Goal: Contribute content: Contribute content

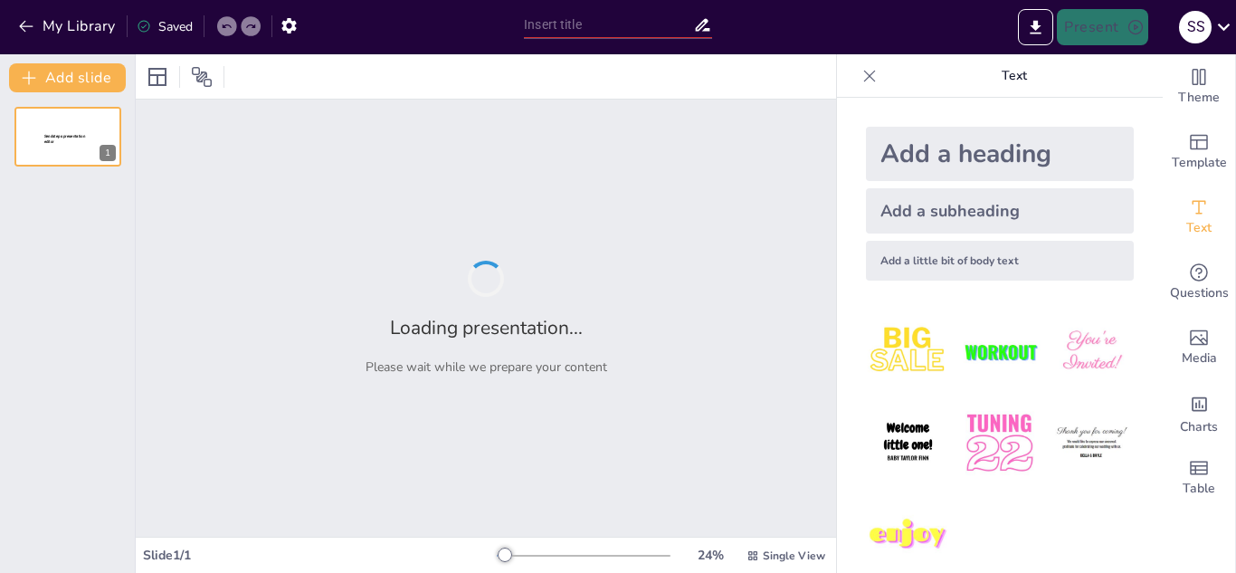
type input "baseball"
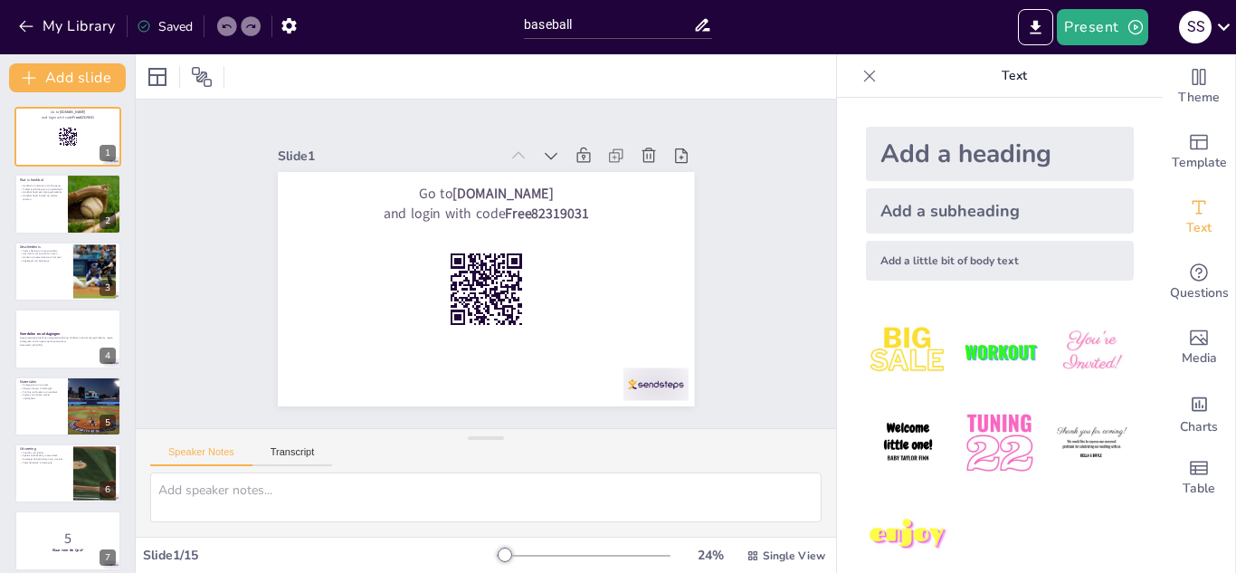
checkbox input "true"
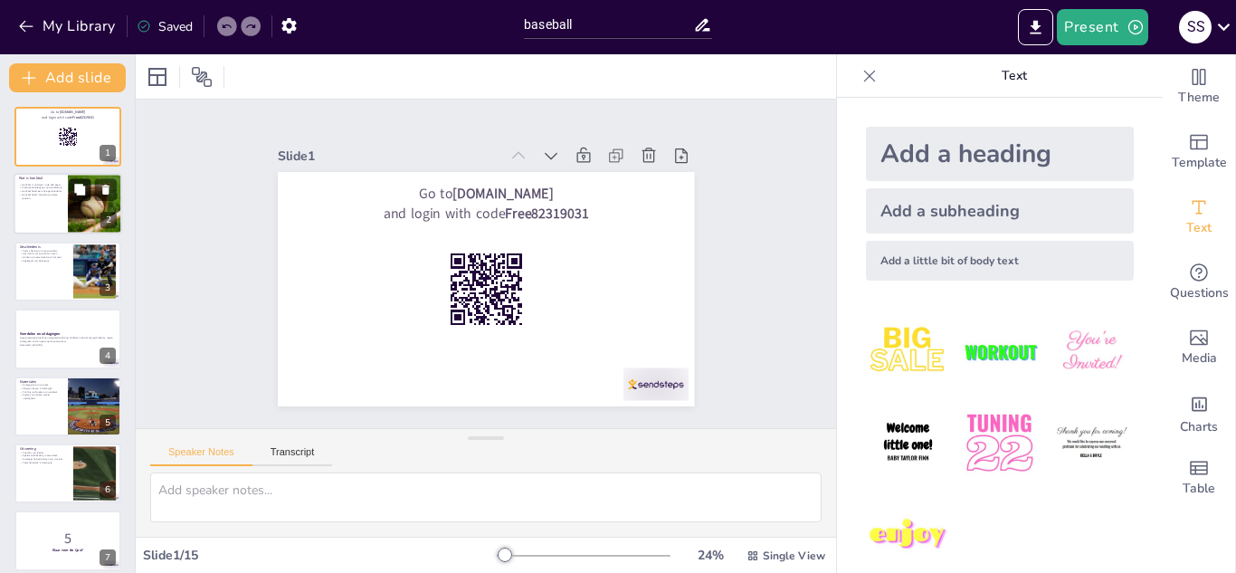
click at [82, 197] on button at bounding box center [80, 190] width 22 height 22
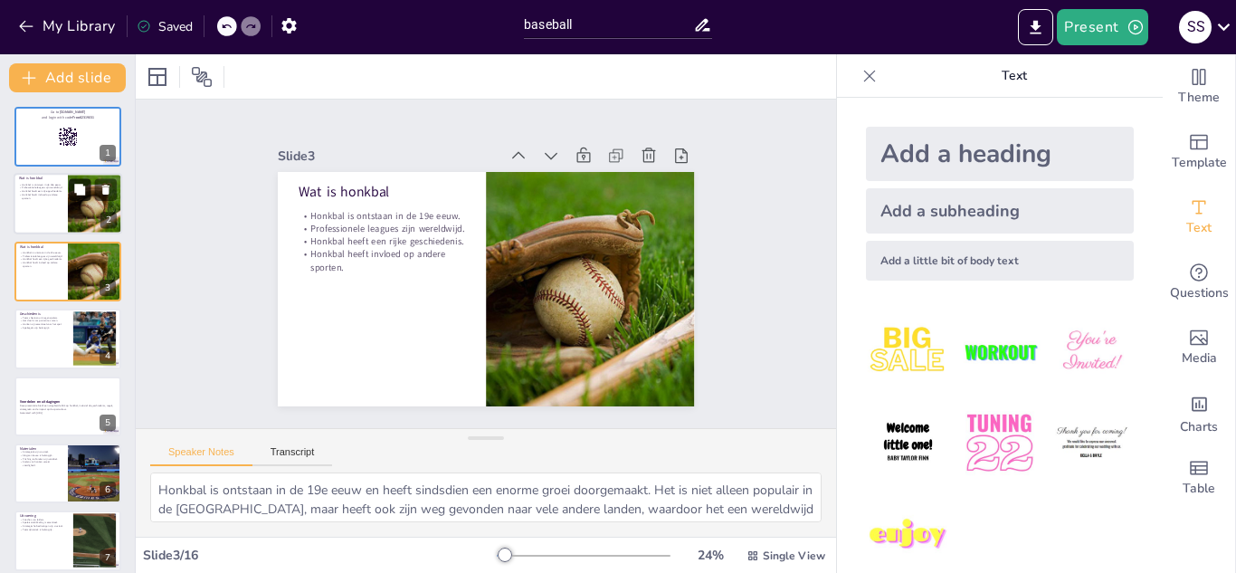
type textarea "Honkbal is ontstaan in de 19e eeuw en heeft sindsdien een enorme groei doorgema…"
checkbox input "true"
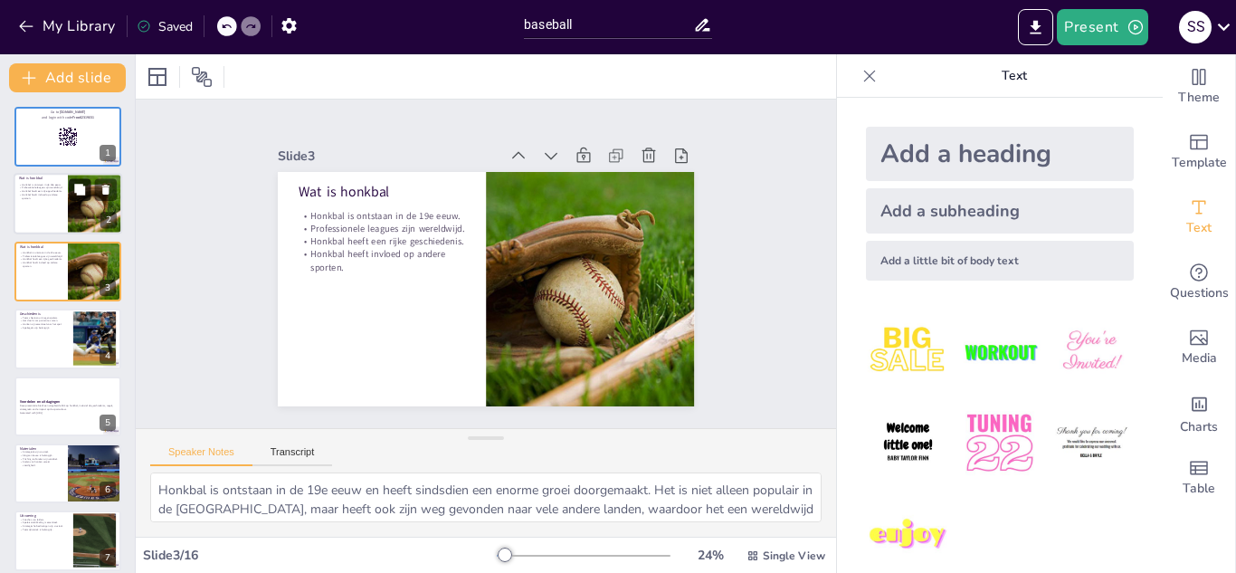
checkbox input "true"
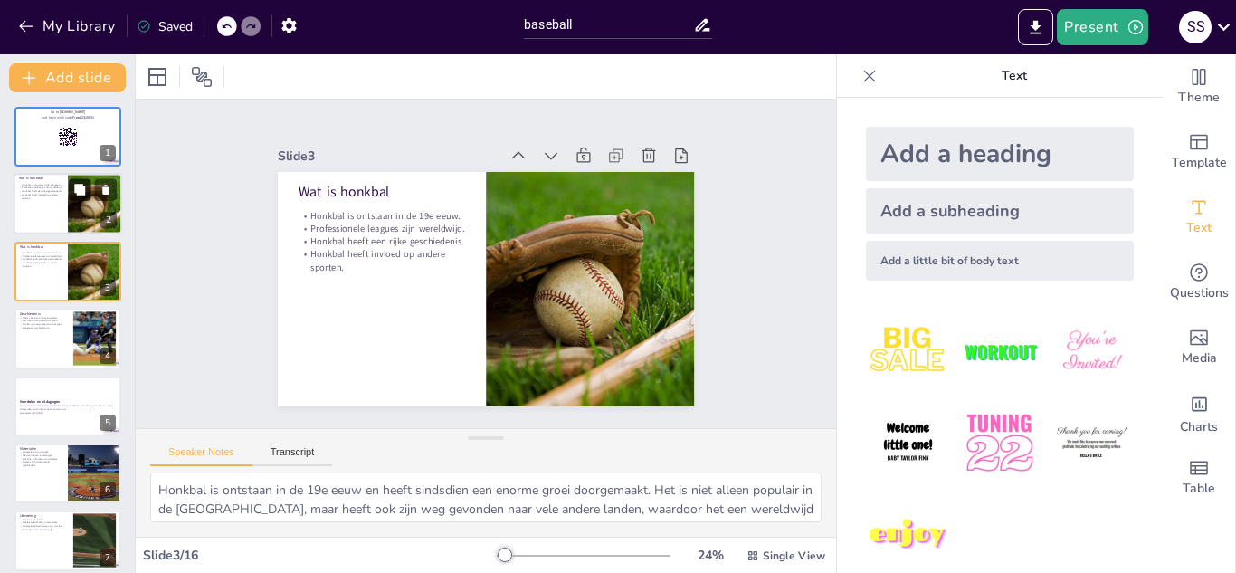
checkbox input "true"
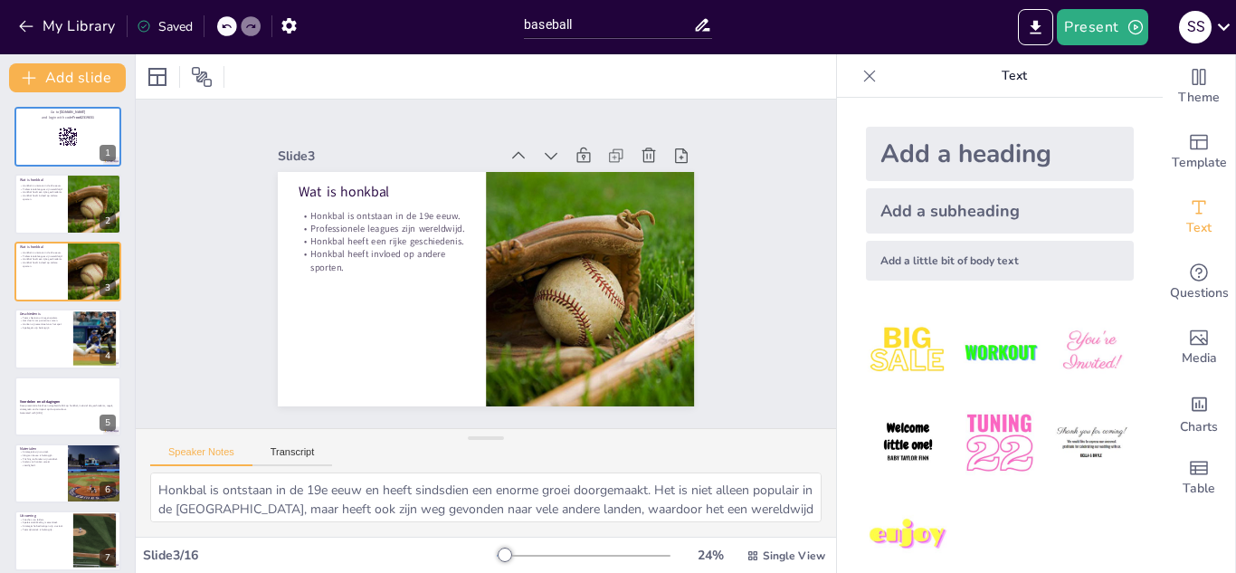
checkbox input "true"
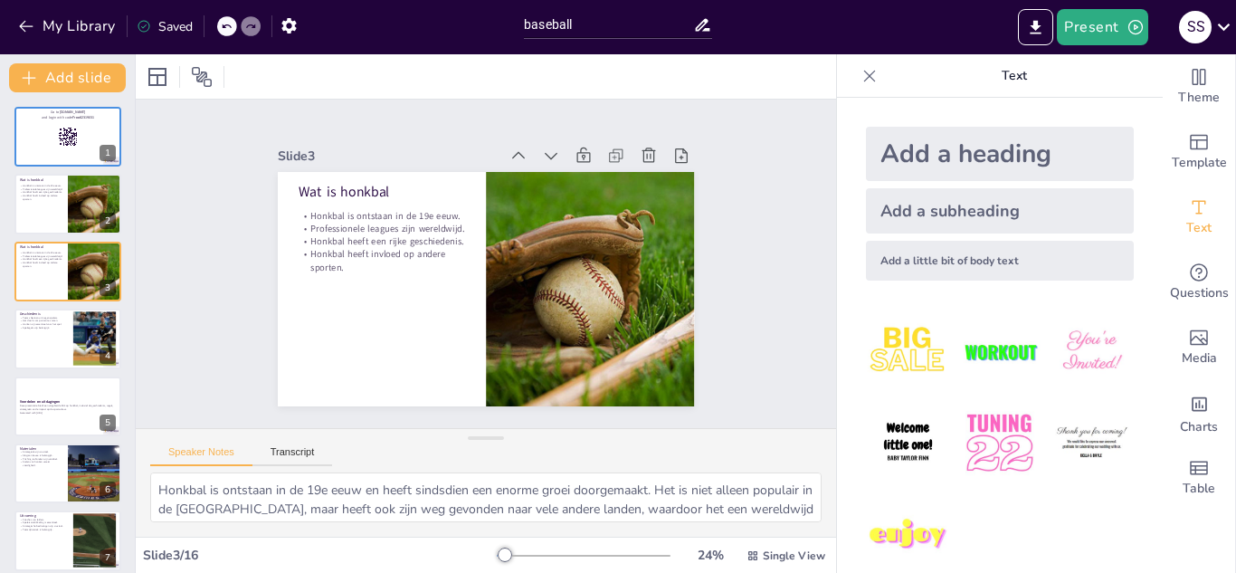
checkbox input "true"
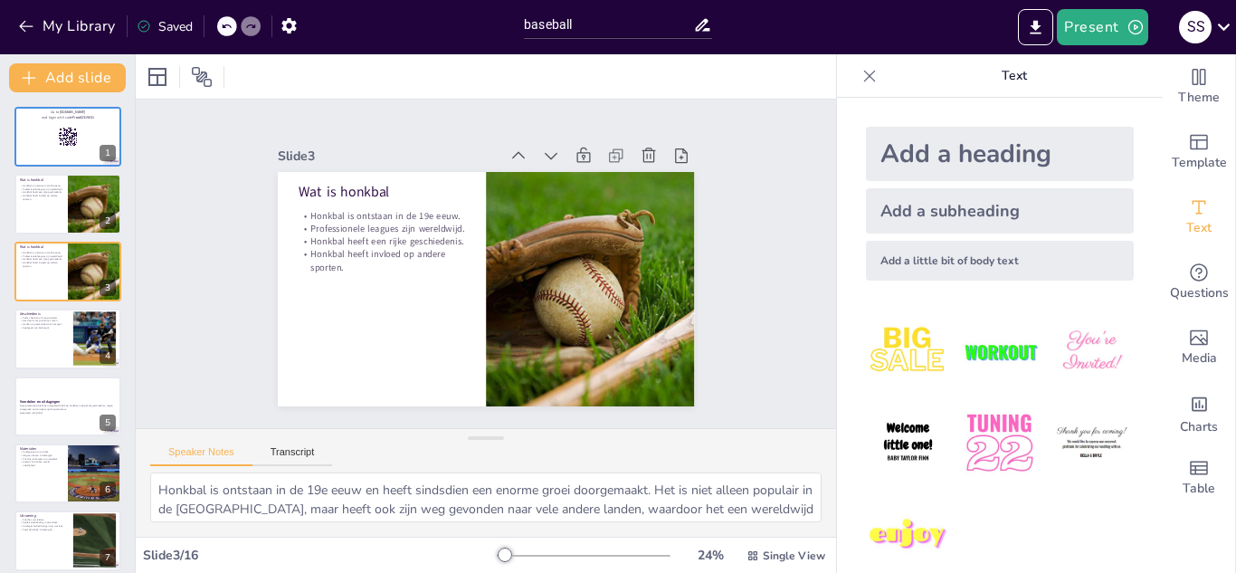
checkbox input "true"
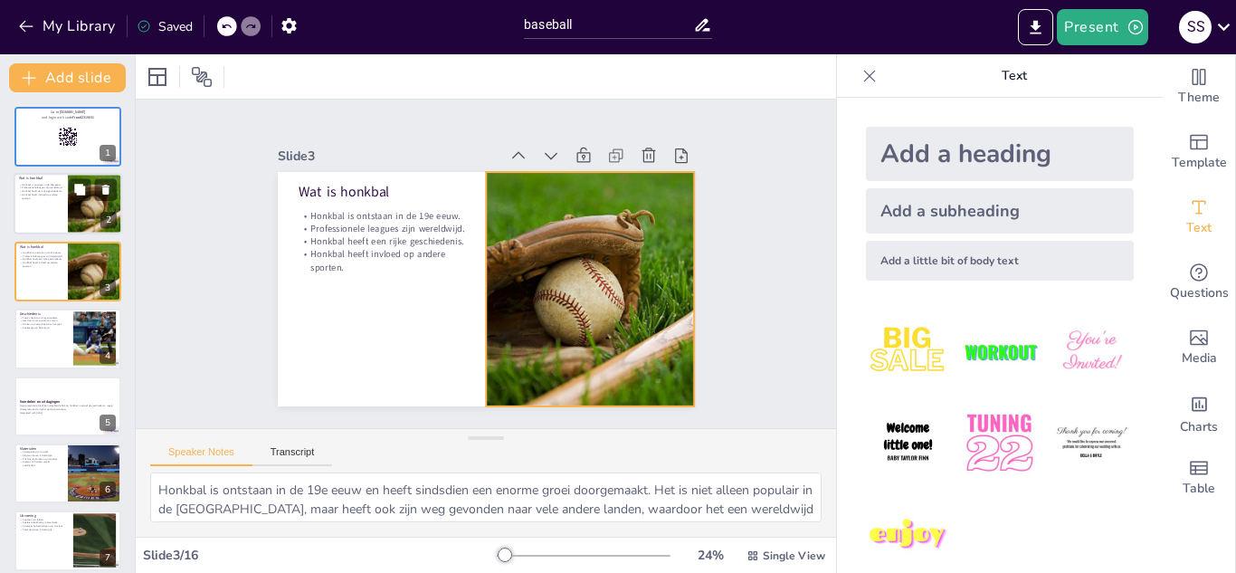
click at [52, 205] on div at bounding box center [68, 205] width 109 height 62
checkbox input "true"
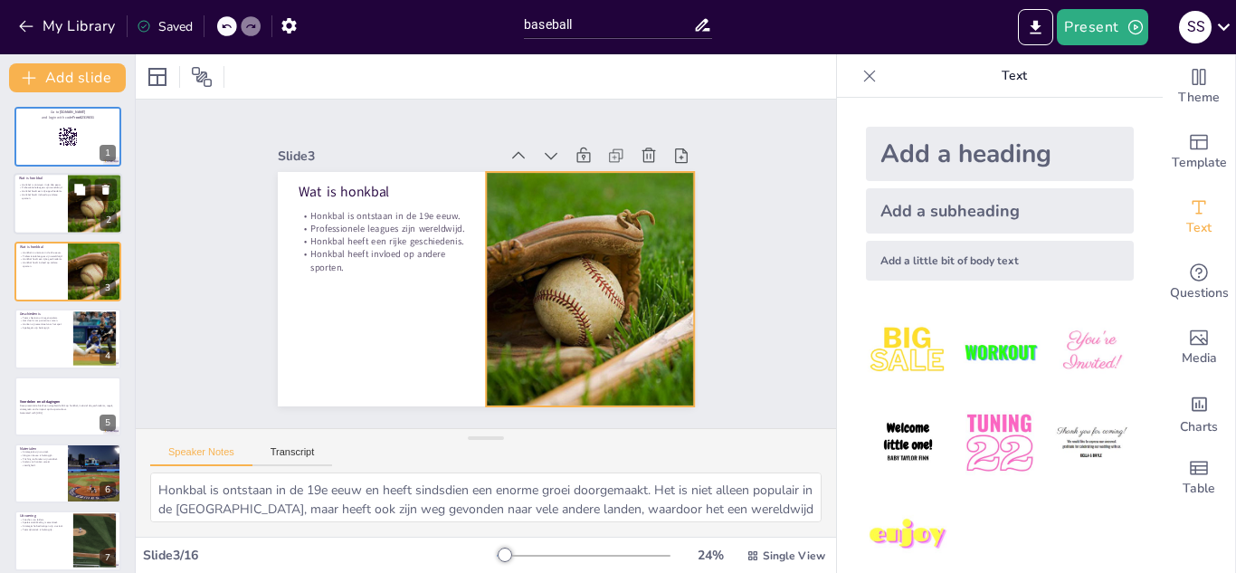
checkbox input "true"
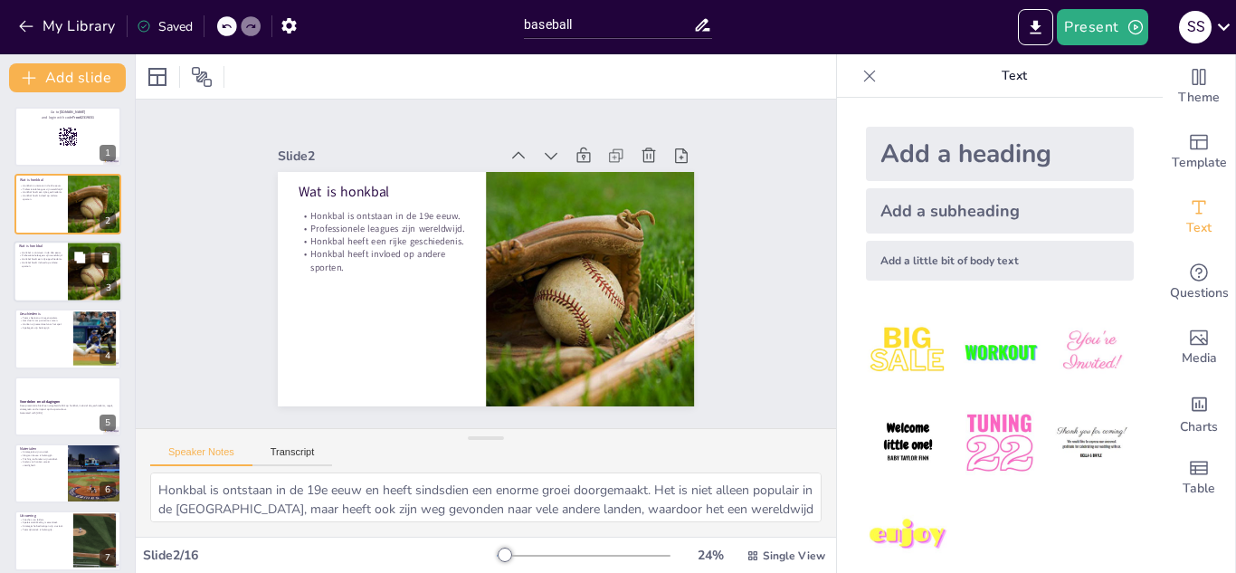
click at [47, 282] on div at bounding box center [68, 272] width 109 height 62
checkbox input "true"
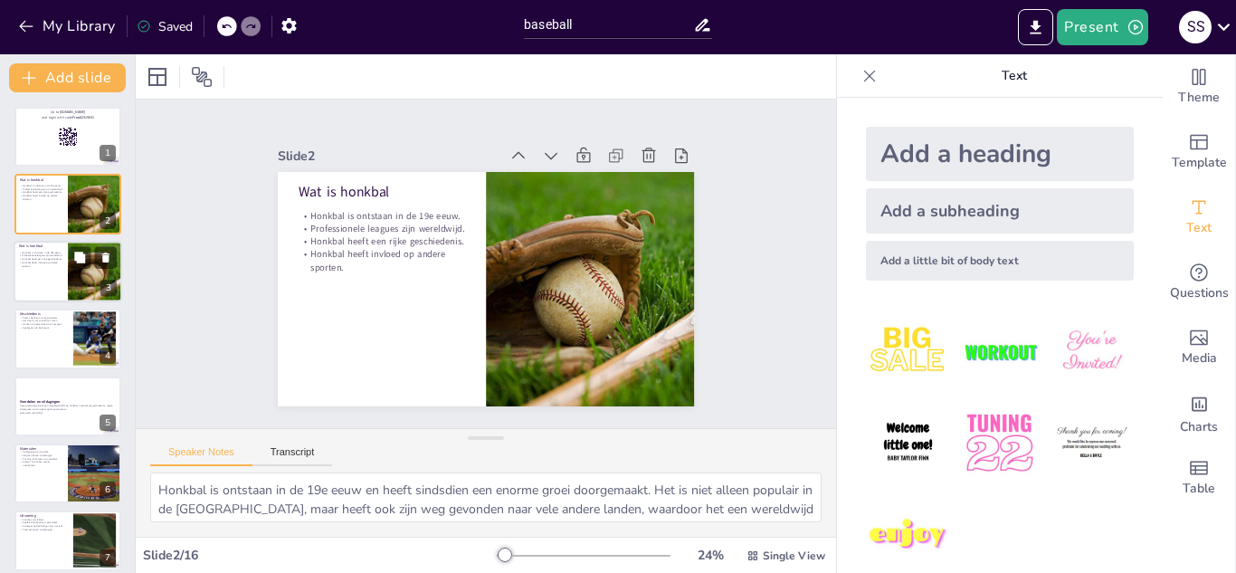
checkbox input "true"
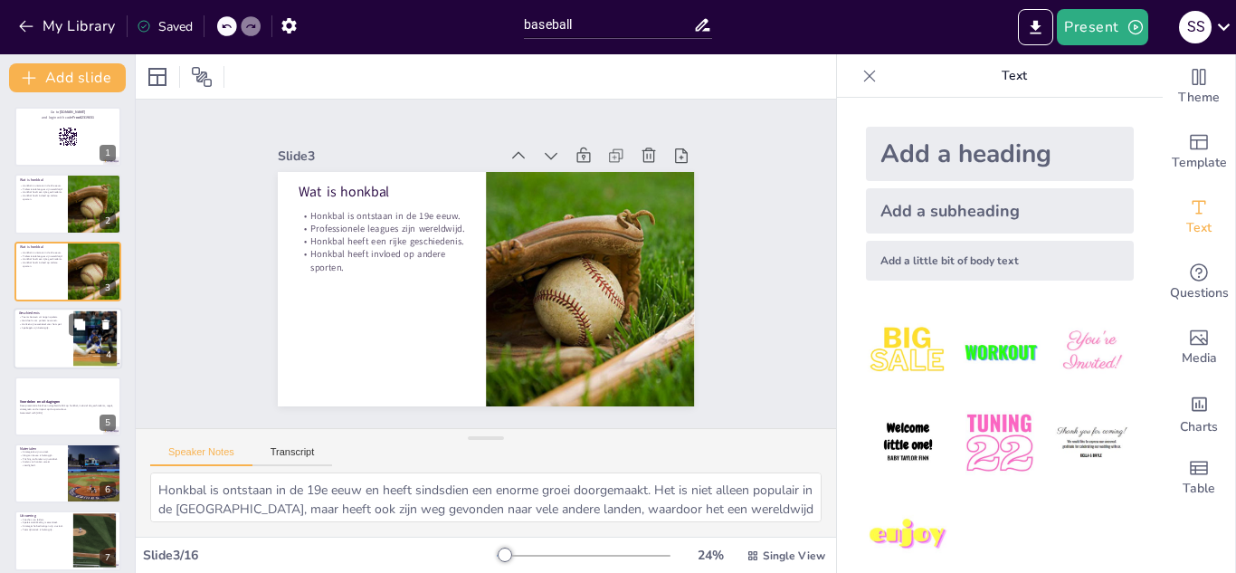
click at [55, 345] on div at bounding box center [68, 339] width 109 height 62
type textarea "Een honkbalteam bestaat uit negen spelers, wat essentieel is voor de dynamiek v…"
checkbox input "true"
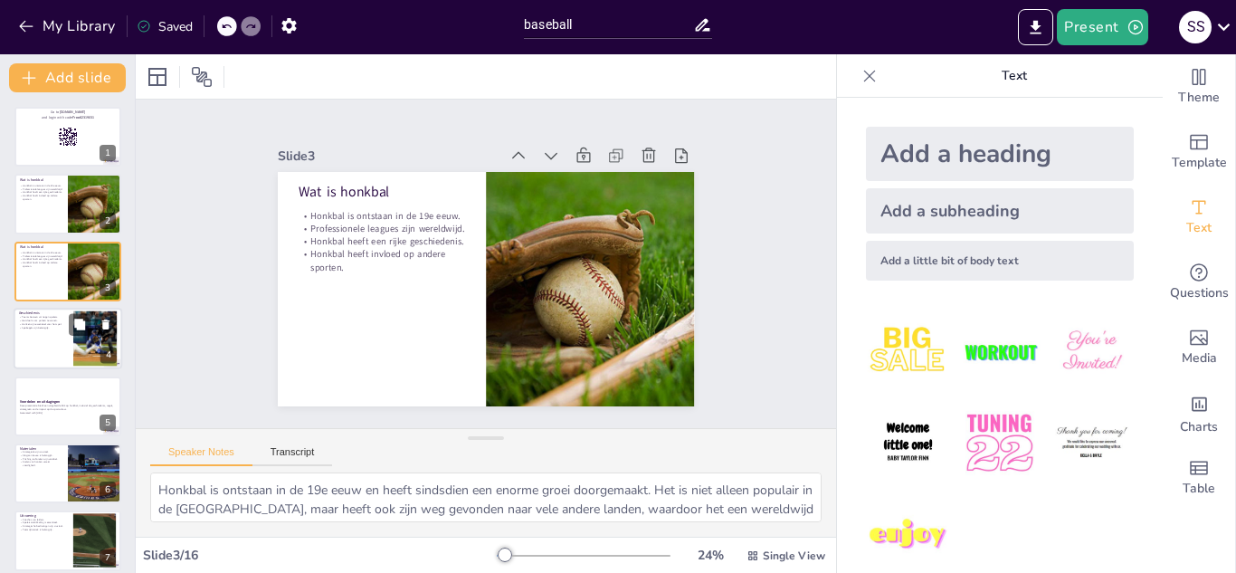
checkbox input "true"
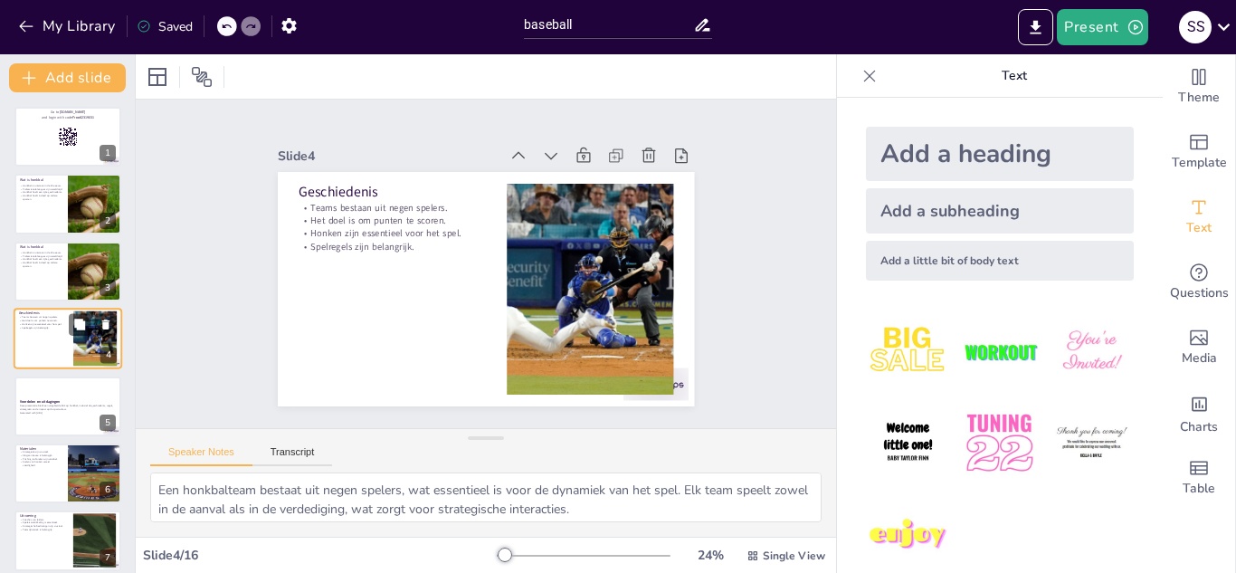
scroll to position [6, 0]
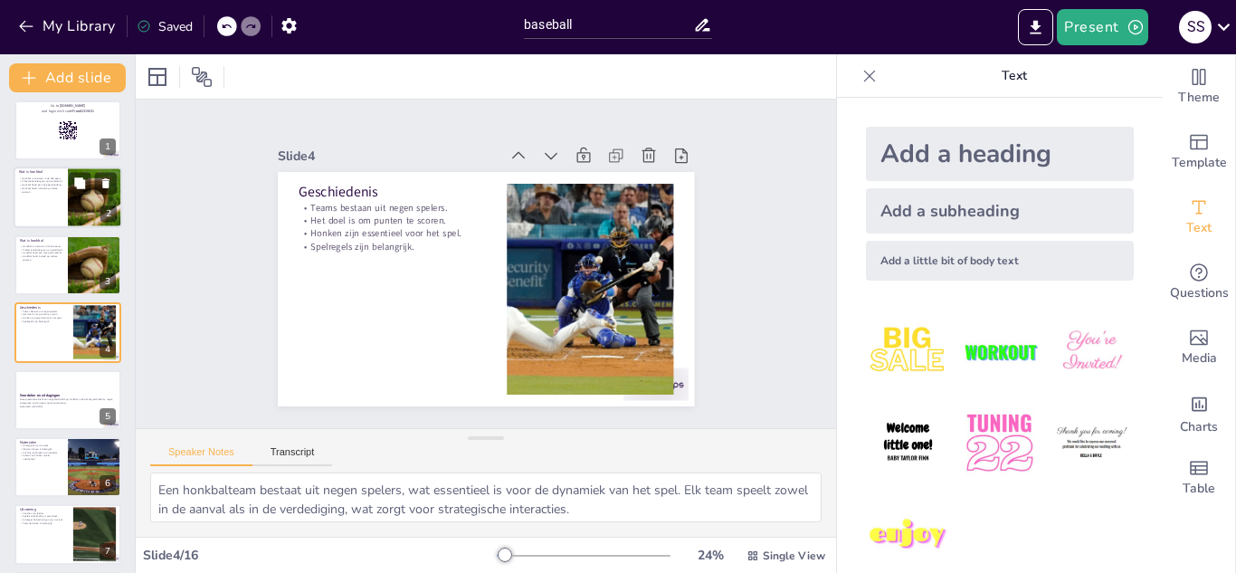
click at [53, 207] on div at bounding box center [68, 198] width 109 height 62
type textarea "Honkbal is ontstaan in de 19e eeuw en heeft sindsdien een enorme groei doorgema…"
checkbox input "true"
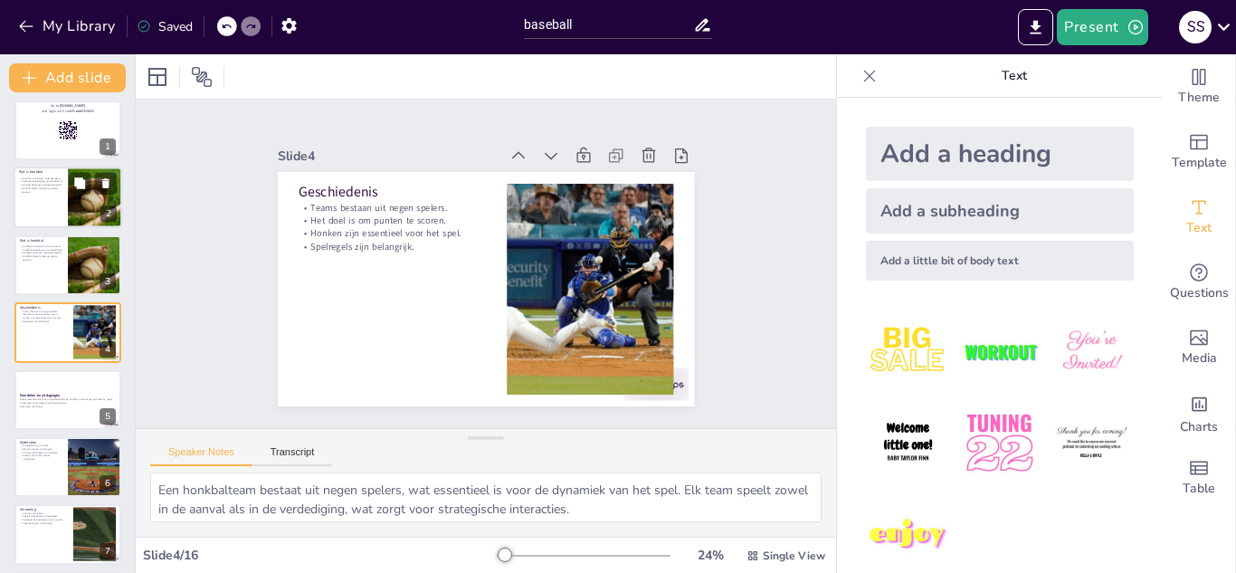
checkbox input "true"
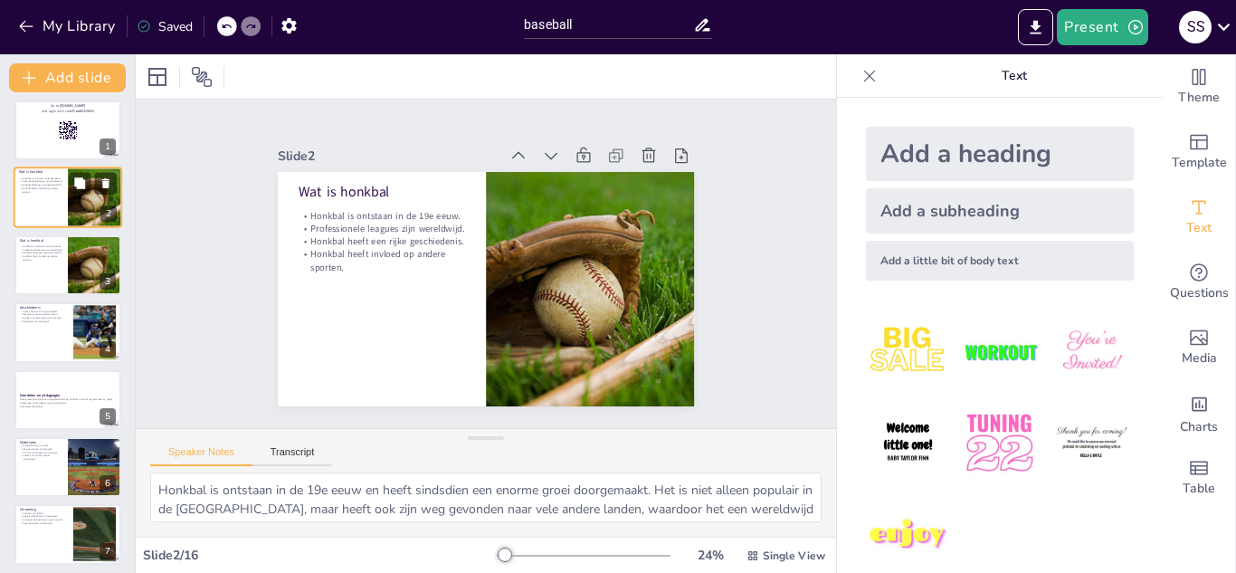
scroll to position [0, 0]
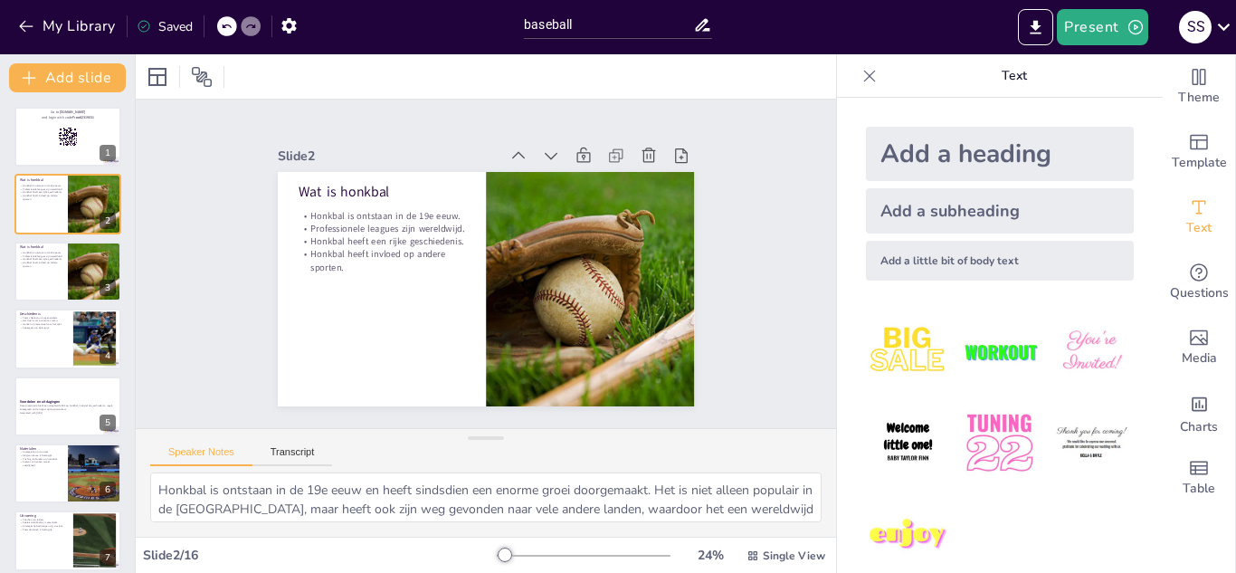
checkbox input "true"
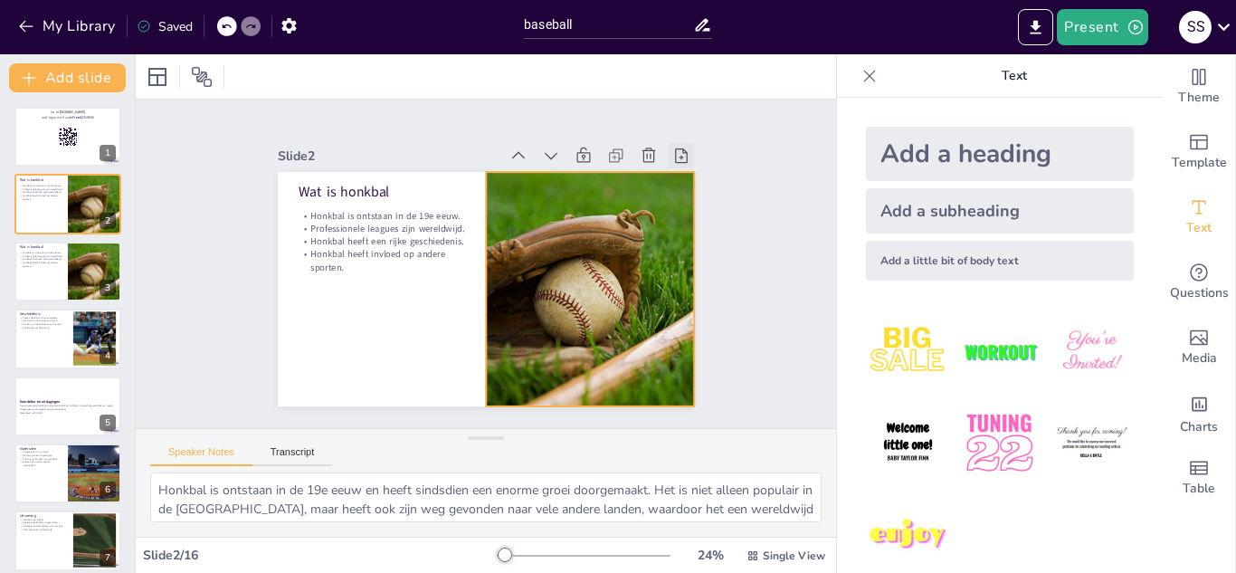
checkbox input "true"
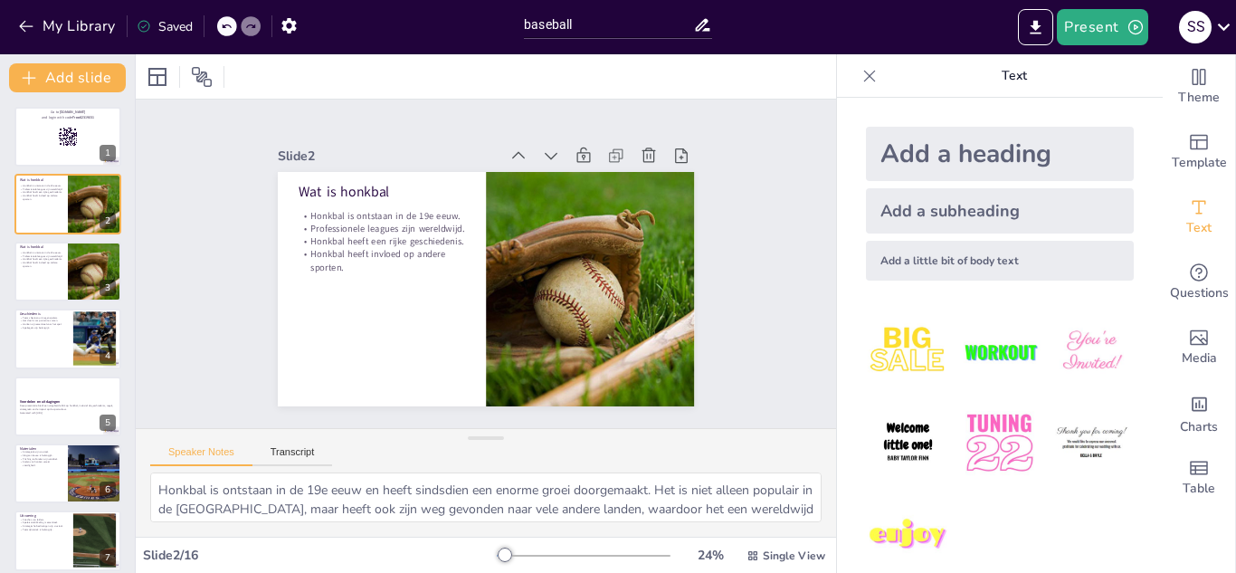
checkbox input "true"
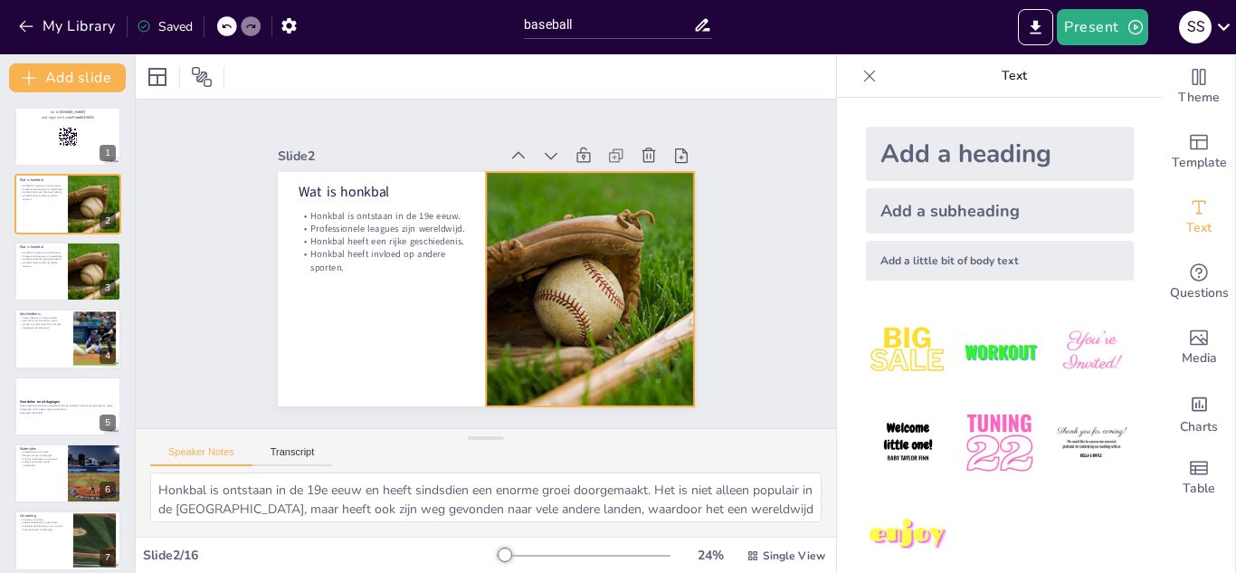
checkbox input "true"
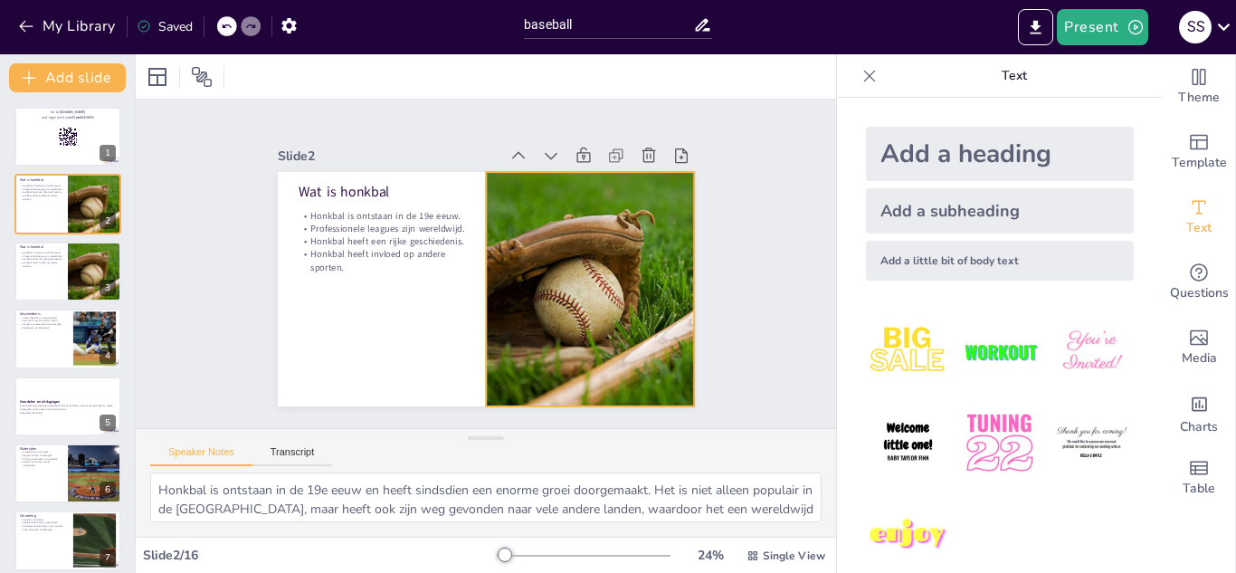
checkbox input "true"
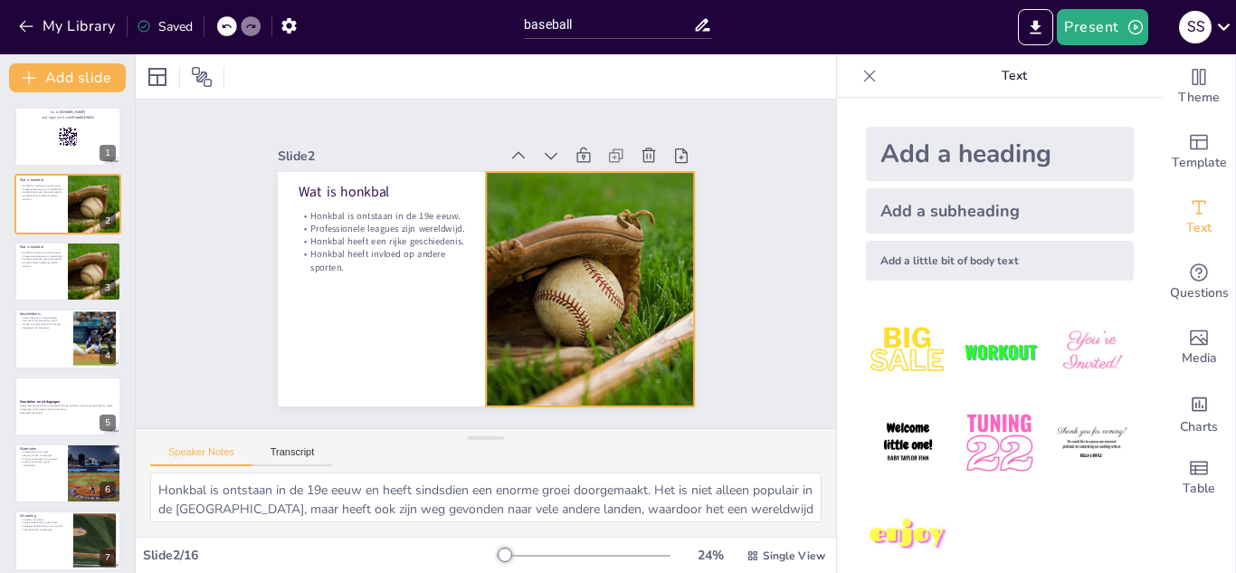
checkbox input "true"
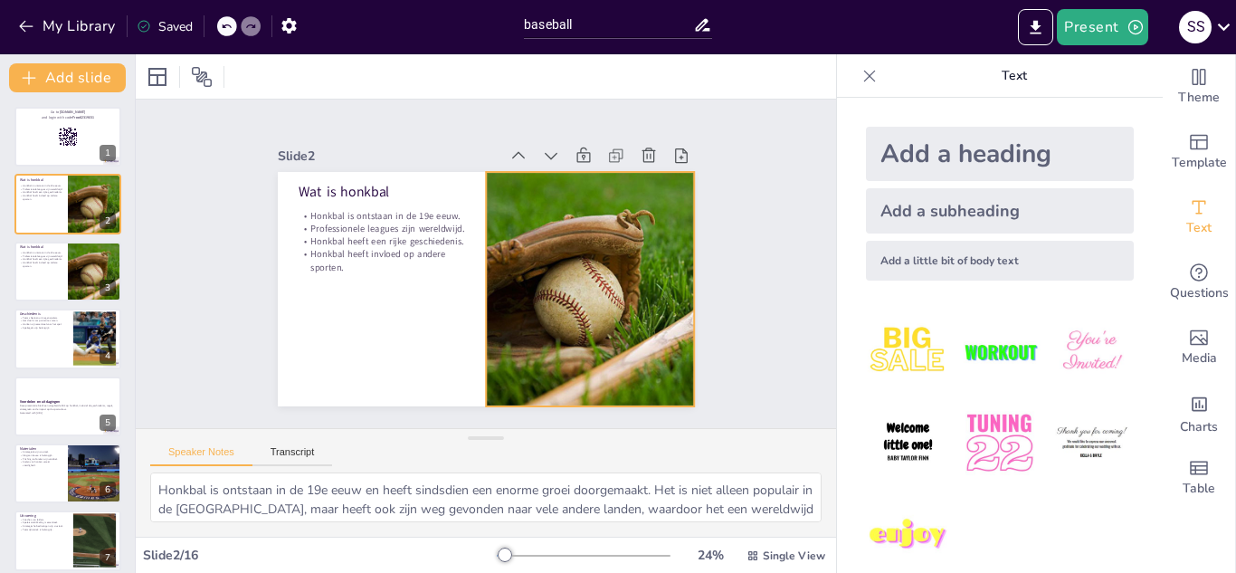
checkbox input "true"
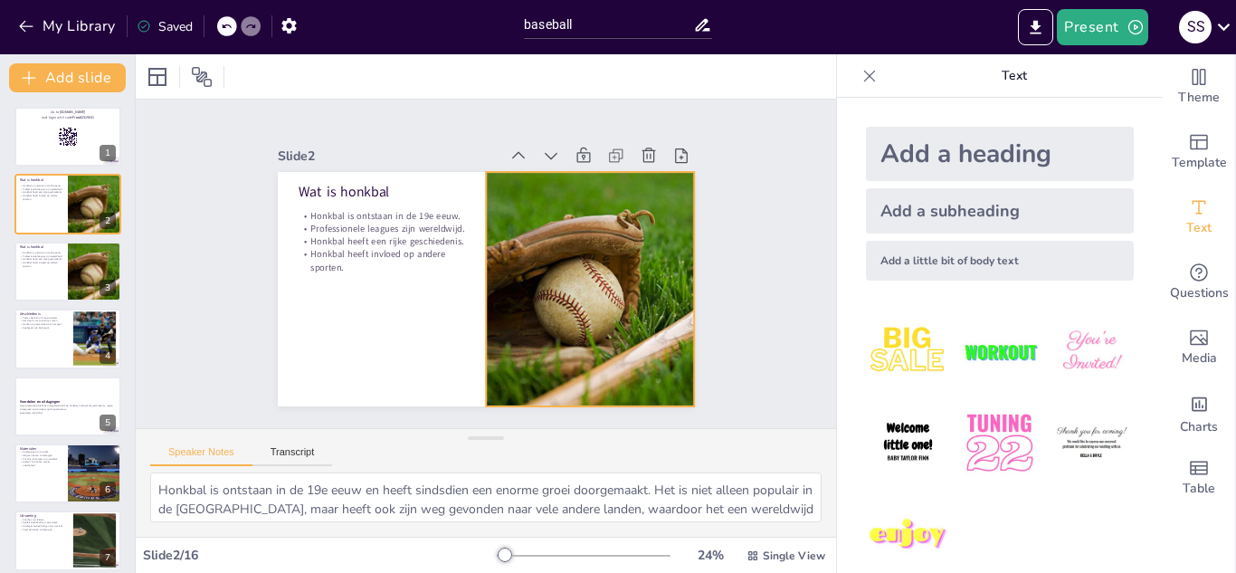
checkbox input "true"
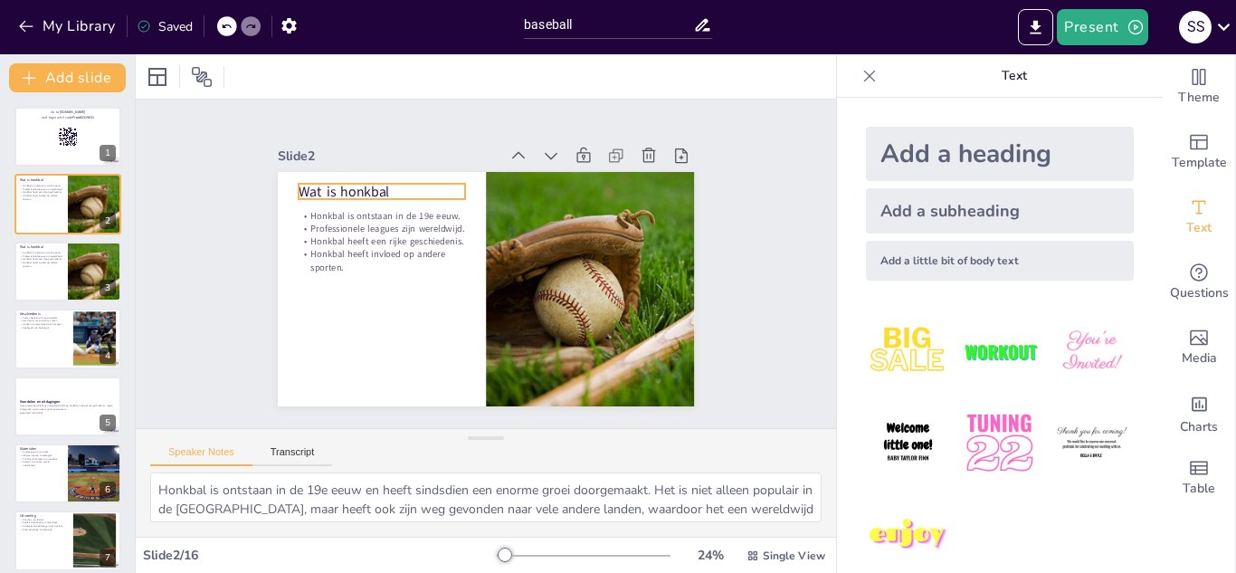
click at [286, 184] on div "Wat is honkbal Honkbal is ontstaan in de 19e eeuw. Professionele leagues zijn w…" at bounding box center [486, 289] width 416 height 234
checkbox input "true"
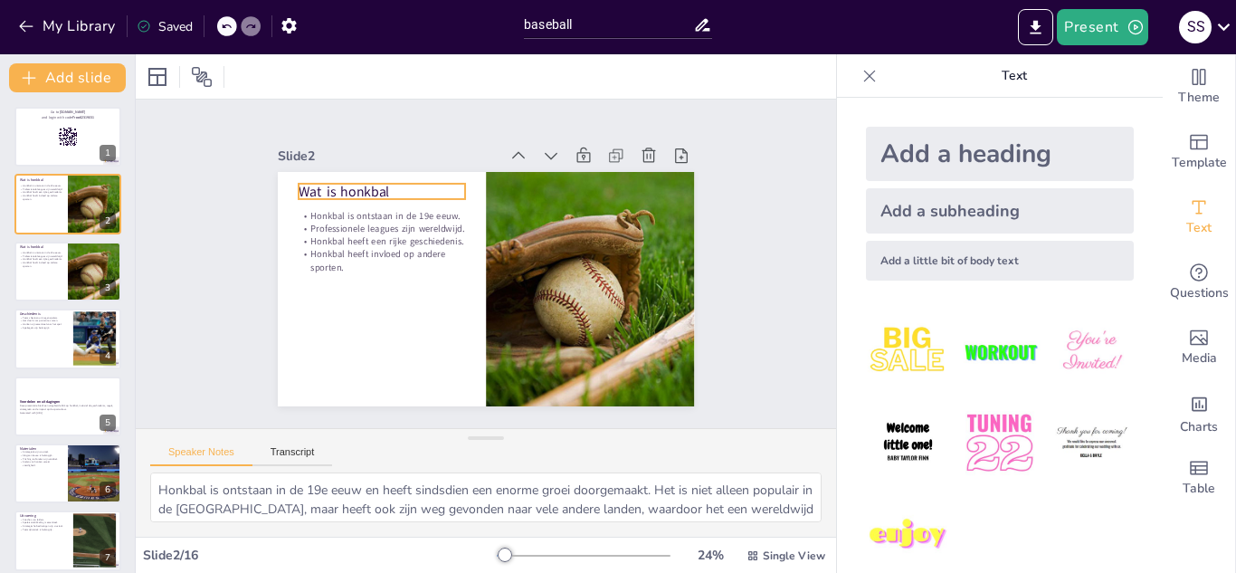
checkbox input "true"
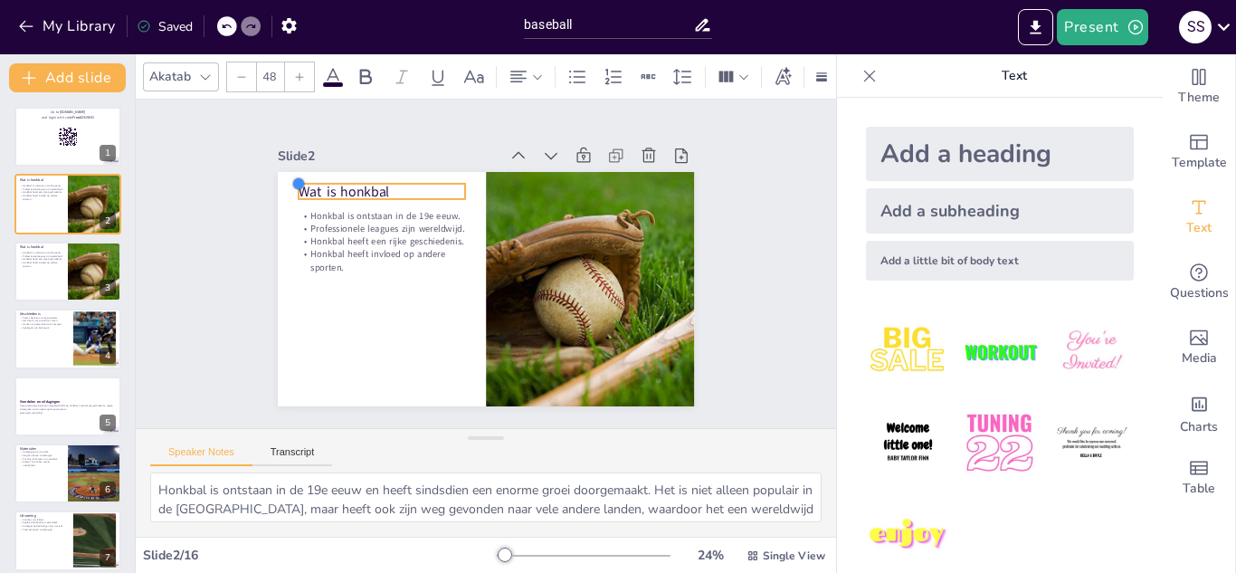
click at [390, 90] on div at bounding box center [400, 79] width 21 height 21
checkbox input "true"
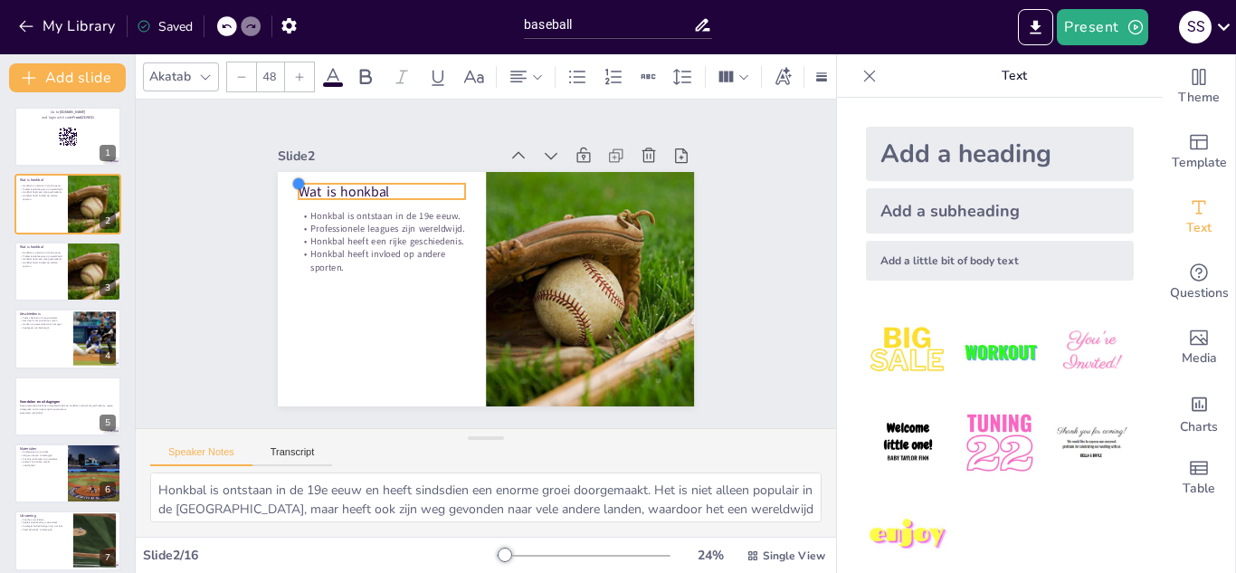
checkbox input "true"
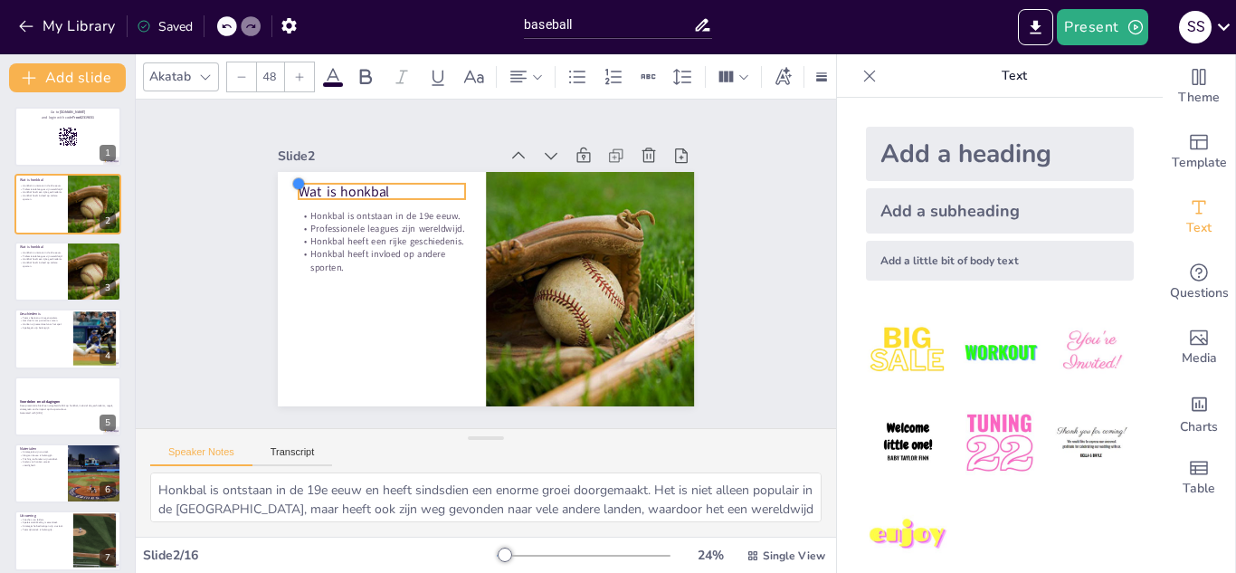
checkbox input "true"
click at [299, 173] on div at bounding box center [307, 165] width 16 height 16
checkbox input "true"
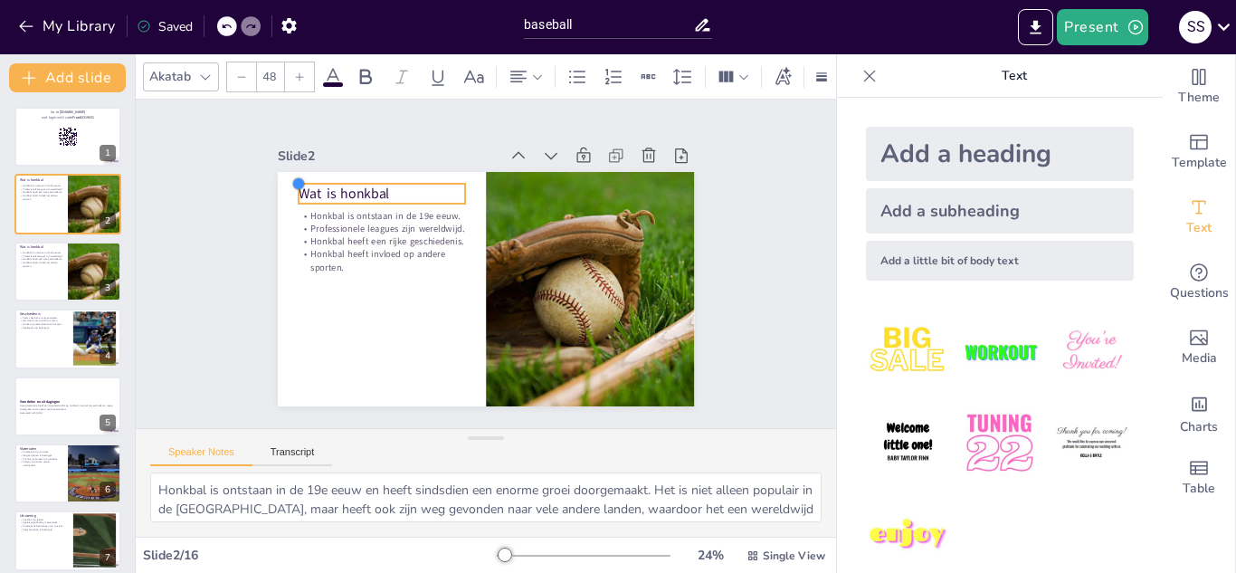
checkbox input "true"
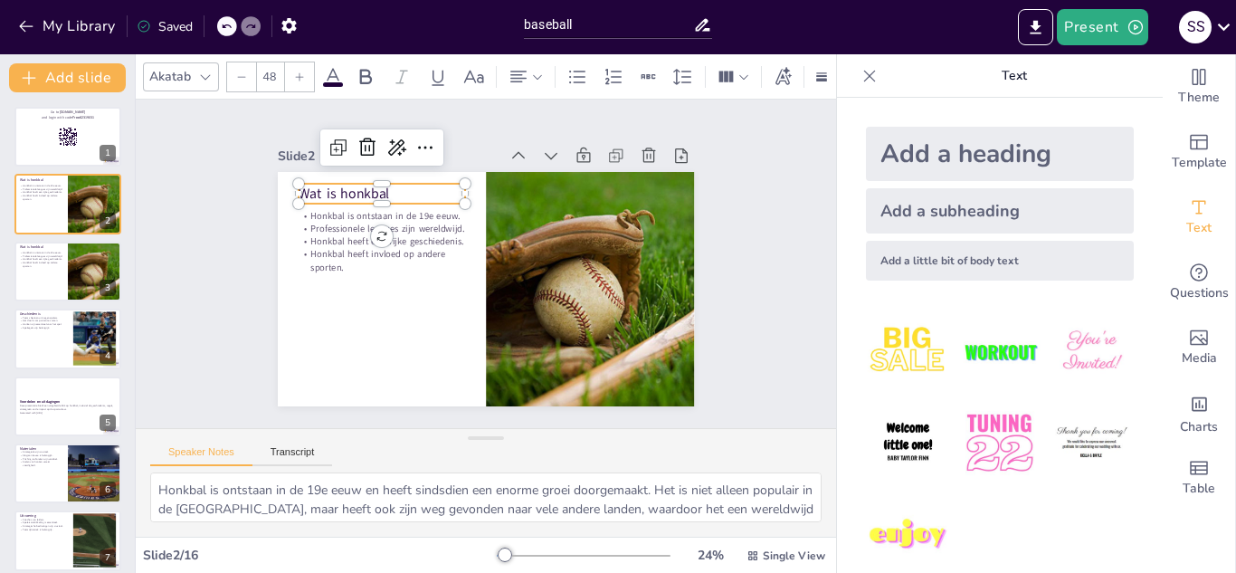
checkbox input "true"
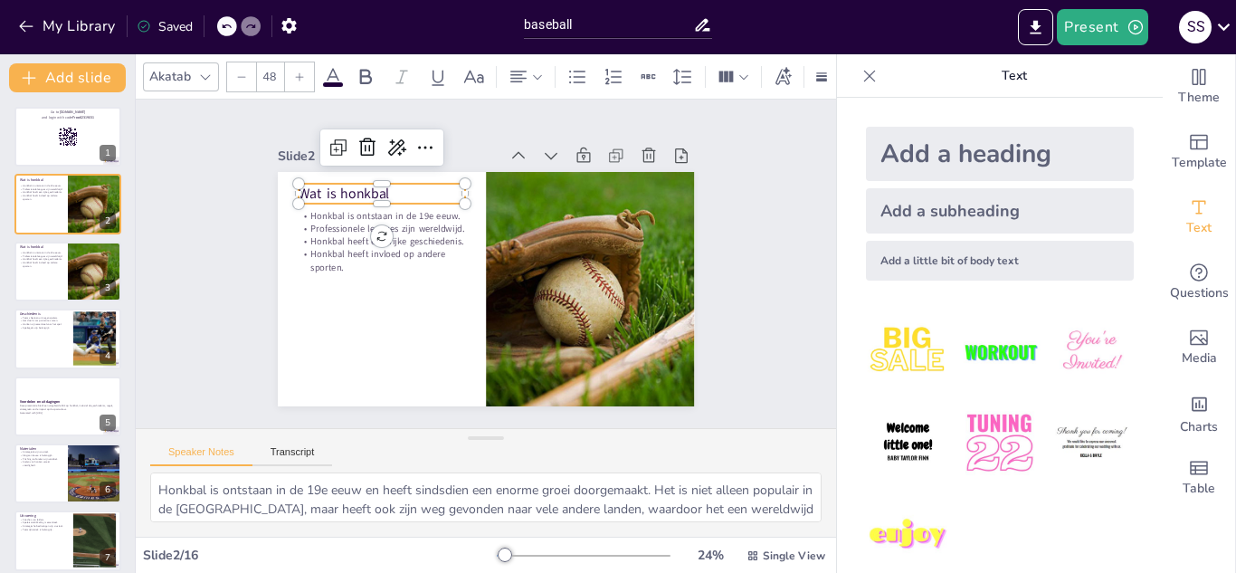
checkbox input "true"
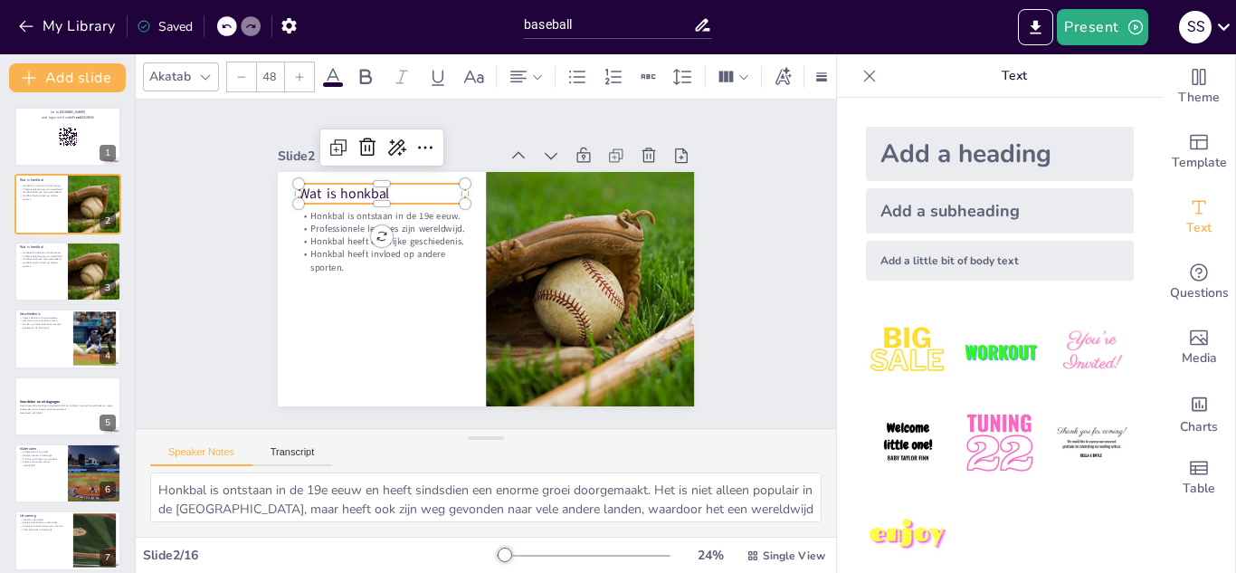
checkbox input "true"
click at [404, 180] on p "Wat is honkbal" at bounding box center [398, 173] width 167 height 53
checkbox input "true"
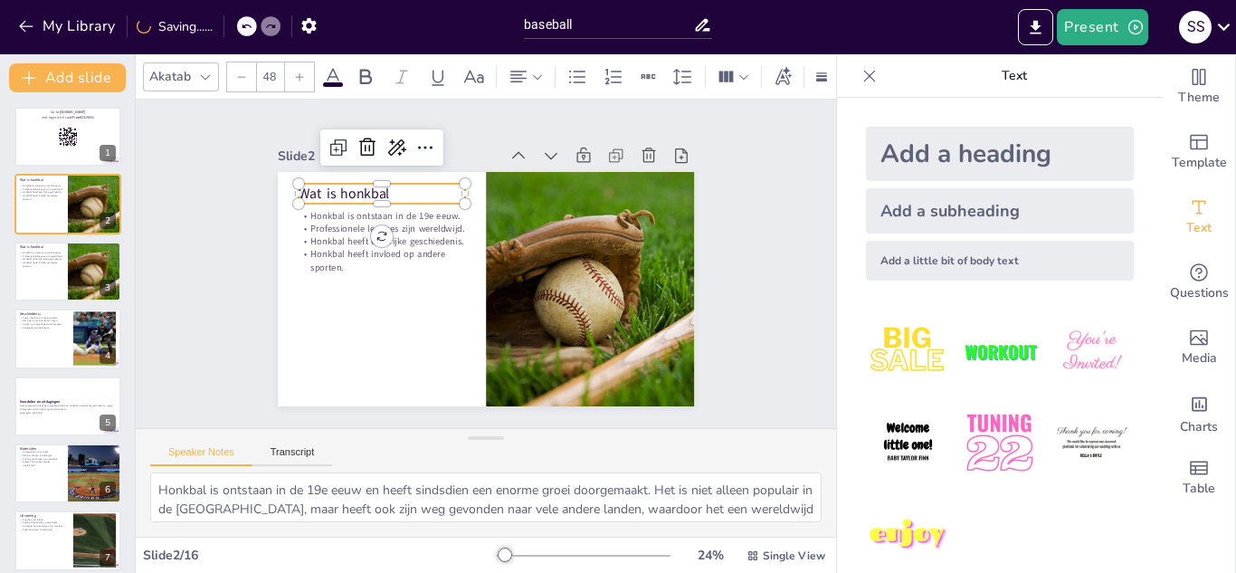
checkbox input "true"
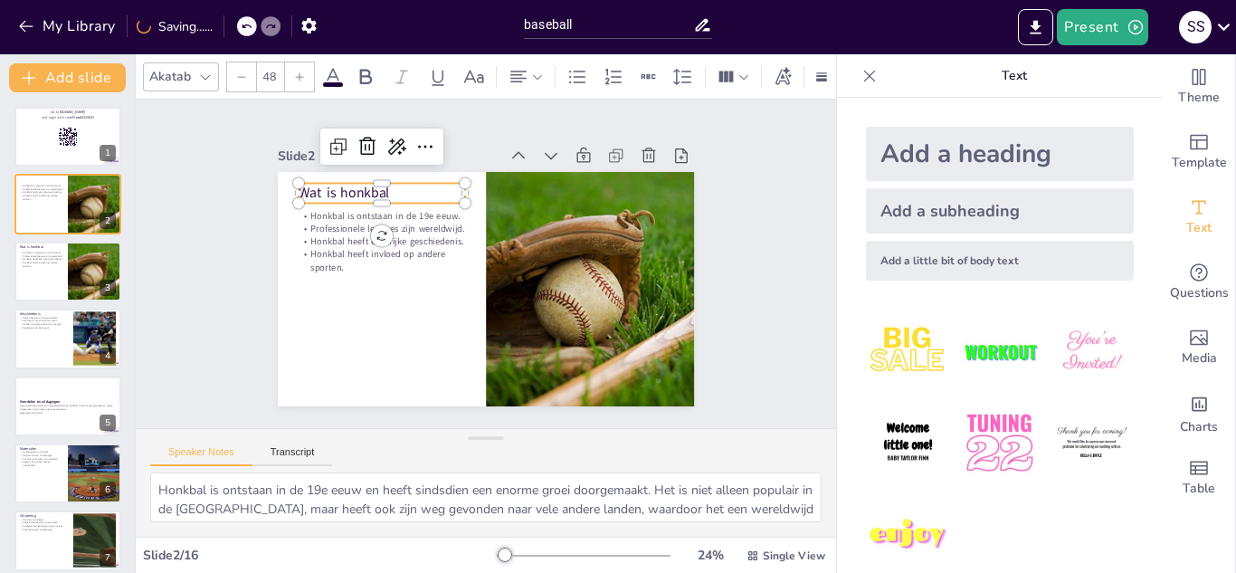
checkbox input "true"
click at [404, 180] on p "Wat is honkbal" at bounding box center [398, 172] width 167 height 53
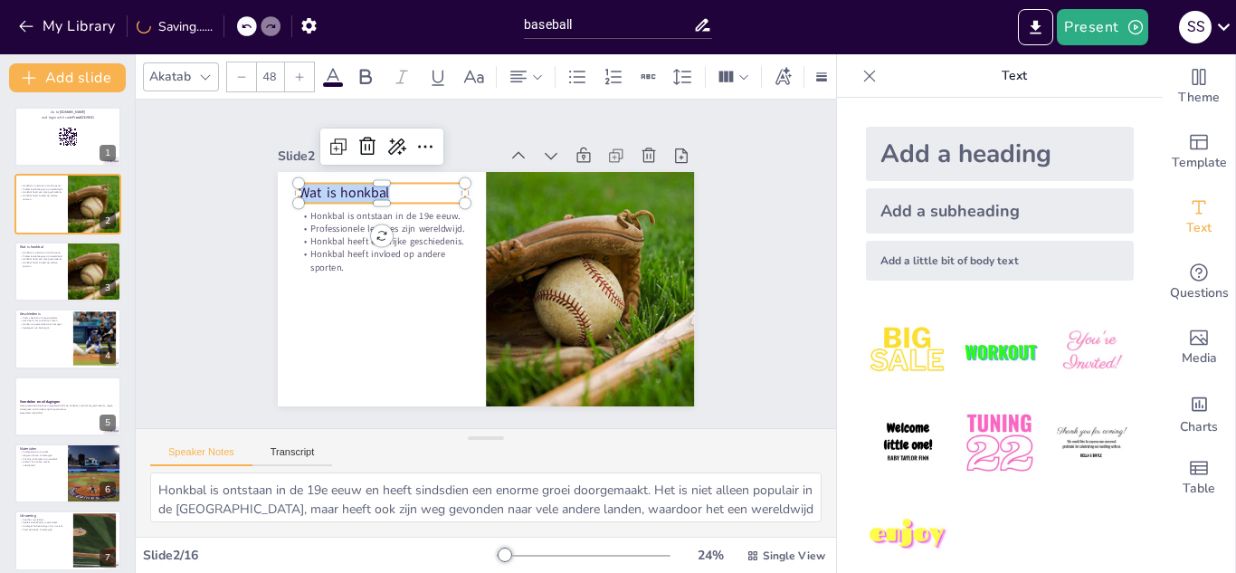
click at [404, 180] on p "Wat is honkbal" at bounding box center [398, 172] width 167 height 53
checkbox input "true"
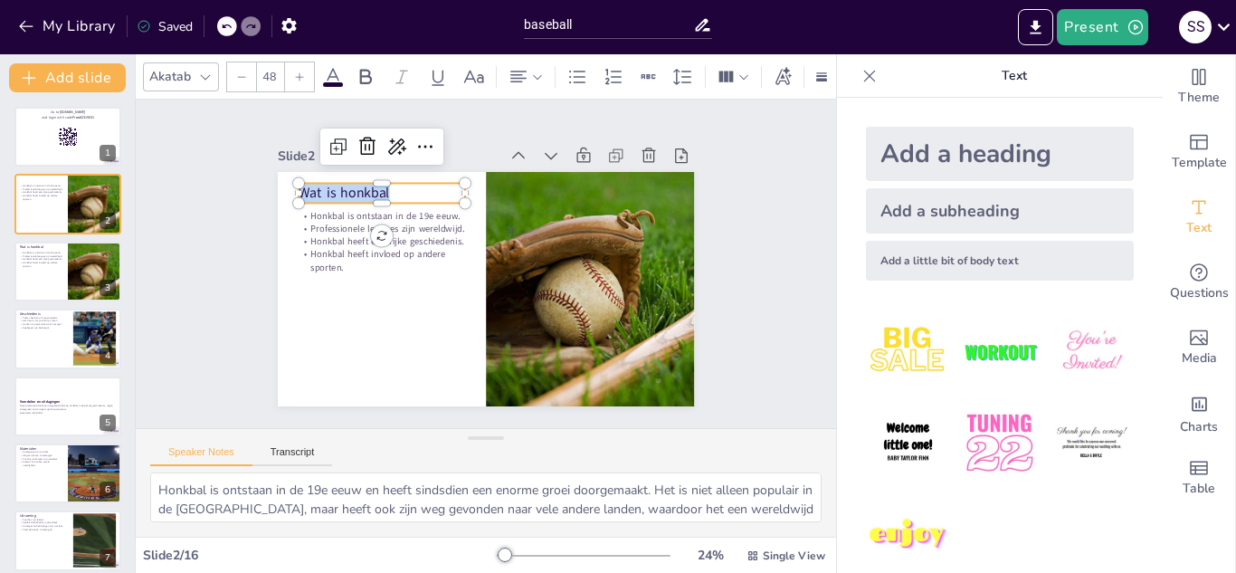
checkbox input "true"
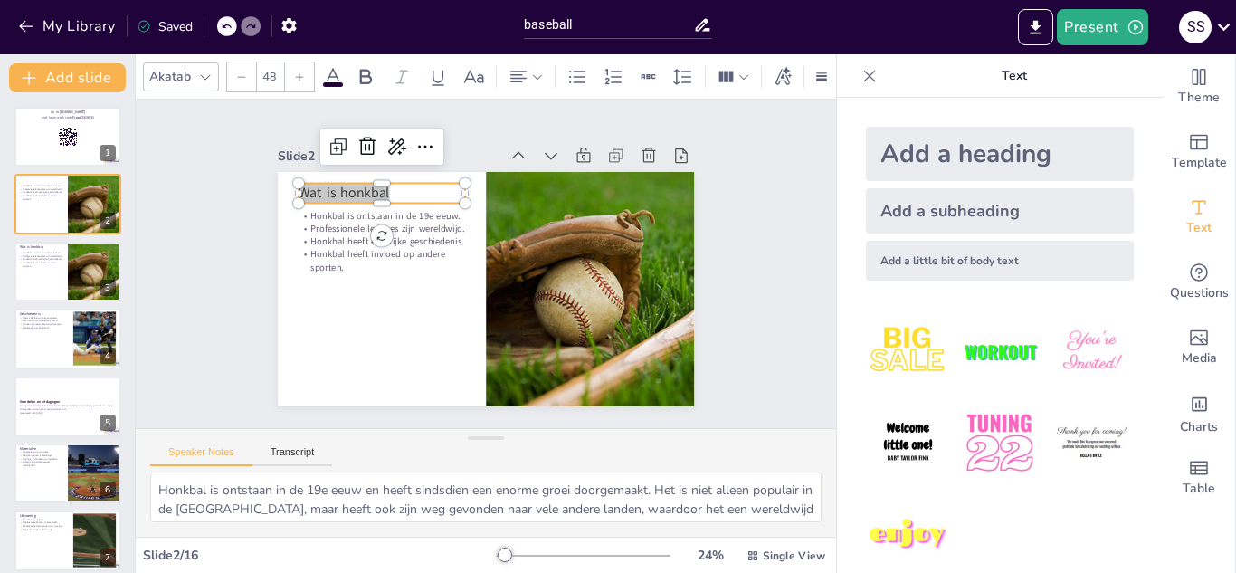
checkbox input "true"
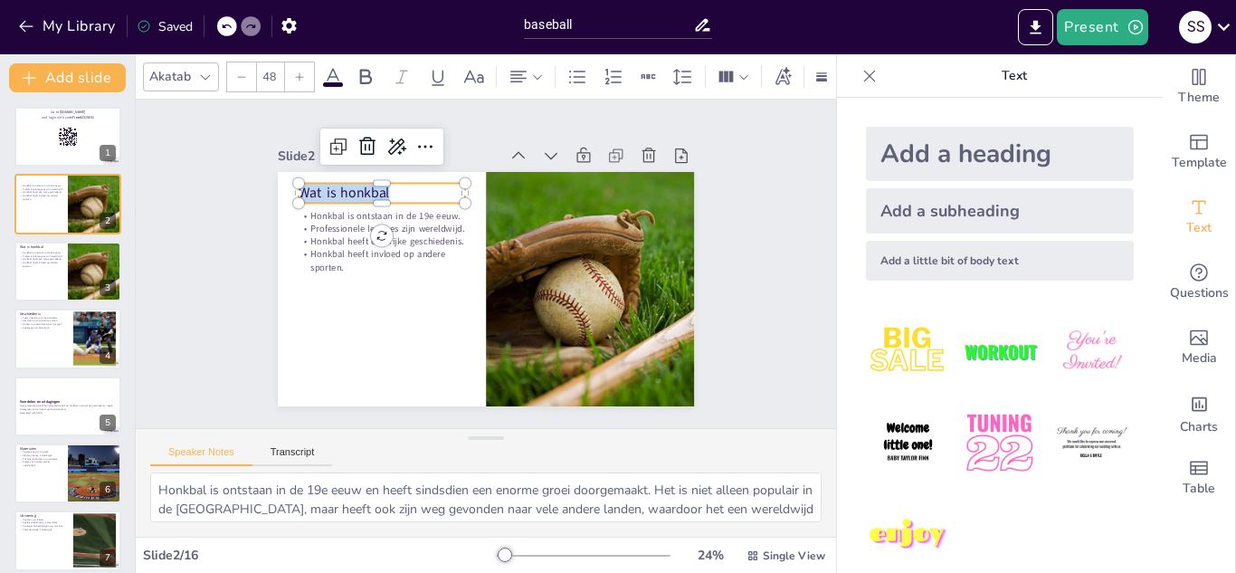
checkbox input "true"
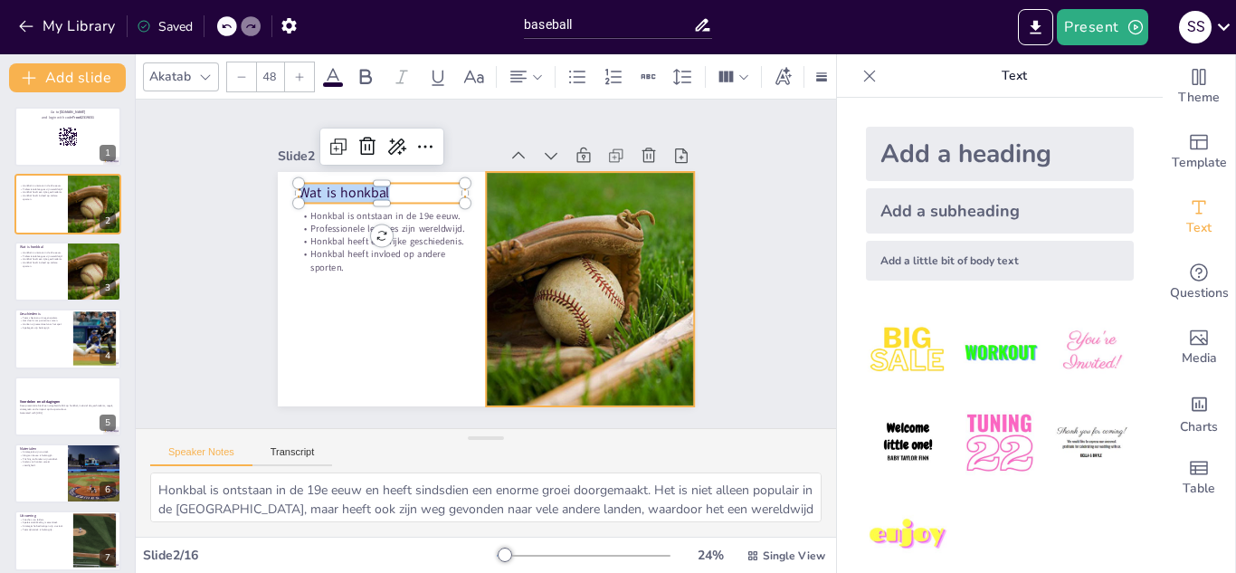
checkbox input "true"
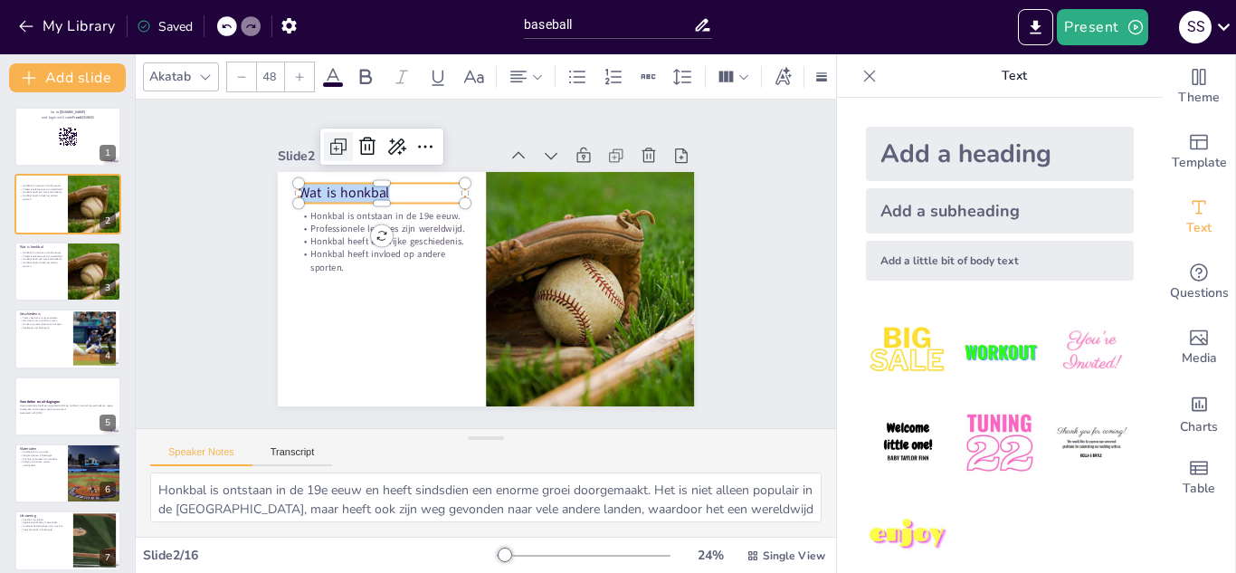
checkbox input "true"
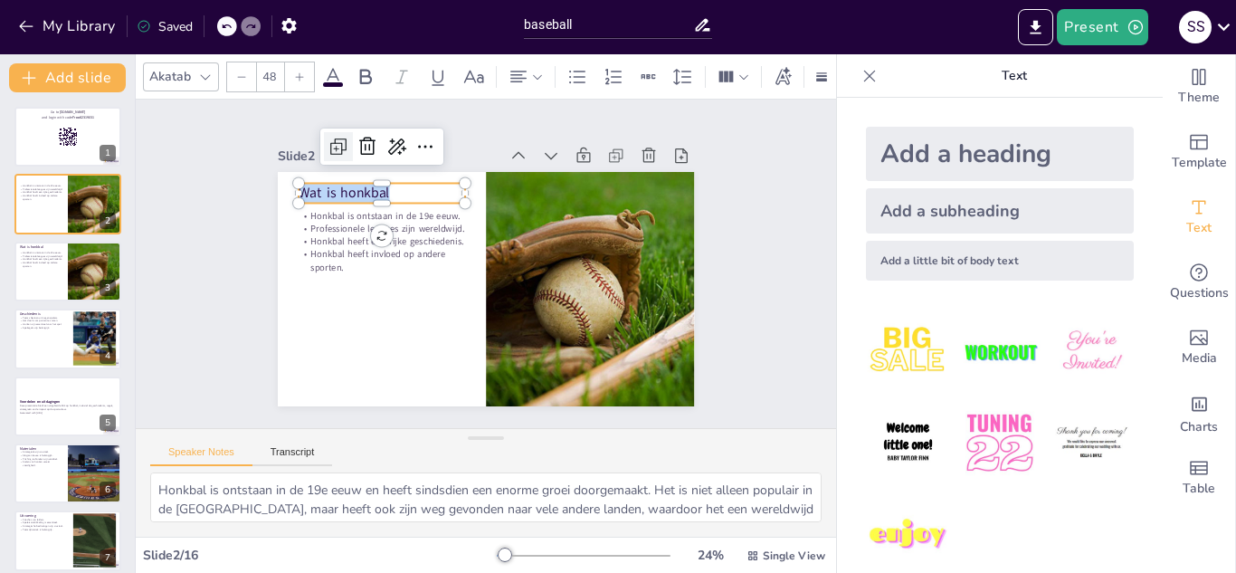
checkbox input "true"
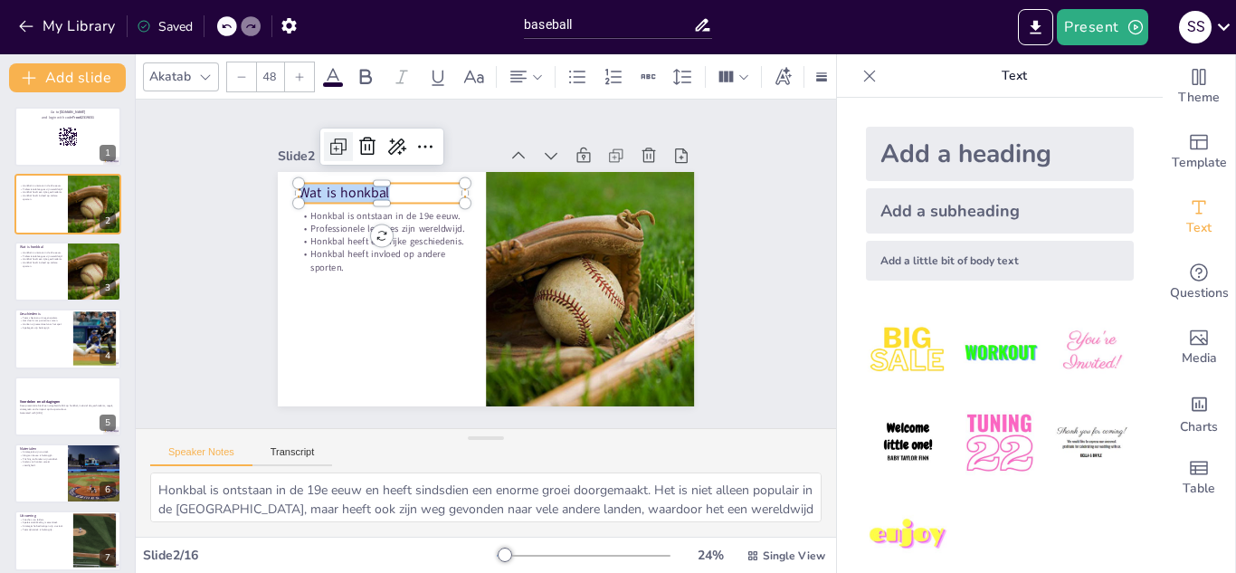
click at [336, 142] on div at bounding box center [352, 133] width 32 height 32
checkbox input "true"
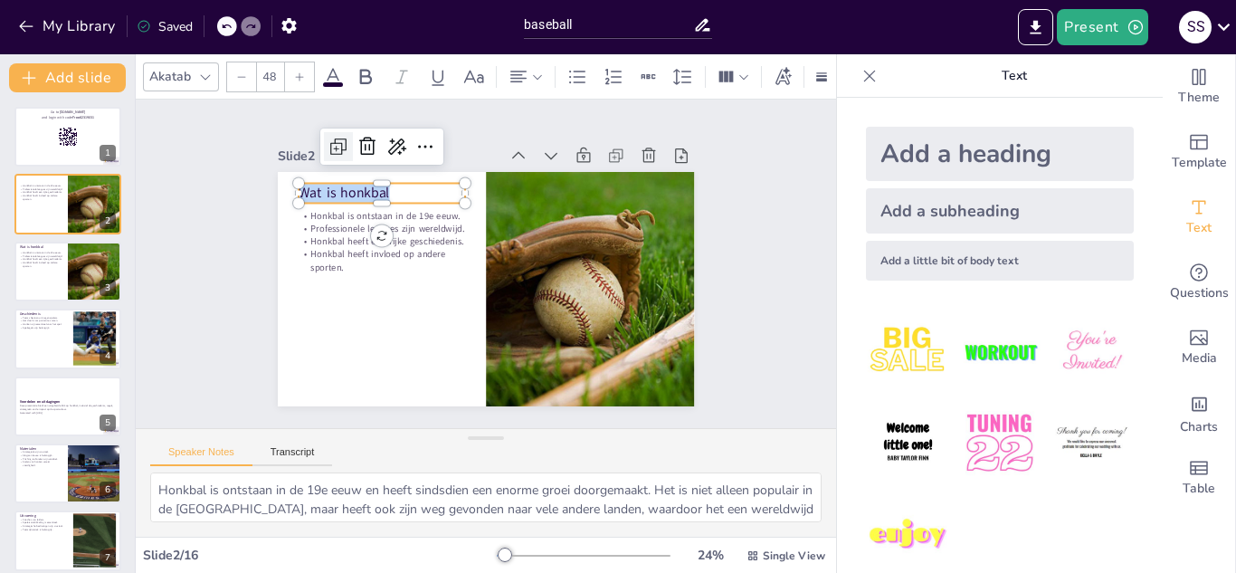
checkbox input "true"
type input "48"
checkbox input "true"
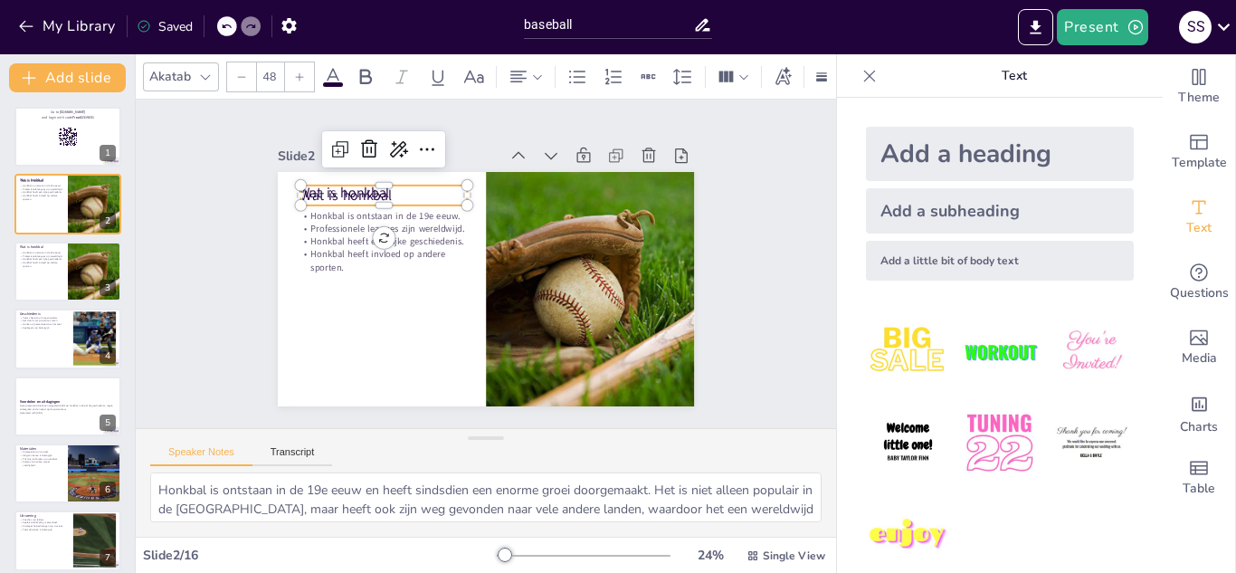
checkbox input "true"
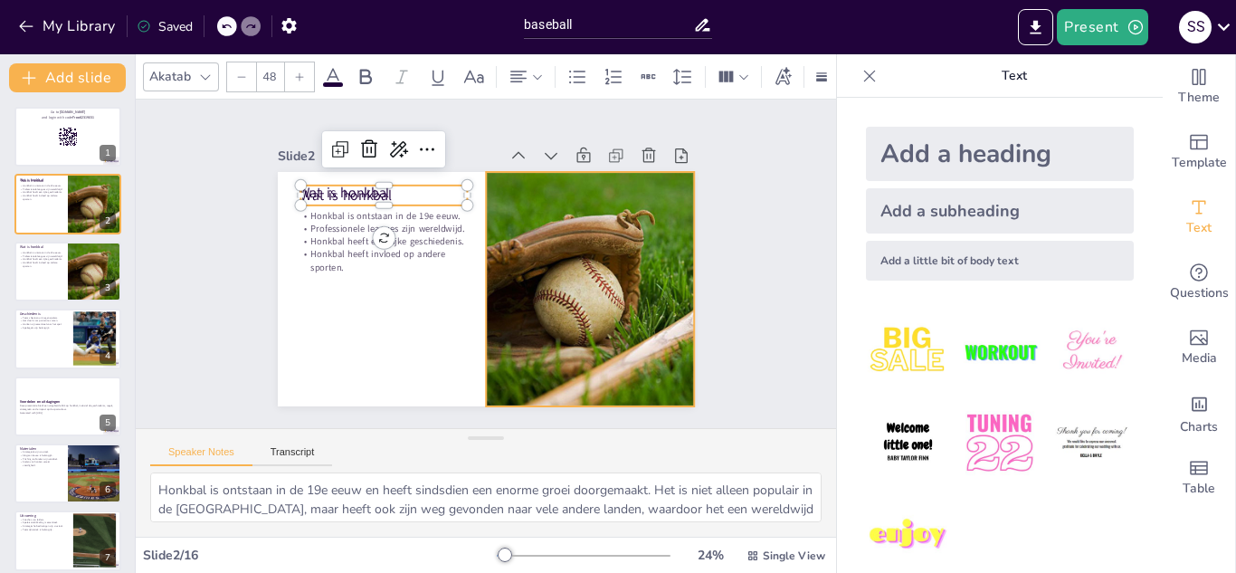
checkbox input "true"
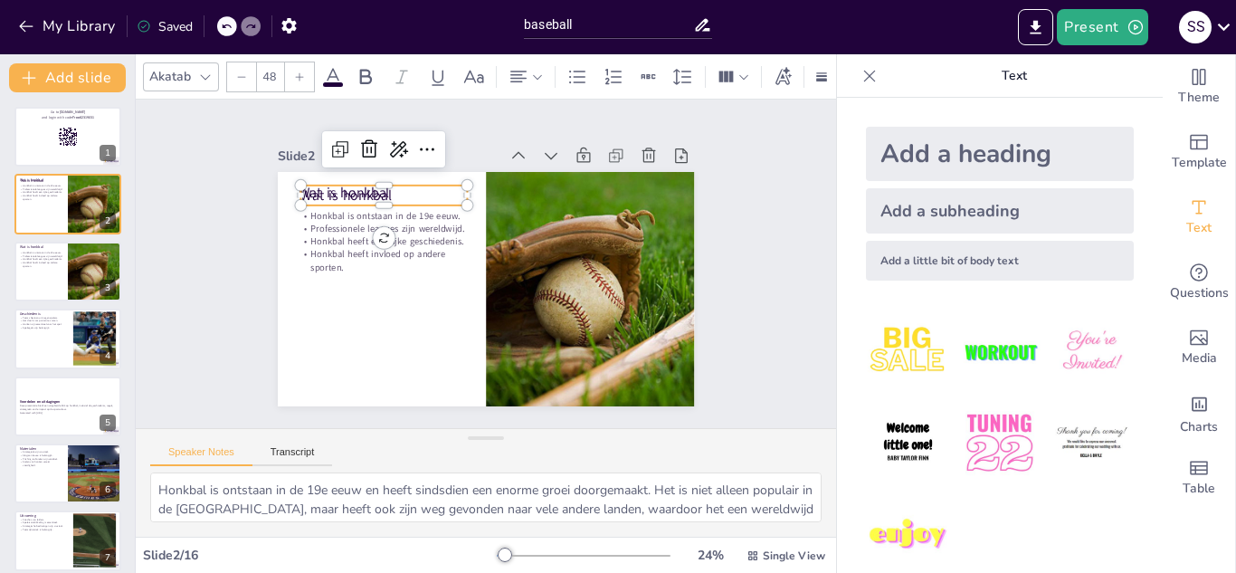
checkbox input "true"
click at [370, 137] on icon at bounding box center [382, 138] width 24 height 24
checkbox input "true"
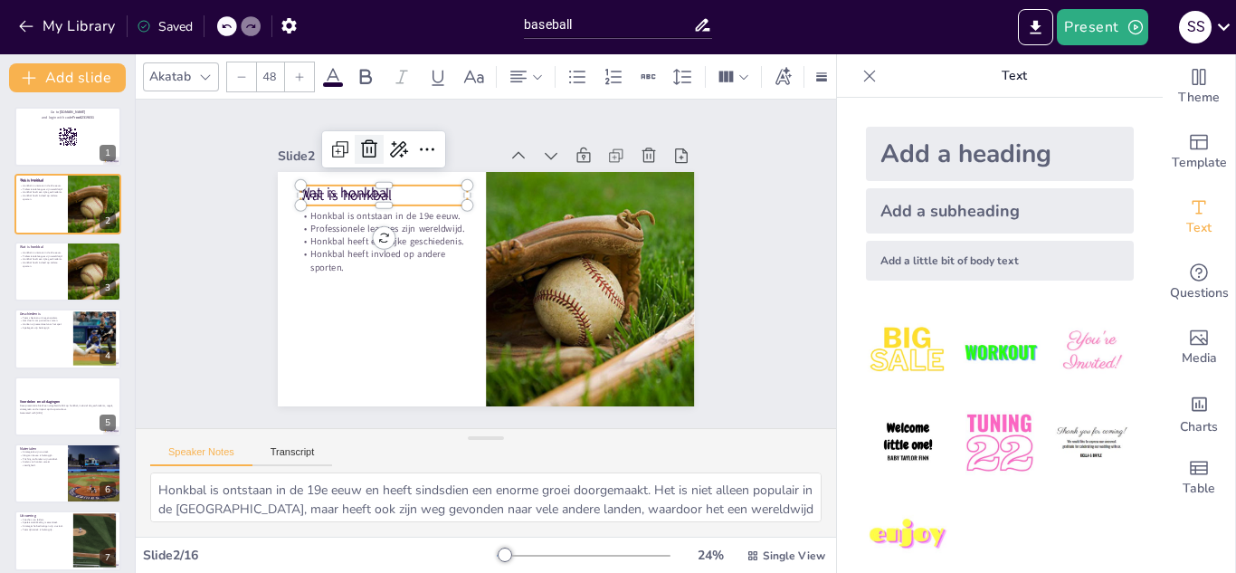
checkbox input "true"
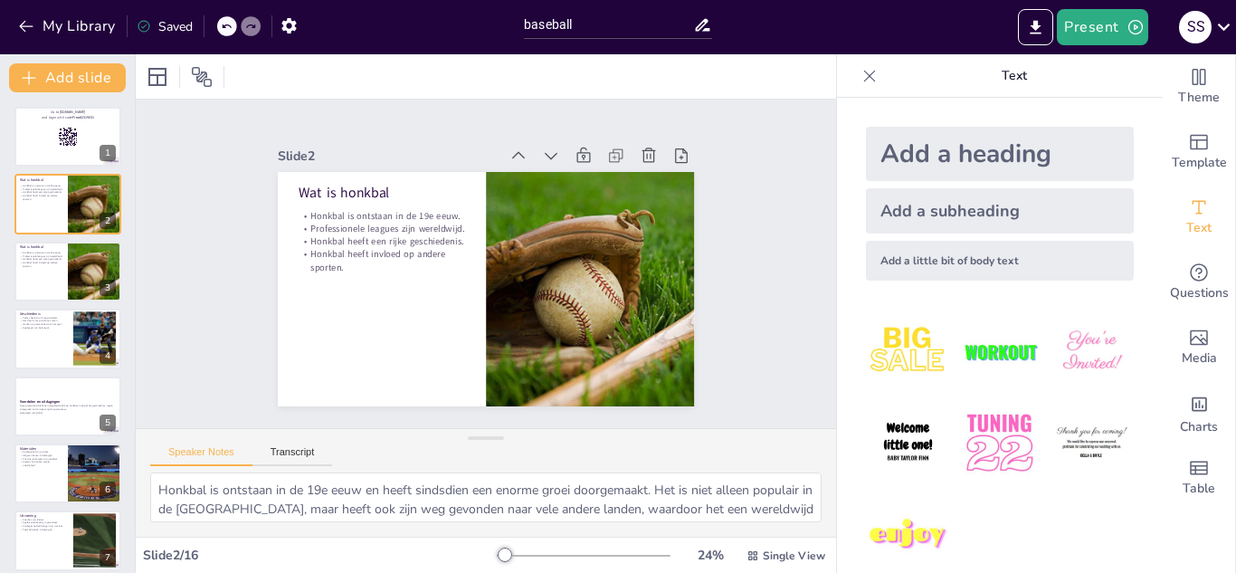
checkbox input "true"
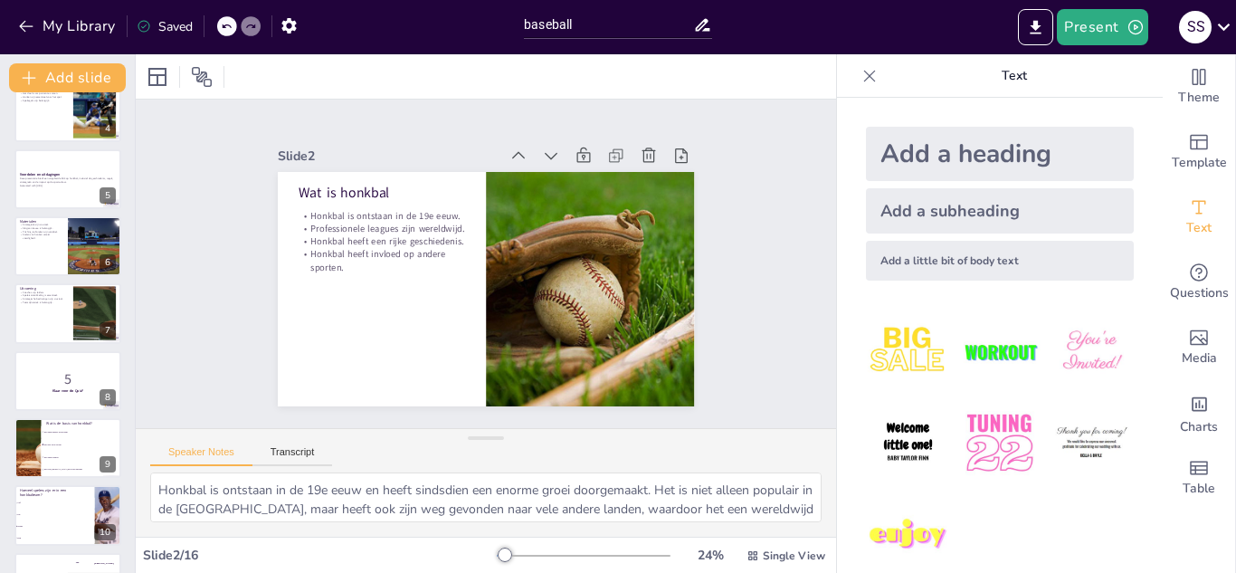
scroll to position [215, 0]
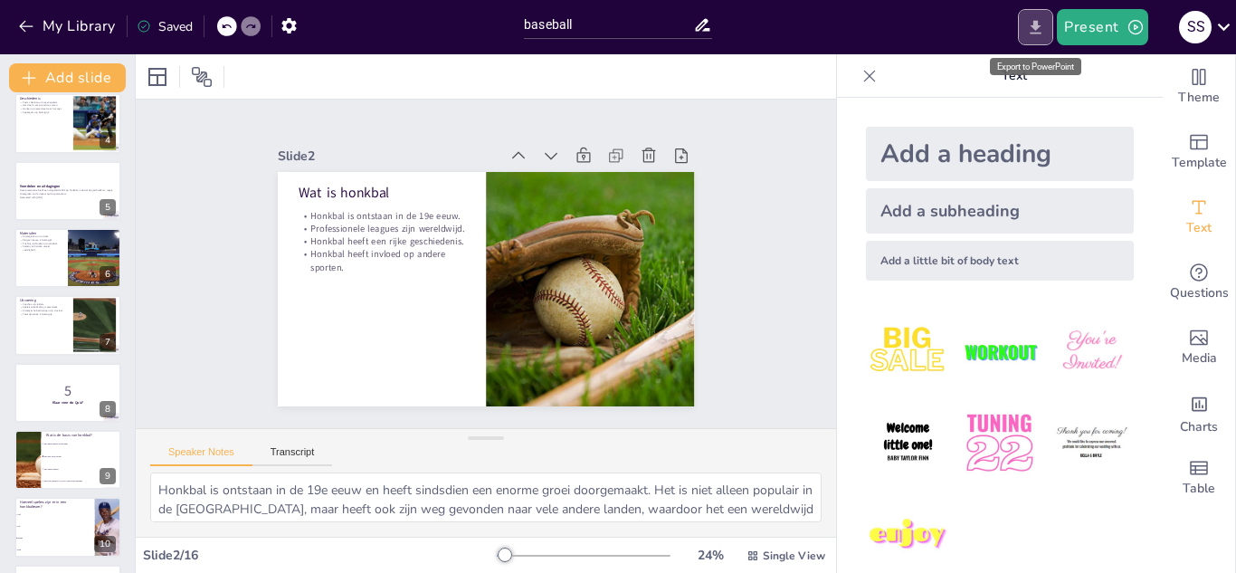
click at [1040, 14] on button "Export to PowerPoint" at bounding box center [1035, 27] width 35 height 36
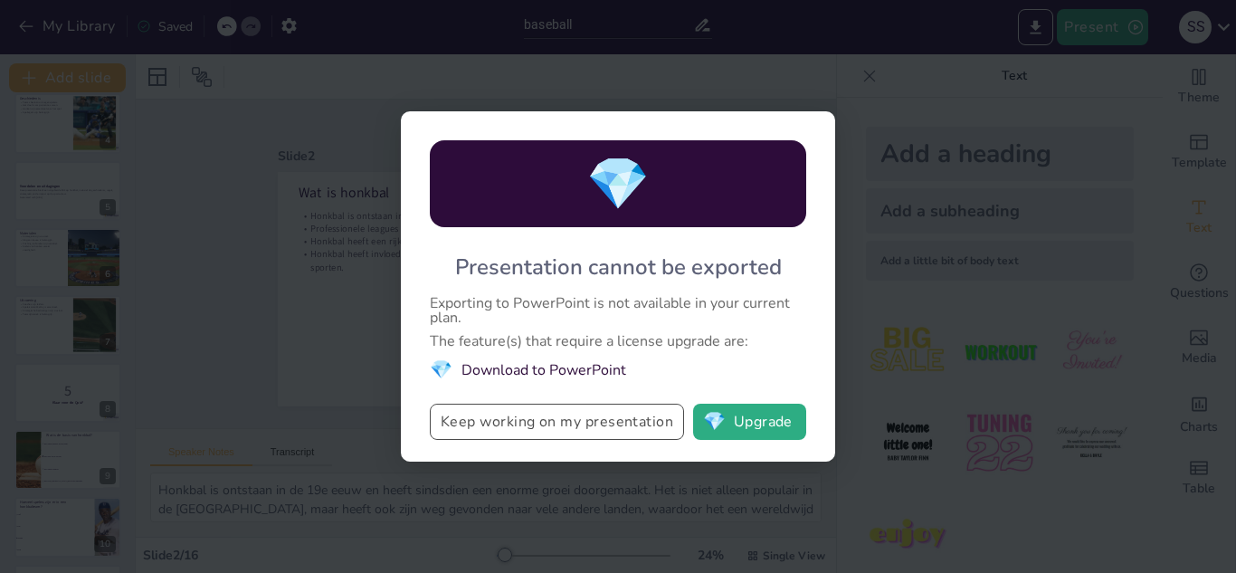
click at [665, 419] on button "Keep working on my presentation" at bounding box center [557, 422] width 254 height 36
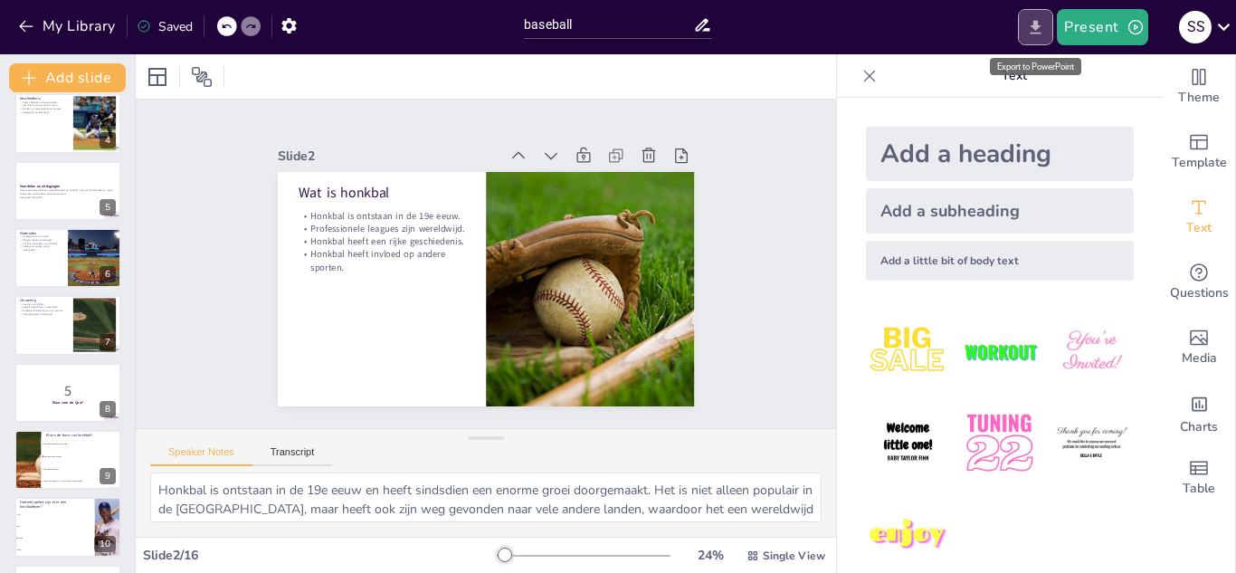
click at [1042, 21] on icon "Export to PowerPoint" at bounding box center [1035, 27] width 19 height 19
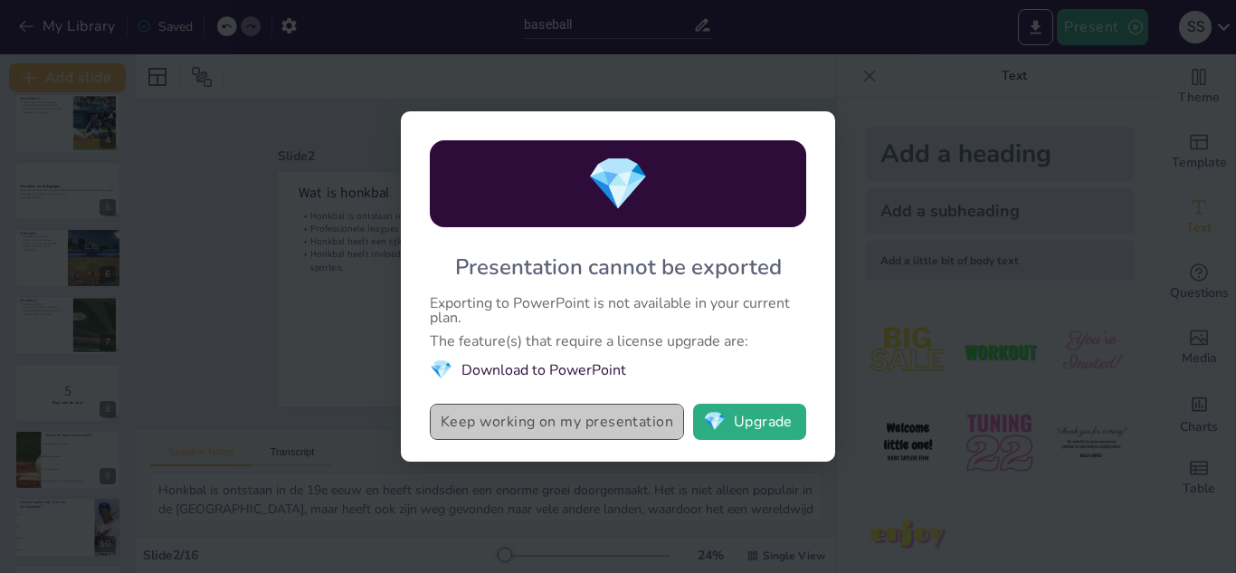
click at [616, 425] on button "Keep working on my presentation" at bounding box center [557, 422] width 254 height 36
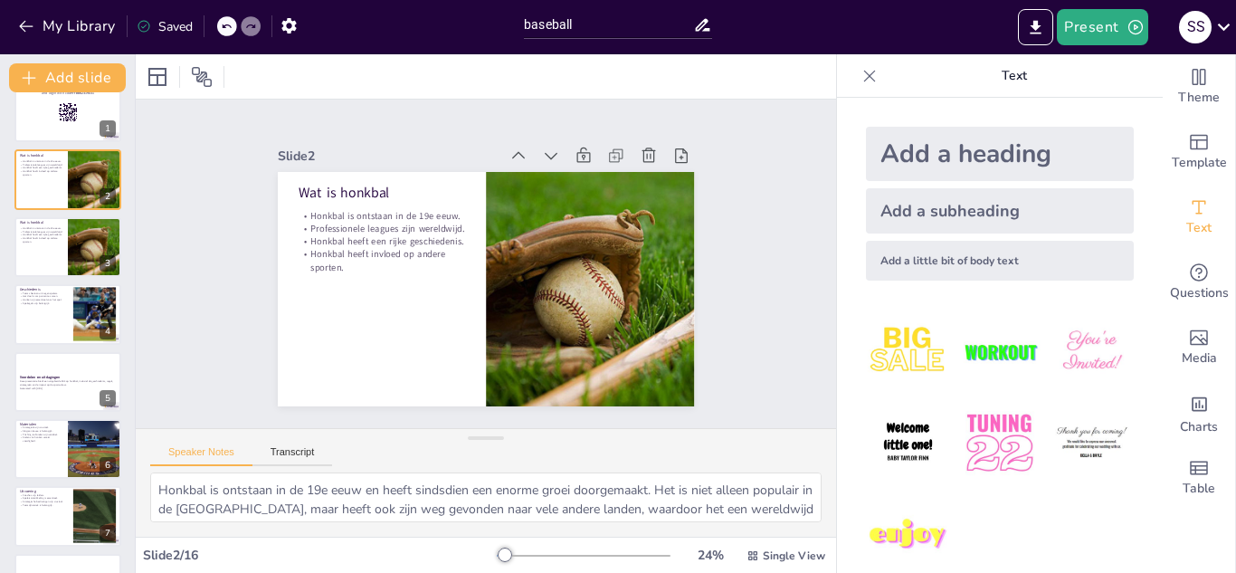
scroll to position [0, 0]
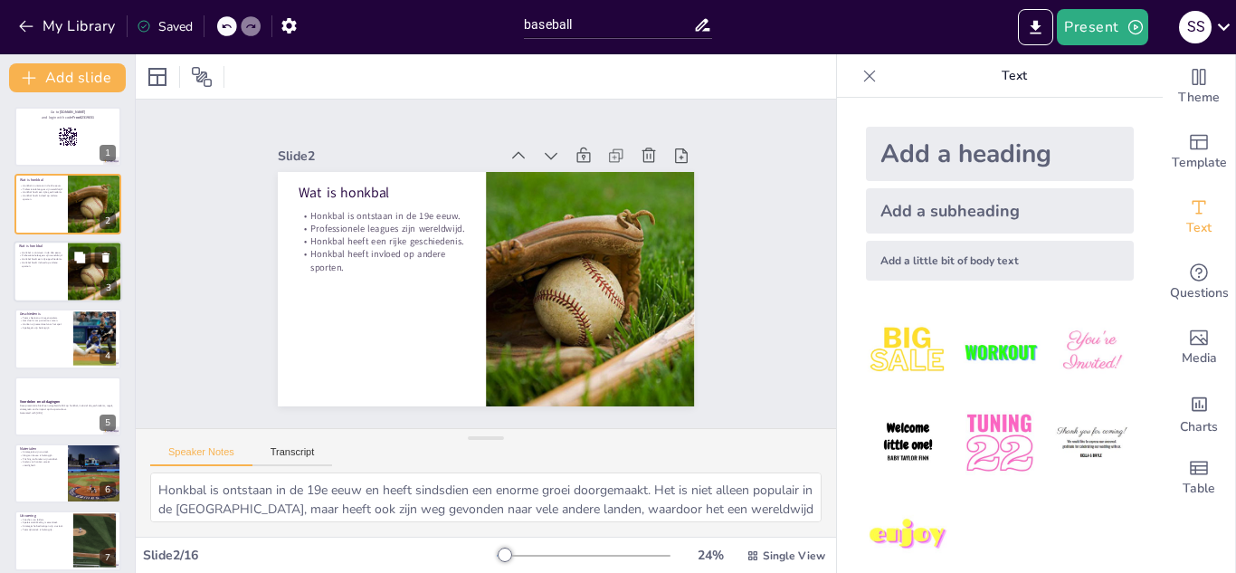
click at [58, 250] on div "Honkbal is ontstaan in de 19e eeuw. Professionele leagues zijn wereldwijd. Honk…" at bounding box center [40, 259] width 43 height 20
click at [44, 298] on div at bounding box center [68, 272] width 109 height 62
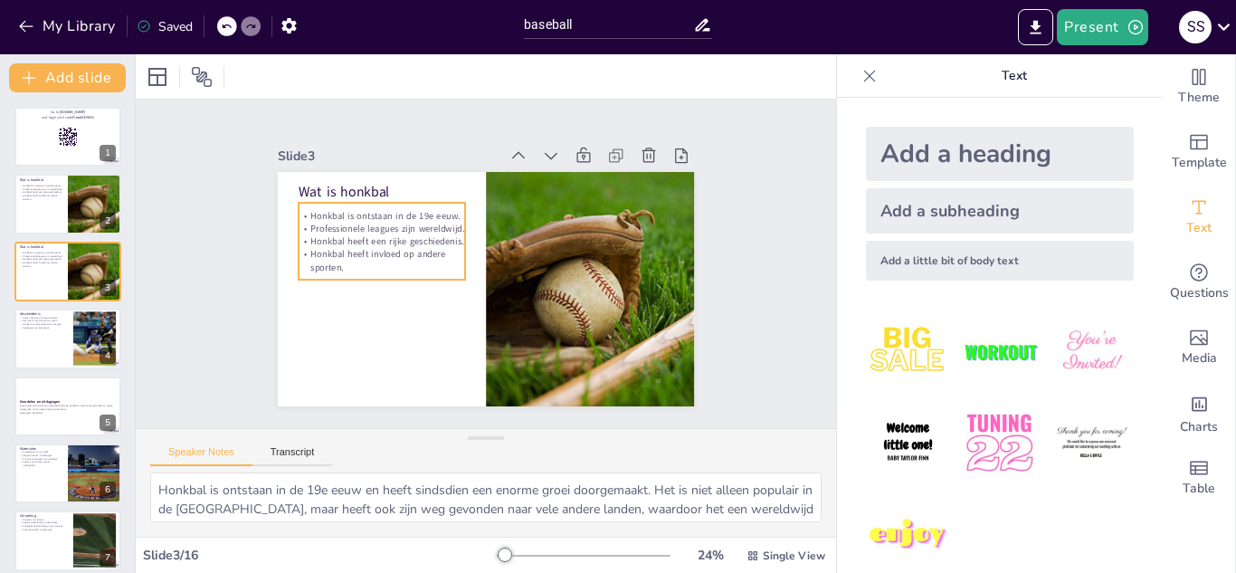
click at [518, 219] on p "Professionele leagues zijn wereldwijd." at bounding box center [541, 169] width 47 height 166
click at [381, 219] on p "Professionele leagues zijn wereldwijd." at bounding box center [382, 224] width 166 height 13
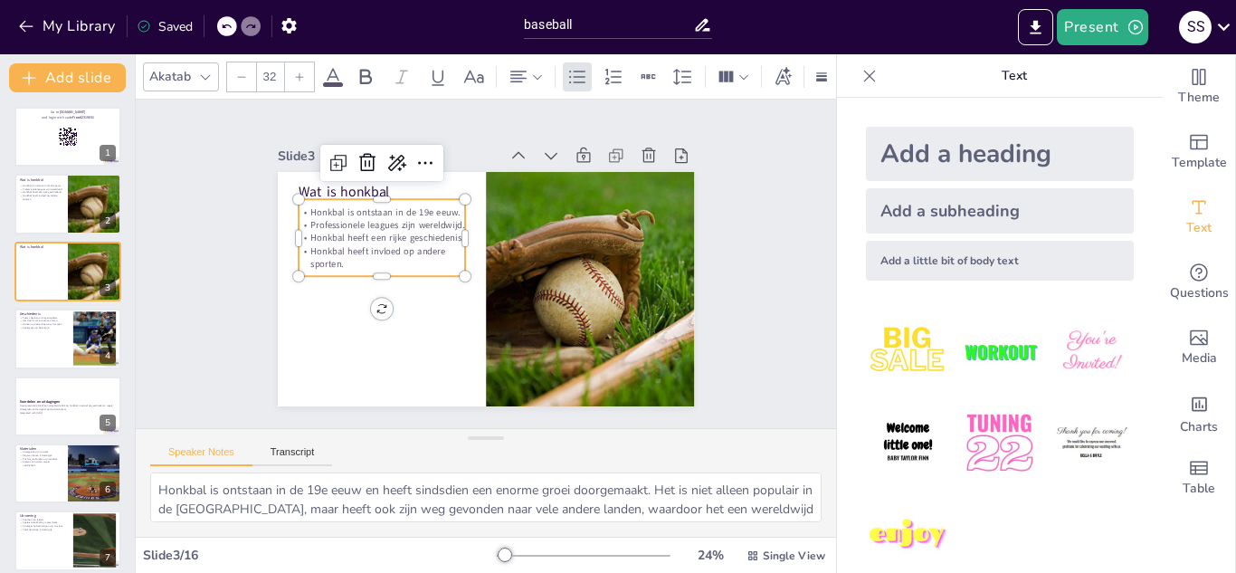
click at [381, 219] on p "Professionele leagues zijn wereldwijd." at bounding box center [392, 203] width 166 height 47
click at [381, 219] on p "Professionele leagues zijn wereldwijd." at bounding box center [386, 214] width 167 height 30
click at [381, 219] on p "Professionele leagues zijn wereldwijd." at bounding box center [382, 224] width 166 height 13
click at [381, 219] on p "Professionele leagues zijn wereldwijd." at bounding box center [386, 214] width 167 height 30
drag, startPoint x: 381, startPoint y: 219, endPoint x: 295, endPoint y: 206, distance: 86.9
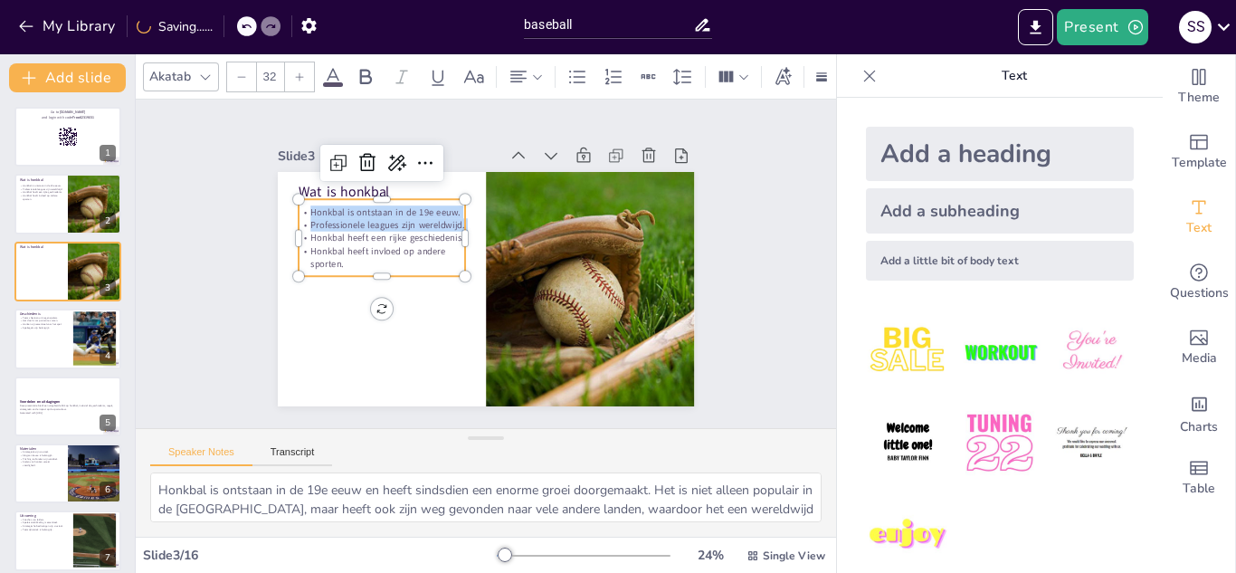
click at [301, 206] on div "Honkbal is ontstaan in de 19e eeuw. Professionele leagues zijn wereldwijd. Honk…" at bounding box center [389, 216] width 176 height 98
click at [304, 206] on p "Honkbal is ontstaan in de 19e eeuw." at bounding box center [387, 201] width 167 height 30
click at [304, 206] on p "Honkbal is ontstaan in de 19e eeuw." at bounding box center [387, 201] width 167 height 31
click at [304, 206] on p "Honkbal is ontstaan in de 19e eeuw." at bounding box center [387, 201] width 167 height 30
click at [299, 206] on p "Honkbal is ontstaan in de 19e eeuw." at bounding box center [382, 211] width 166 height 13
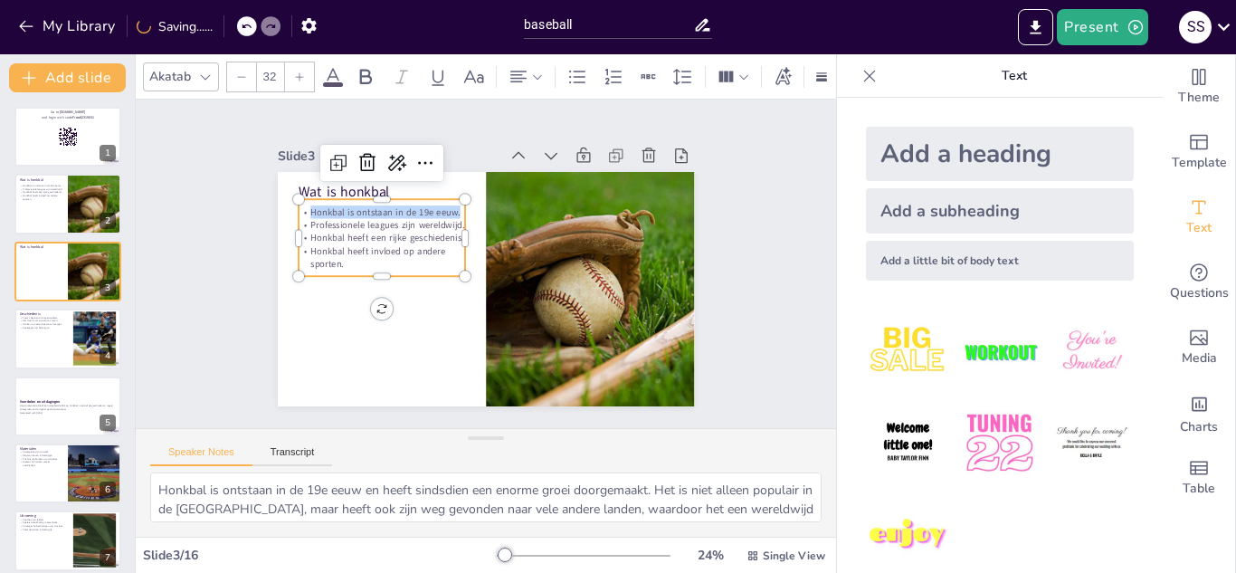
click at [304, 206] on p "Honkbal is ontstaan in de 19e eeuw." at bounding box center [387, 201] width 167 height 31
click at [321, 206] on p "Honkbal is ontstaan in de 19e eeuw." at bounding box center [402, 182] width 163 height 64
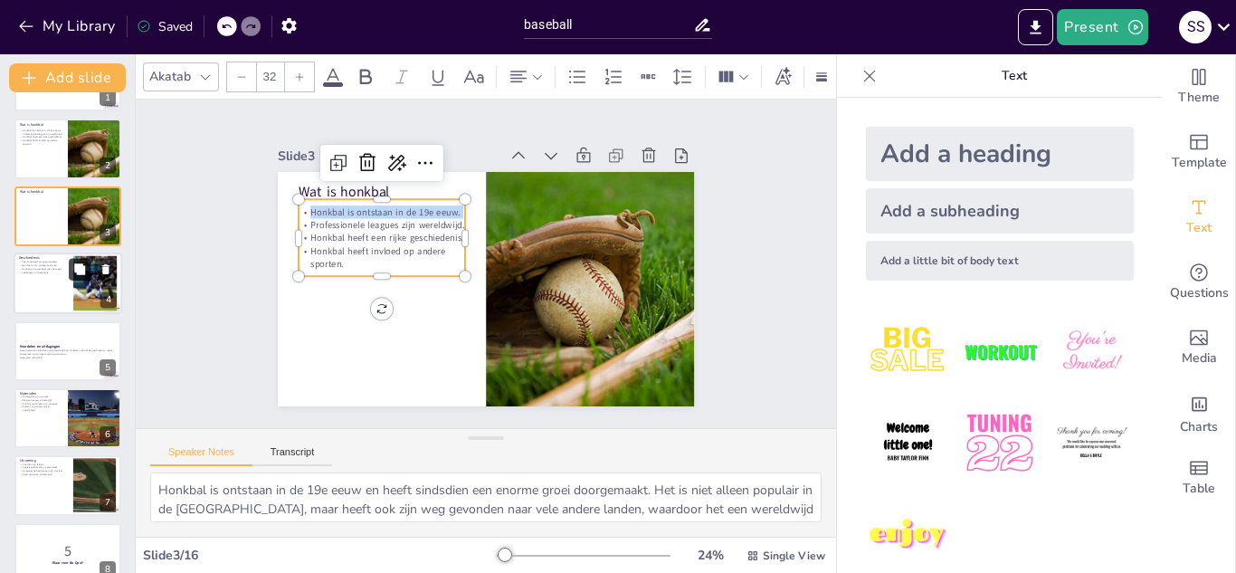
click at [75, 279] on button at bounding box center [80, 270] width 22 height 22
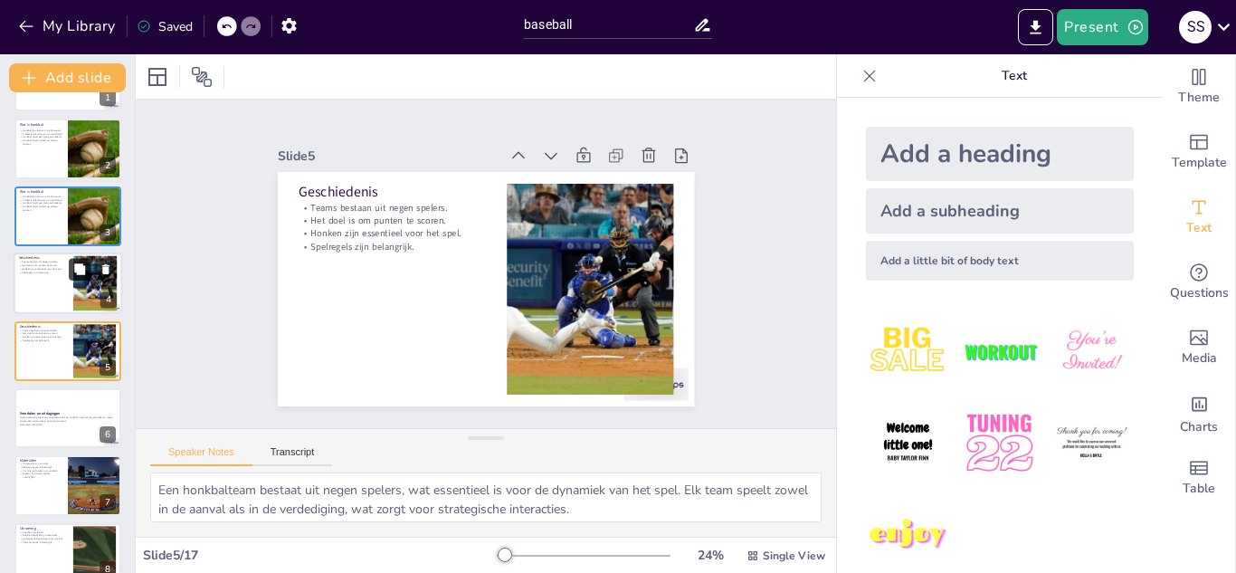
scroll to position [73, 0]
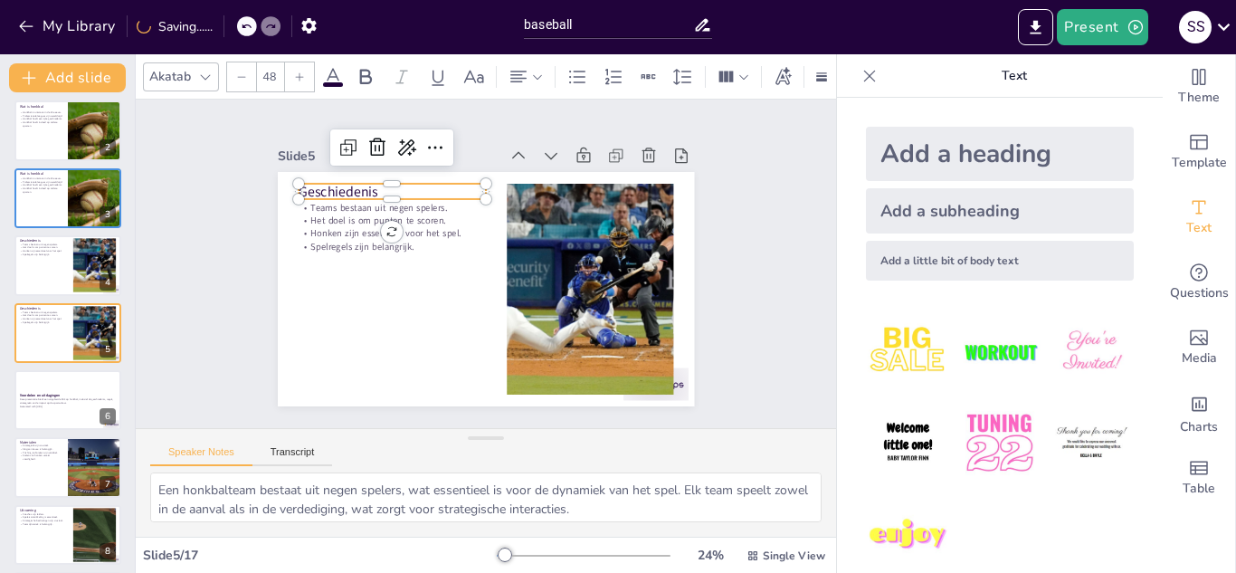
click at [353, 183] on p "Geschiedenis" at bounding box center [392, 191] width 187 height 19
click at [353, 183] on p "Geschiedenis" at bounding box center [400, 182] width 188 height 39
click at [353, 185] on p "Geschiedenis" at bounding box center [392, 194] width 187 height 19
copy p "Geschiedenis"
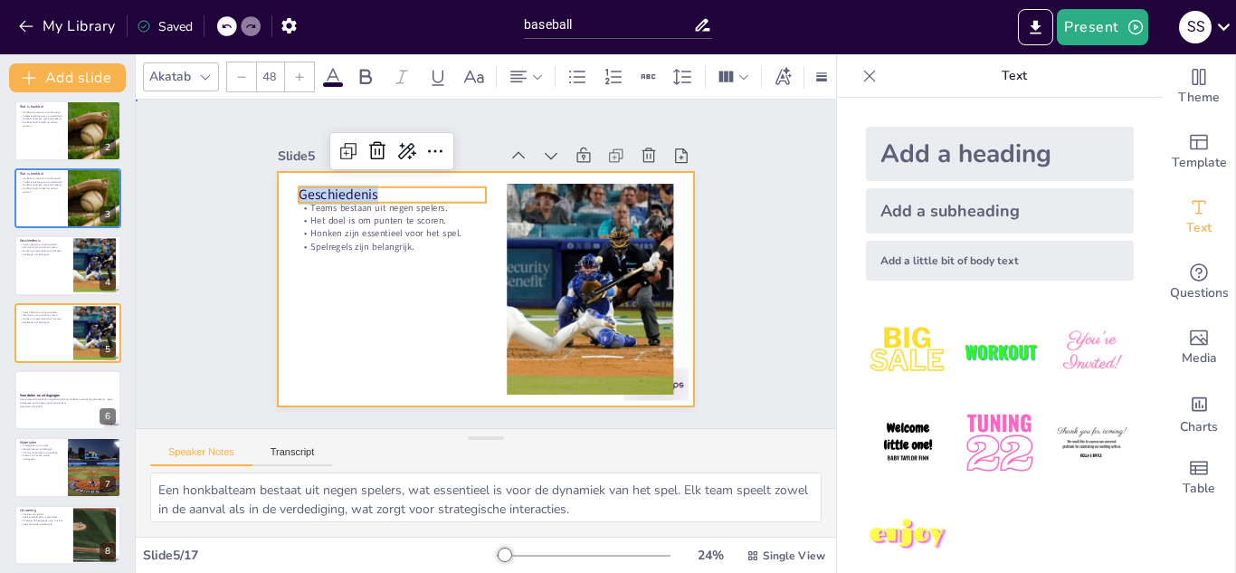
click at [515, 395] on div at bounding box center [483, 289] width 439 height 277
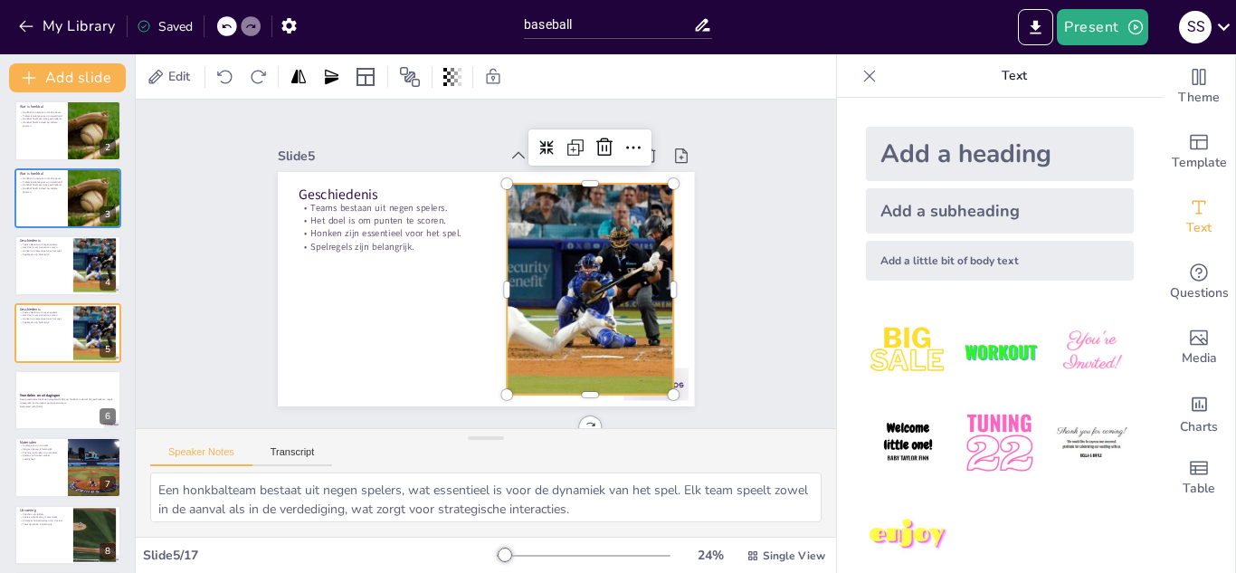
click at [544, 346] on div at bounding box center [563, 337] width 379 height 341
click at [594, 167] on icon at bounding box center [607, 180] width 27 height 27
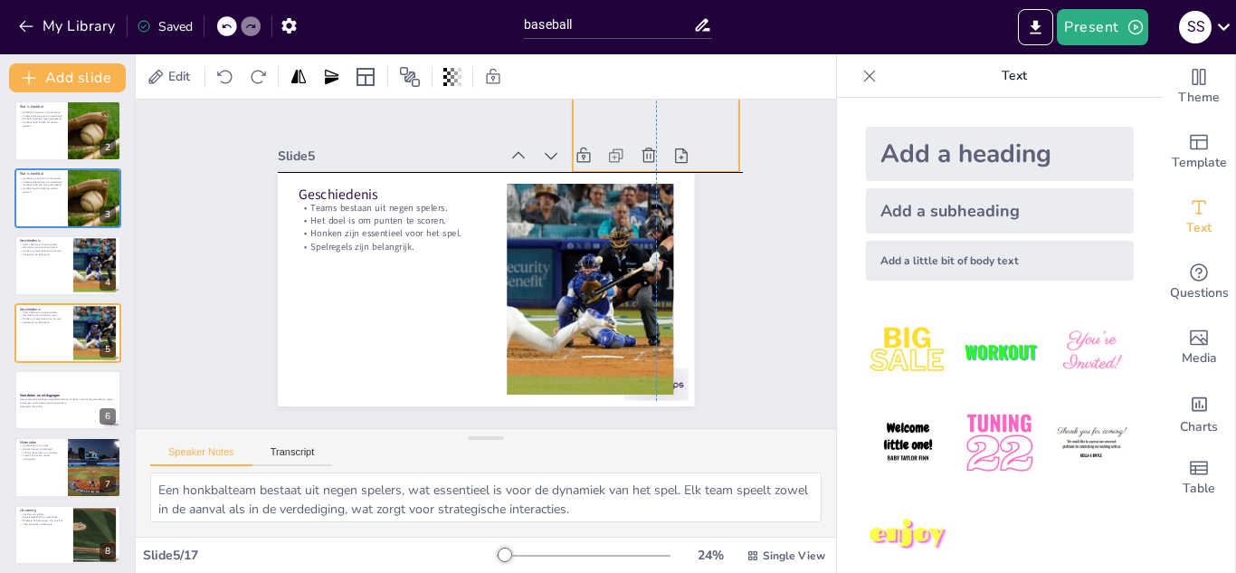
drag, startPoint x: 563, startPoint y: 220, endPoint x: 660, endPoint y: -58, distance: 294.2
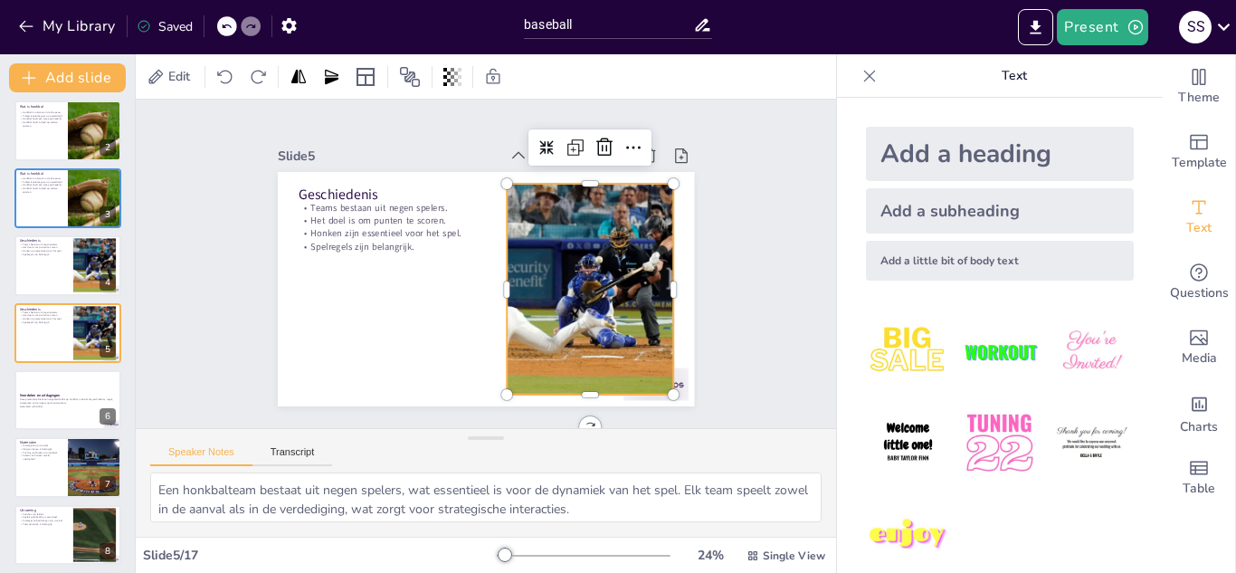
click at [562, 276] on div at bounding box center [590, 289] width 317 height 211
copy p "Geschiedenis"
click at [625, 328] on div at bounding box center [571, 328] width 375 height 321
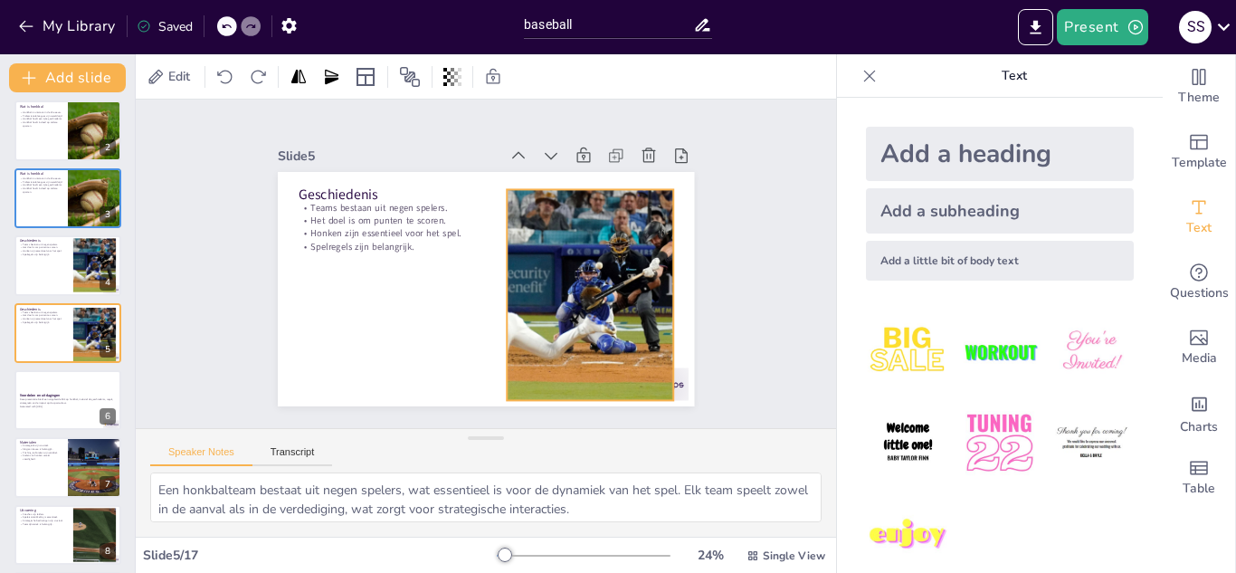
click at [625, 328] on div at bounding box center [586, 306] width 337 height 242
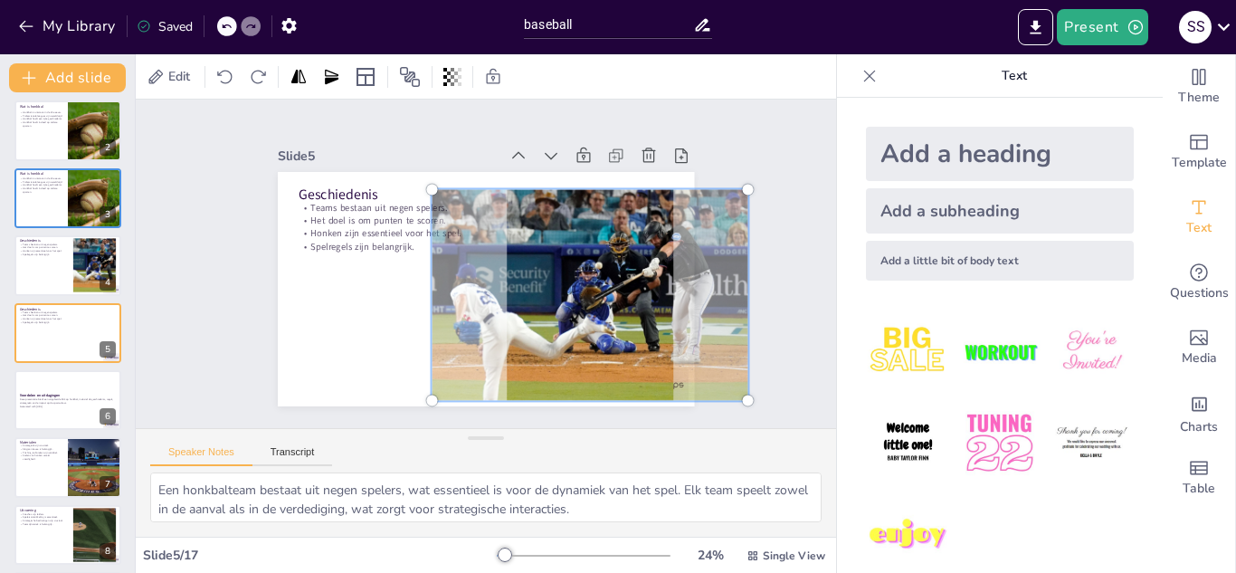
click at [493, 247] on div at bounding box center [590, 294] width 338 height 233
click at [493, 247] on div at bounding box center [586, 305] width 361 height 267
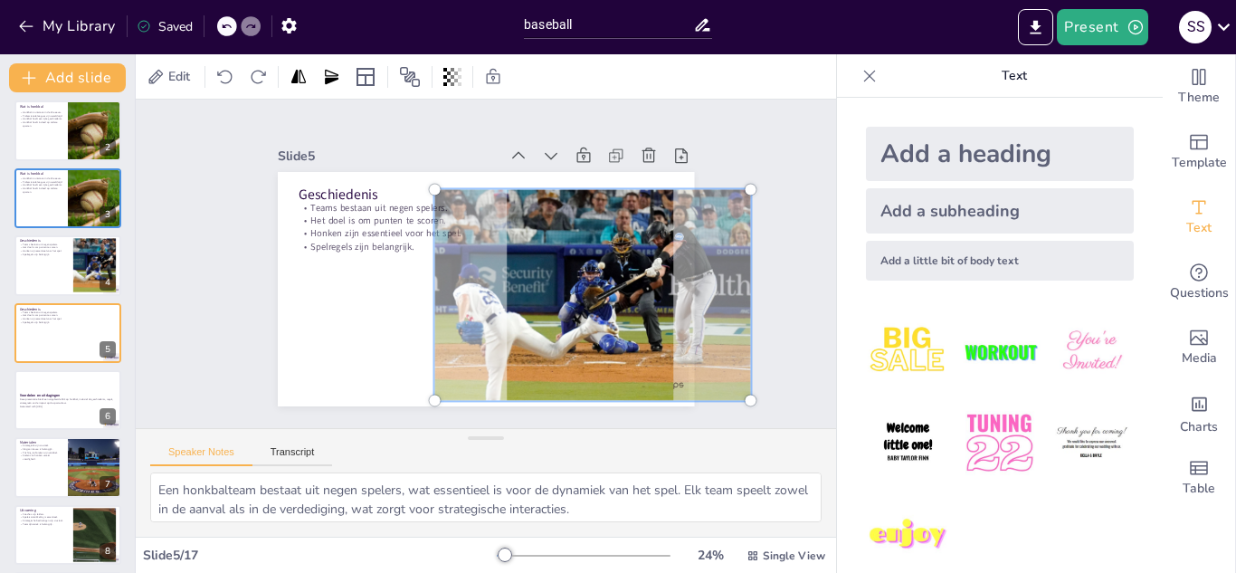
drag, startPoint x: 521, startPoint y: 265, endPoint x: 629, endPoint y: 311, distance: 117.1
click at [627, 310] on div at bounding box center [578, 327] width 394 height 326
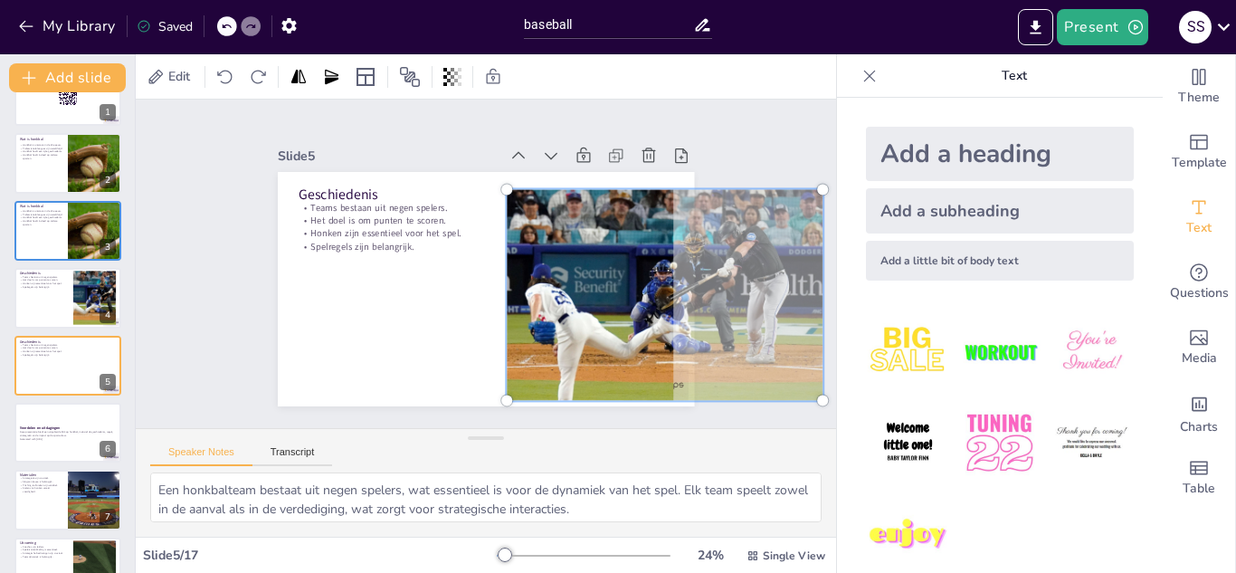
scroll to position [0, 0]
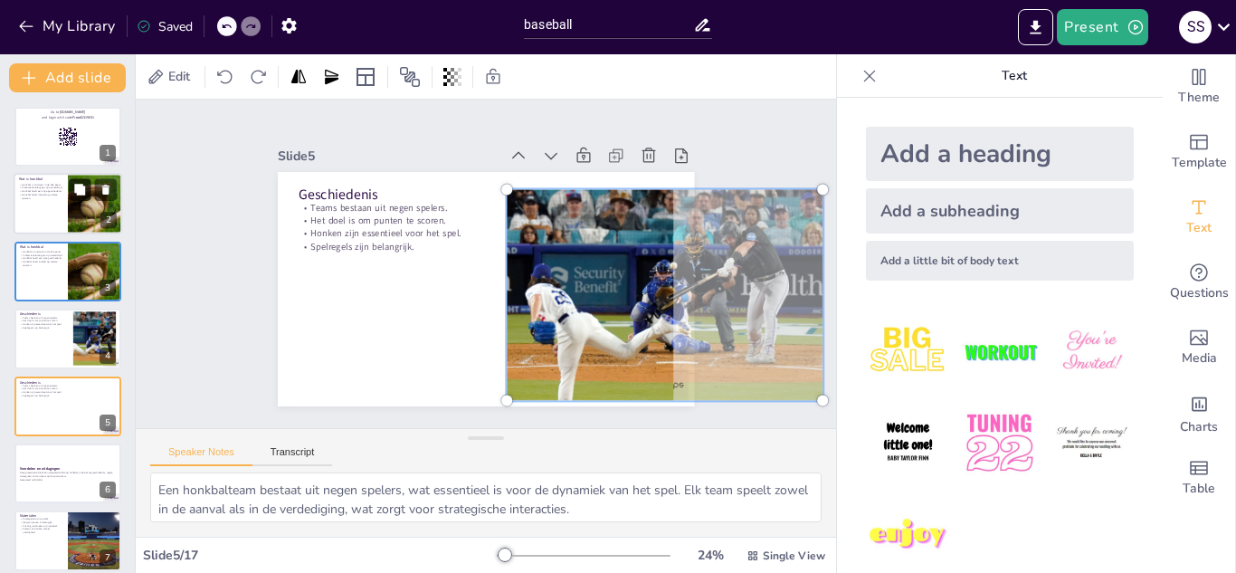
click at [71, 192] on button at bounding box center [80, 190] width 22 height 22
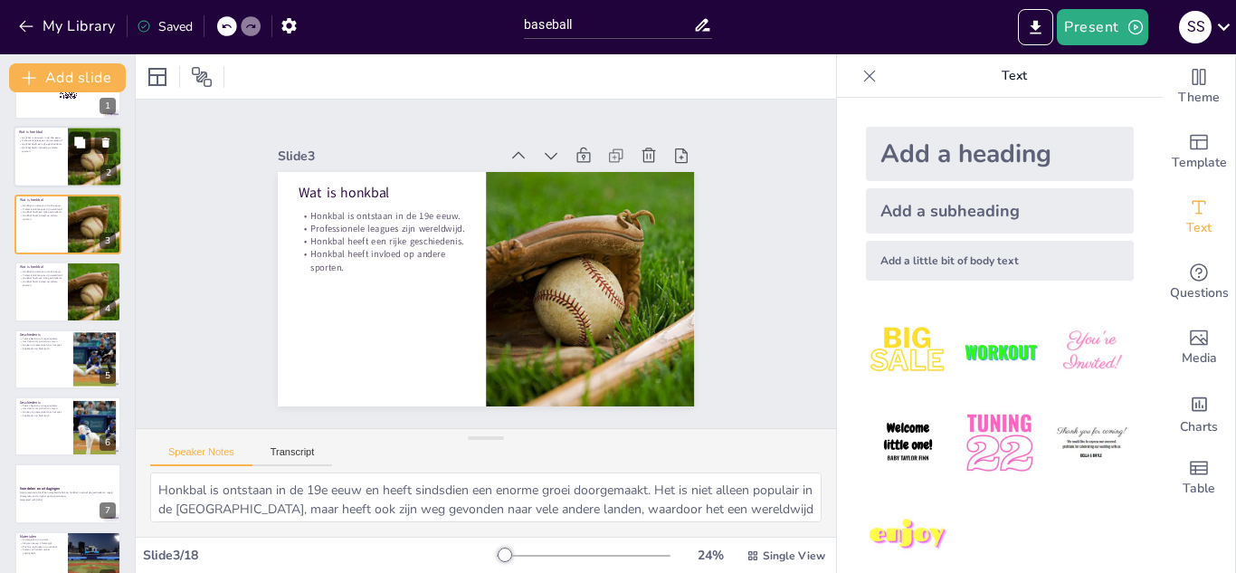
scroll to position [50, 0]
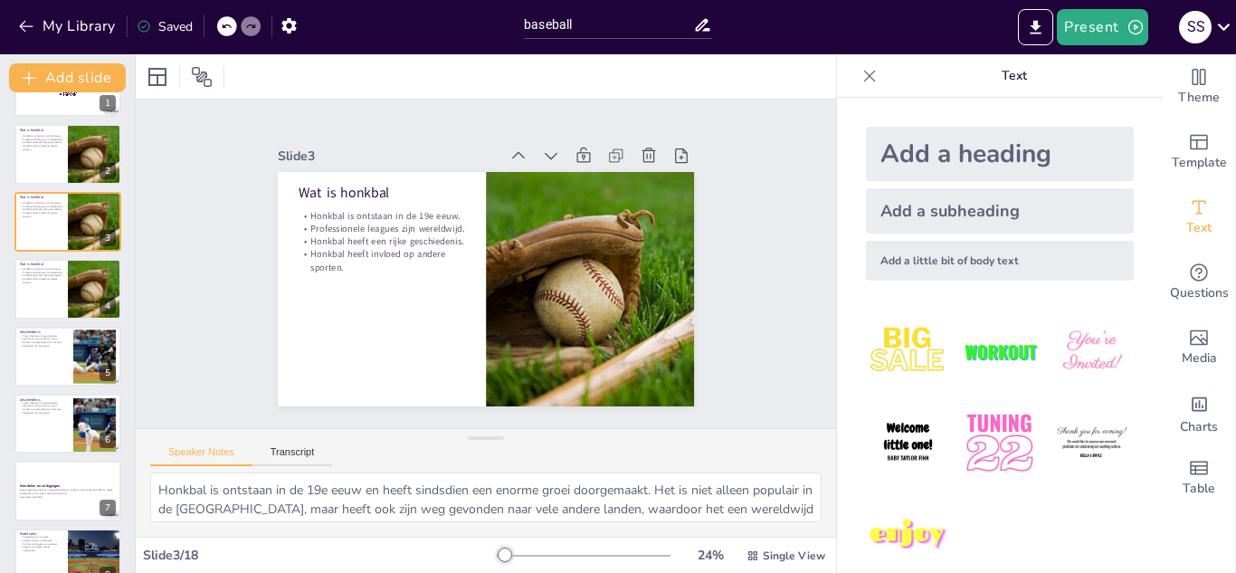
click at [40, 157] on div at bounding box center [68, 155] width 109 height 62
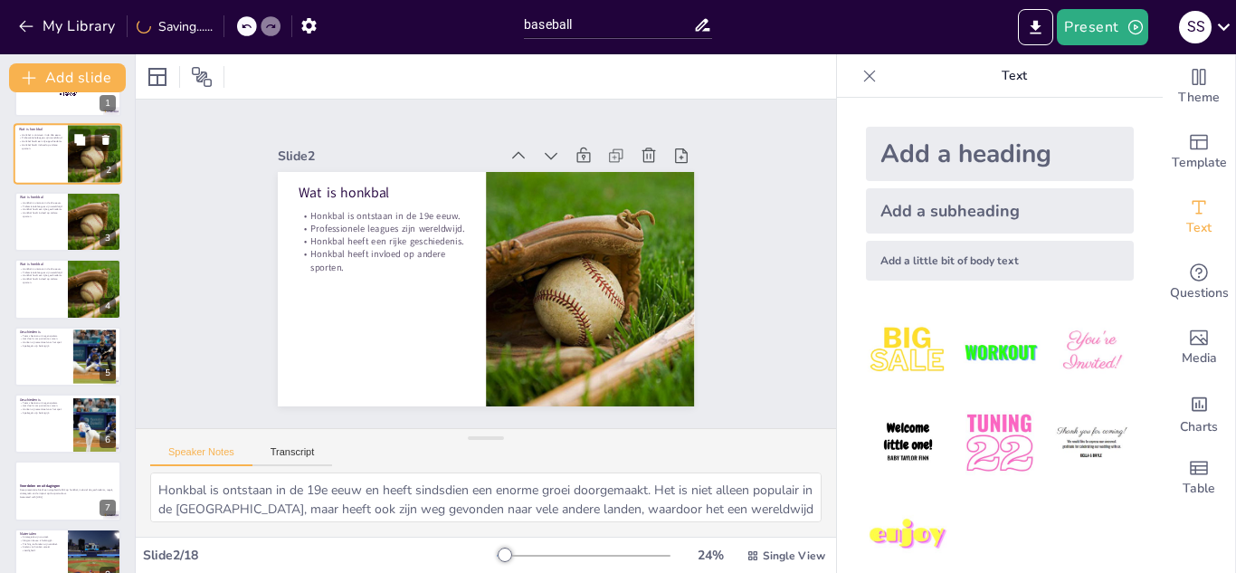
scroll to position [0, 0]
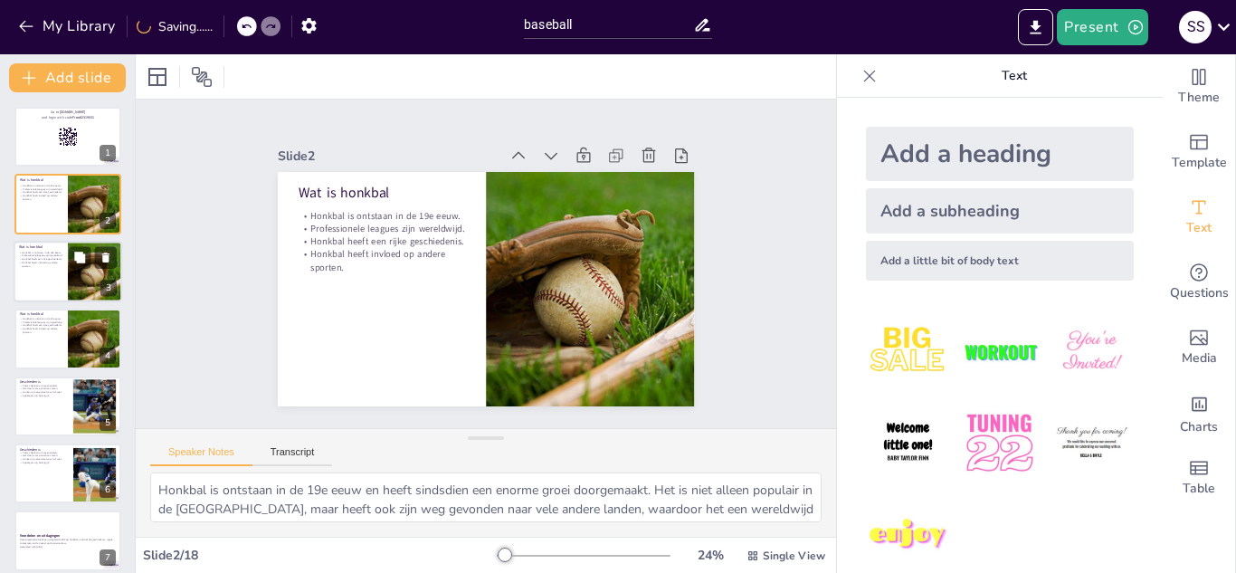
click at [48, 299] on div at bounding box center [68, 272] width 109 height 62
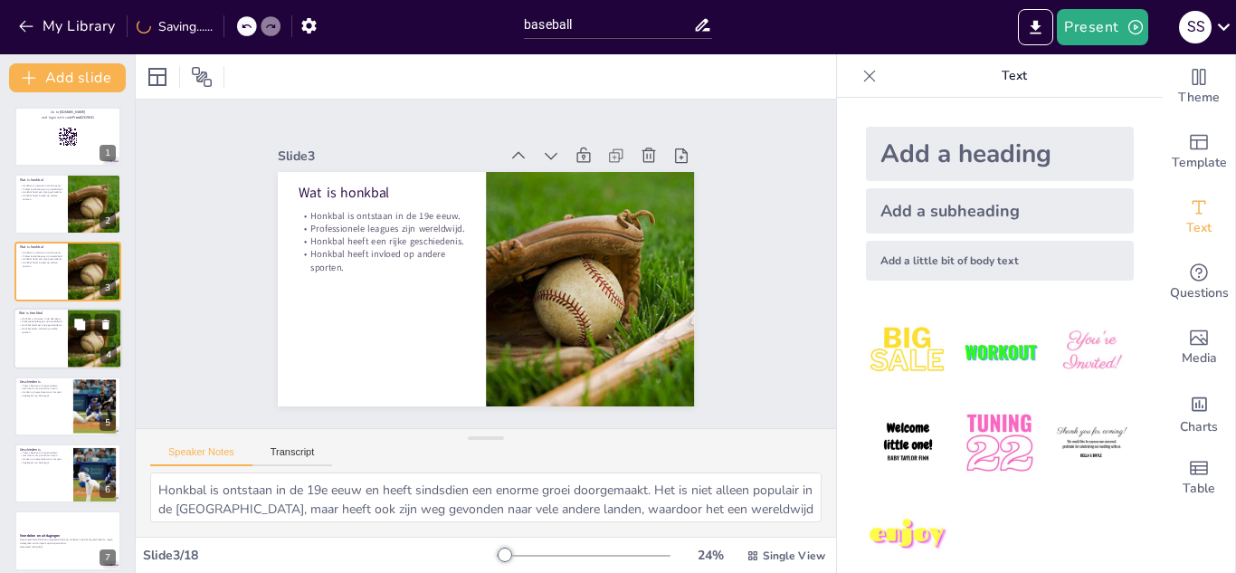
click at [47, 336] on div at bounding box center [68, 339] width 109 height 62
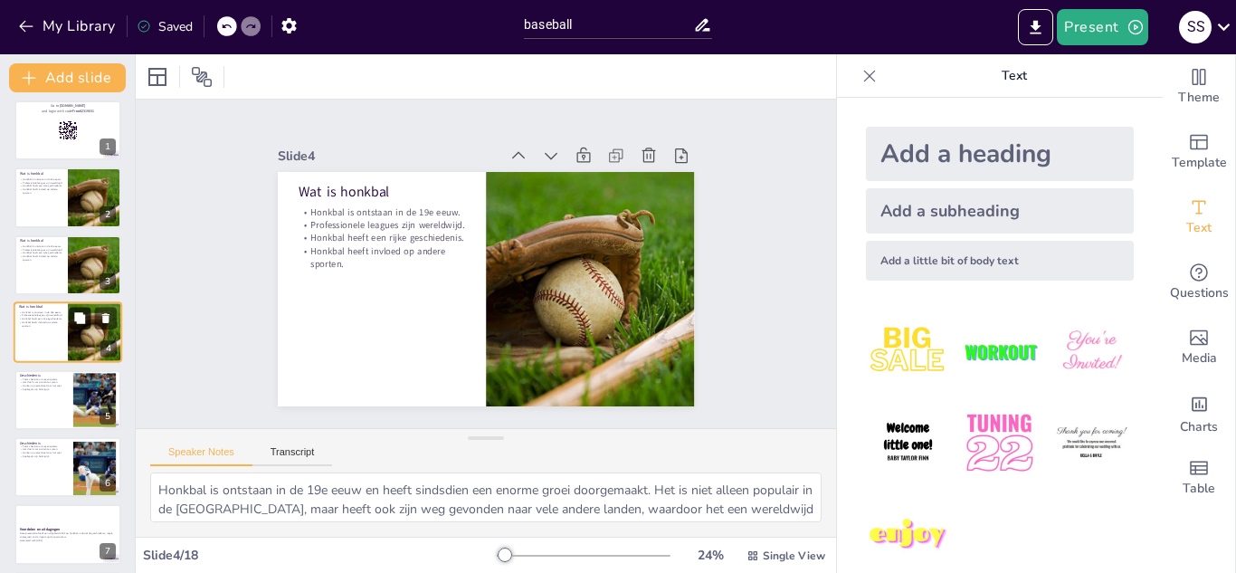
click at [72, 319] on button at bounding box center [80, 319] width 22 height 22
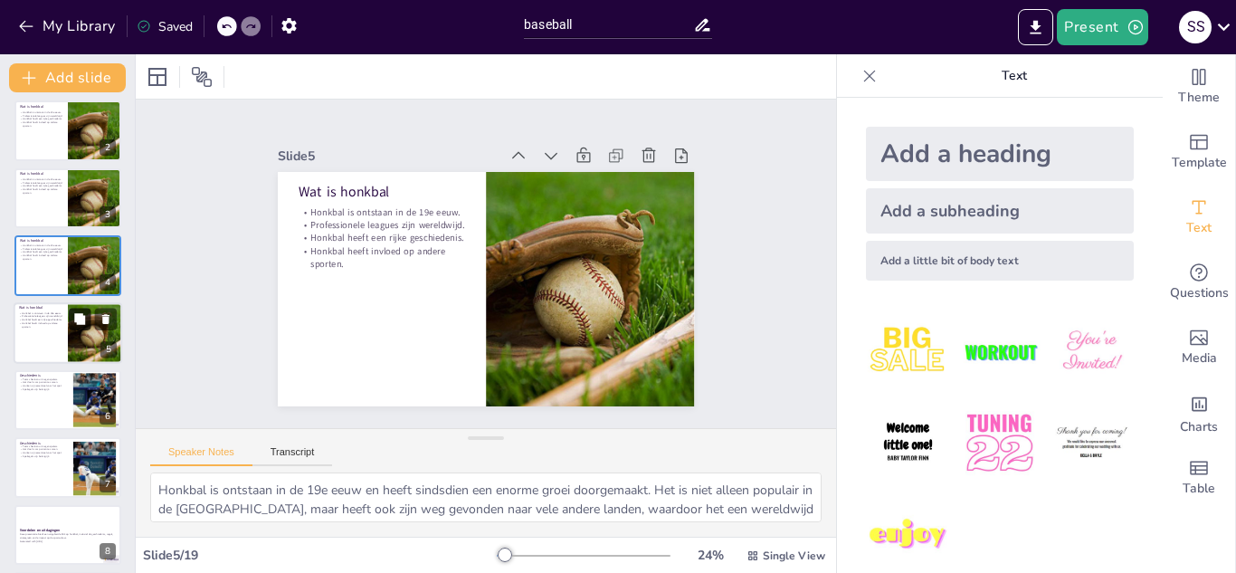
click at [88, 321] on button at bounding box center [80, 319] width 22 height 22
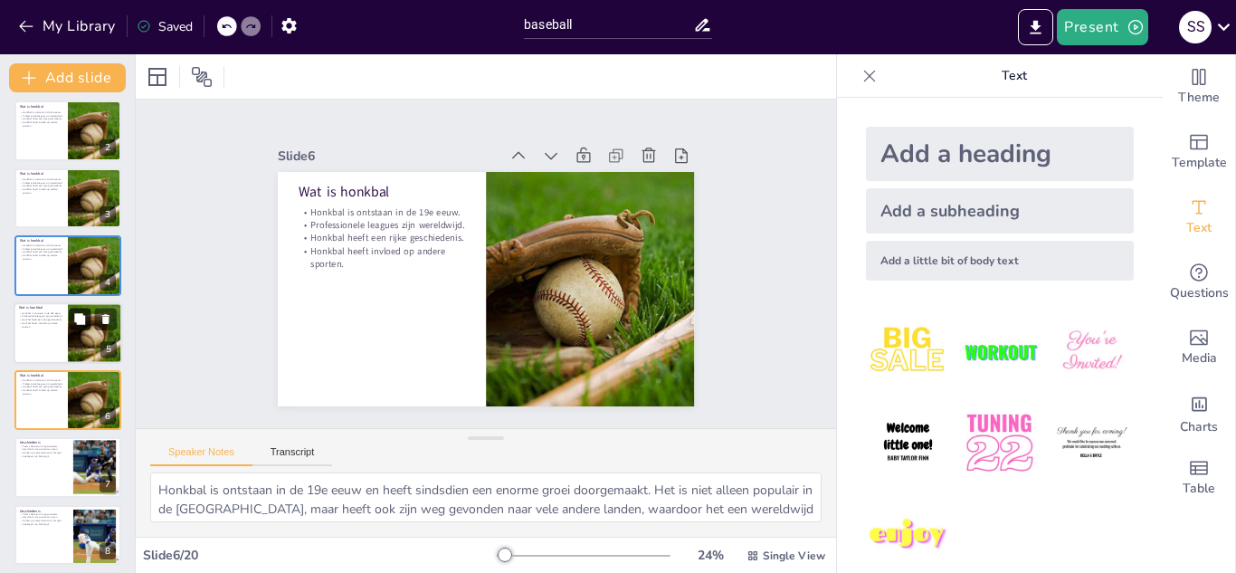
scroll to position [141, 0]
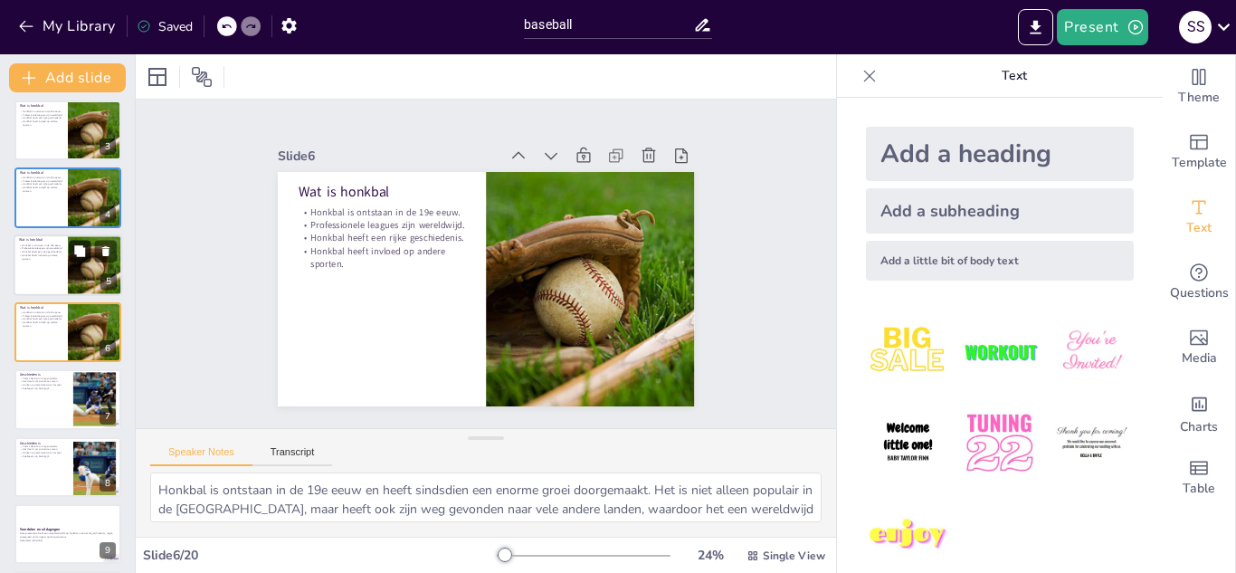
click at [77, 256] on icon at bounding box center [79, 250] width 11 height 11
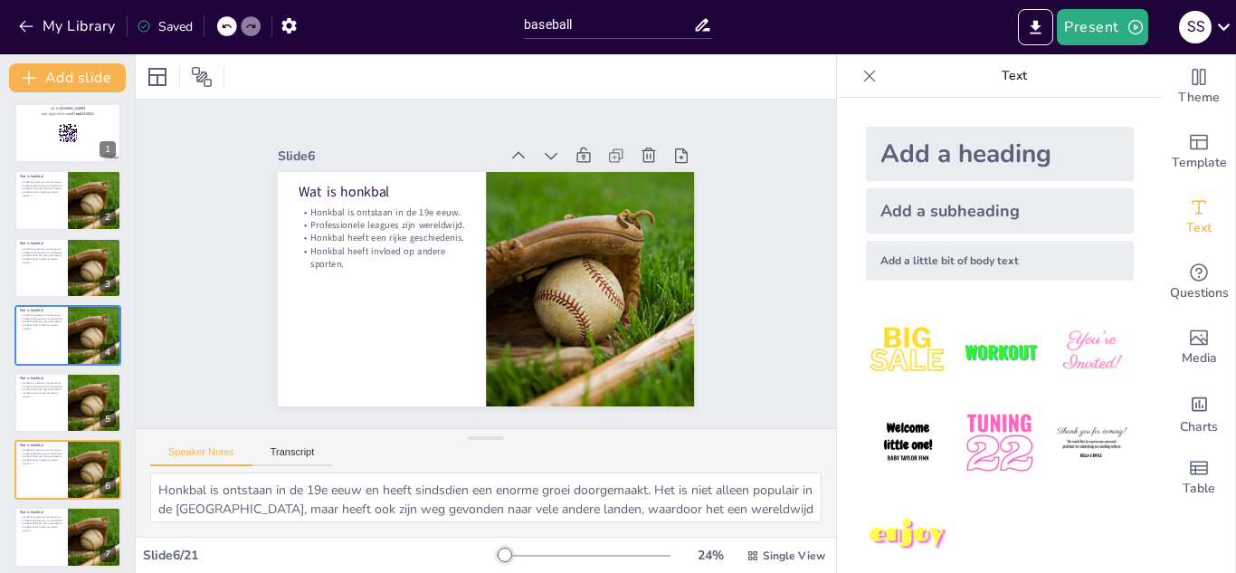
scroll to position [0, 0]
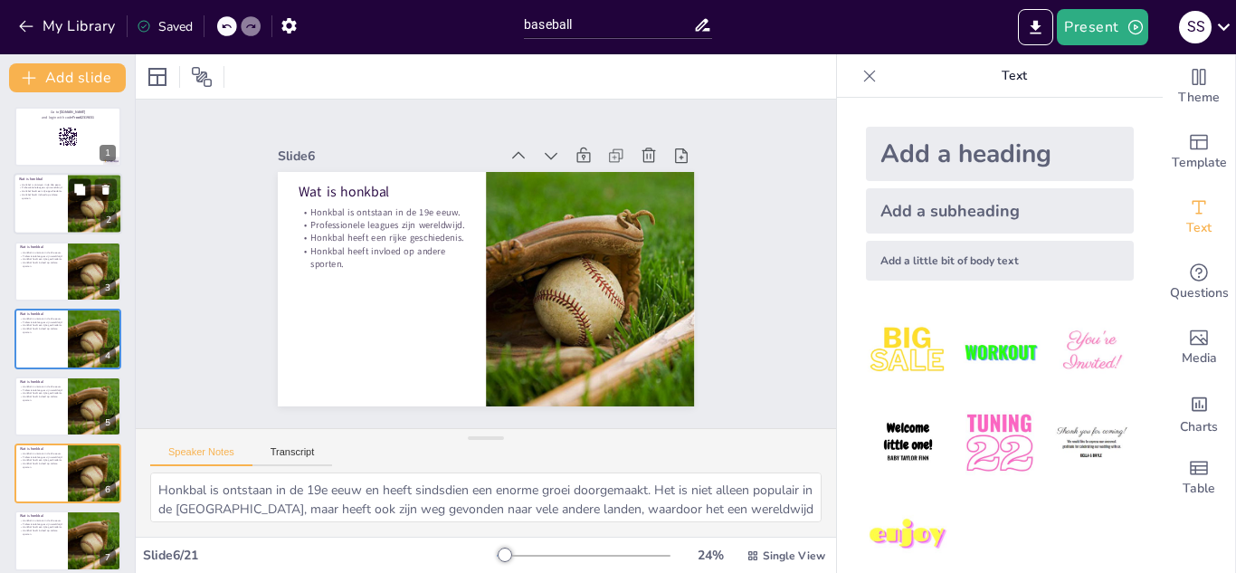
click at [72, 199] on button at bounding box center [80, 190] width 22 height 22
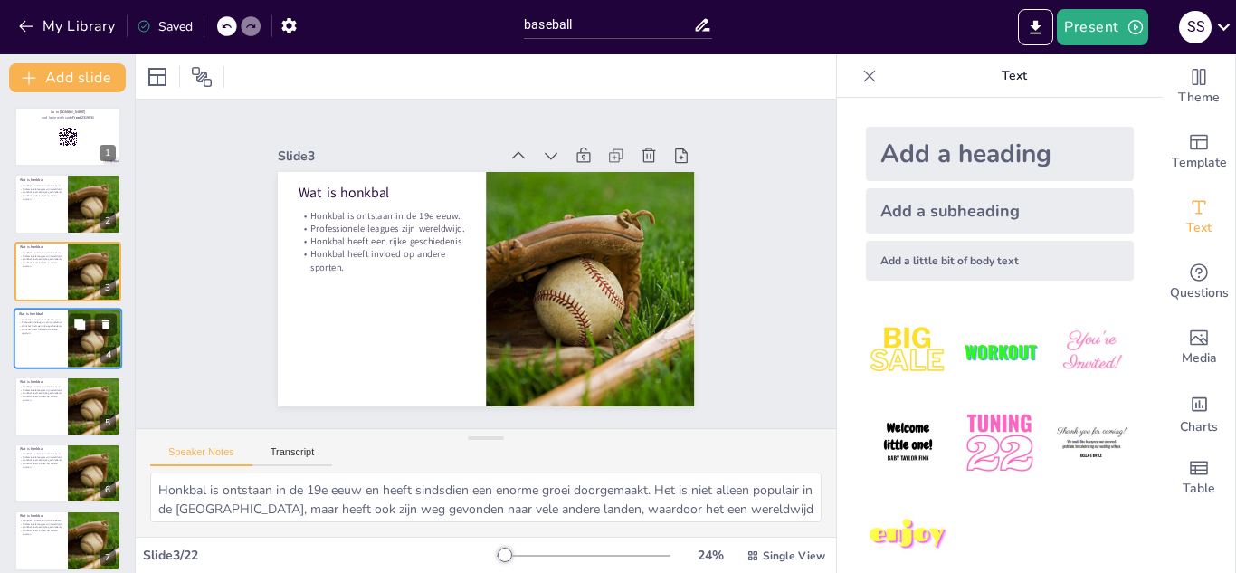
click at [71, 353] on div at bounding box center [94, 339] width 81 height 62
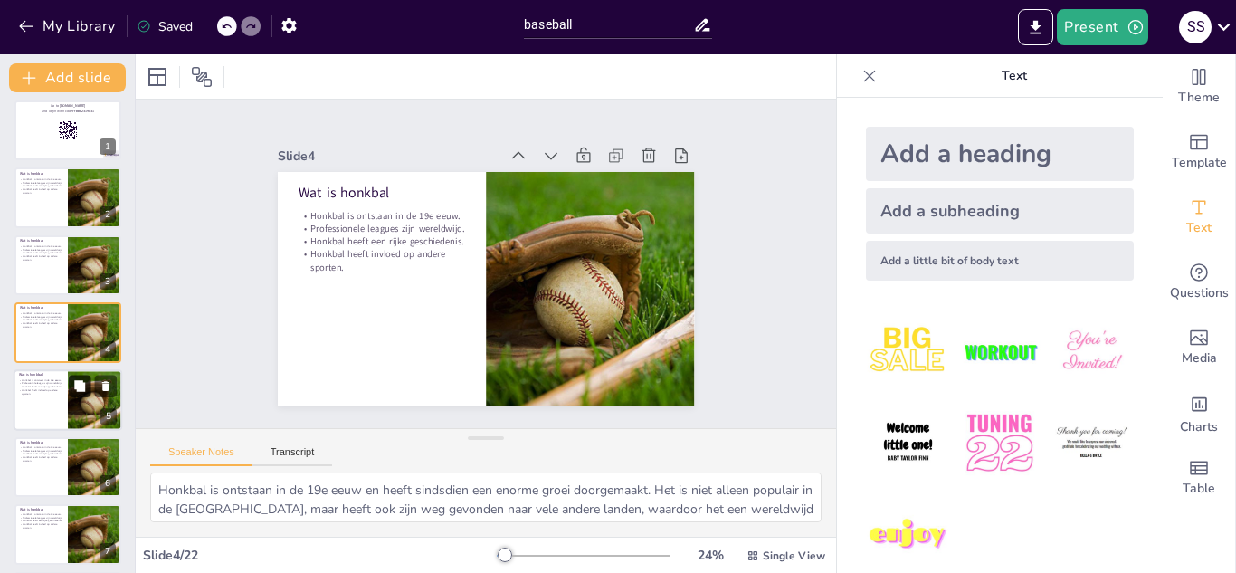
click at [70, 396] on button at bounding box center [80, 386] width 22 height 22
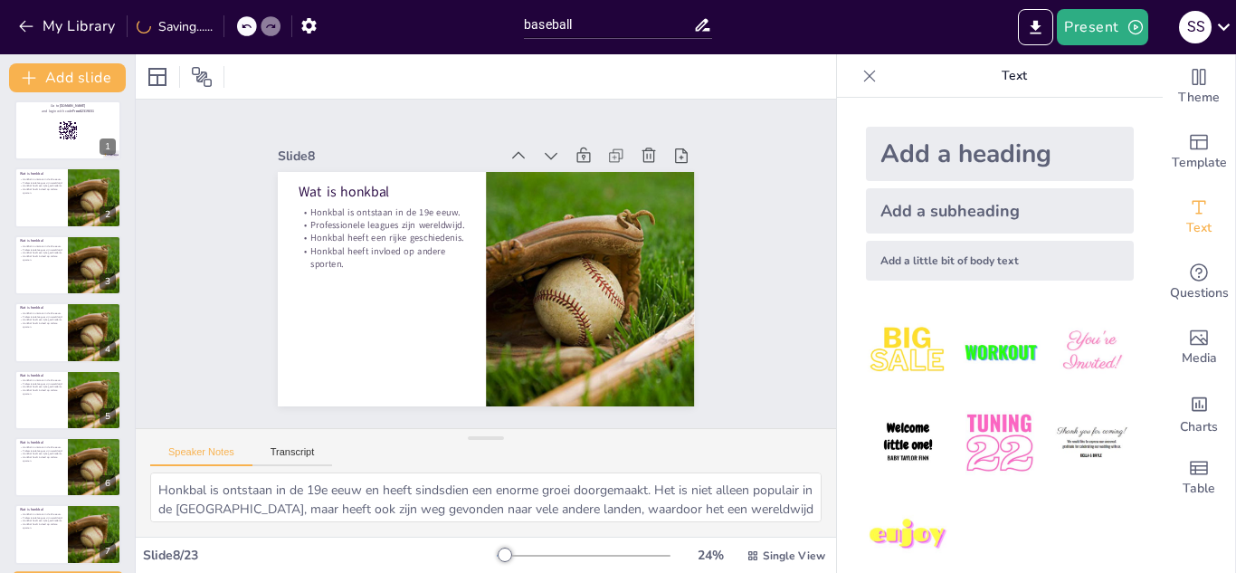
scroll to position [275, 0]
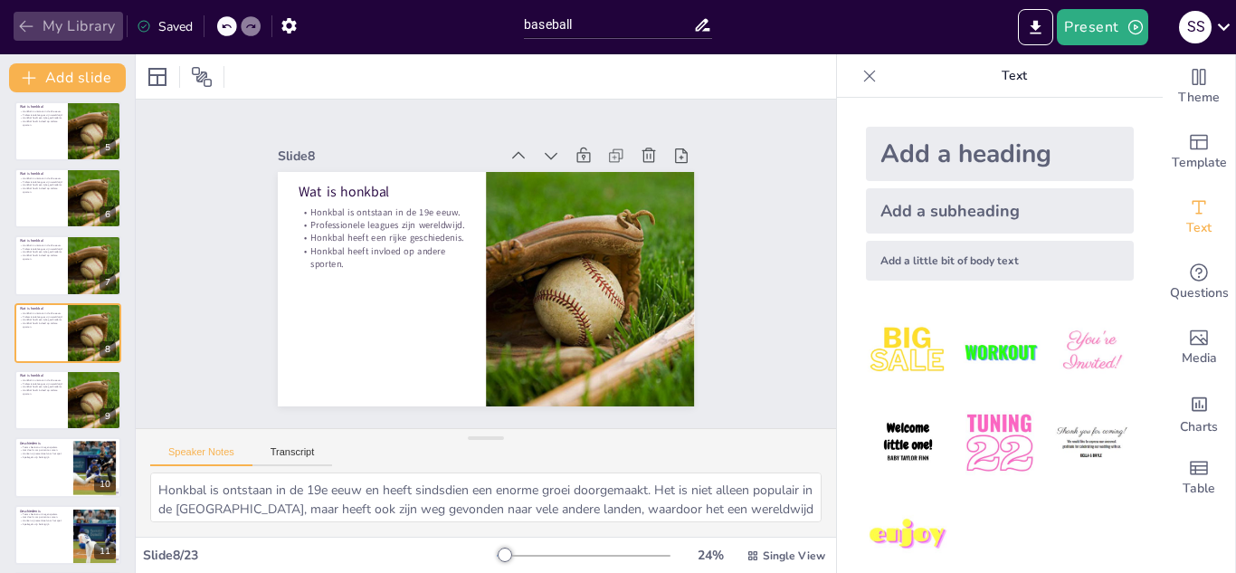
click at [16, 33] on button "My Library" at bounding box center [68, 26] width 109 height 29
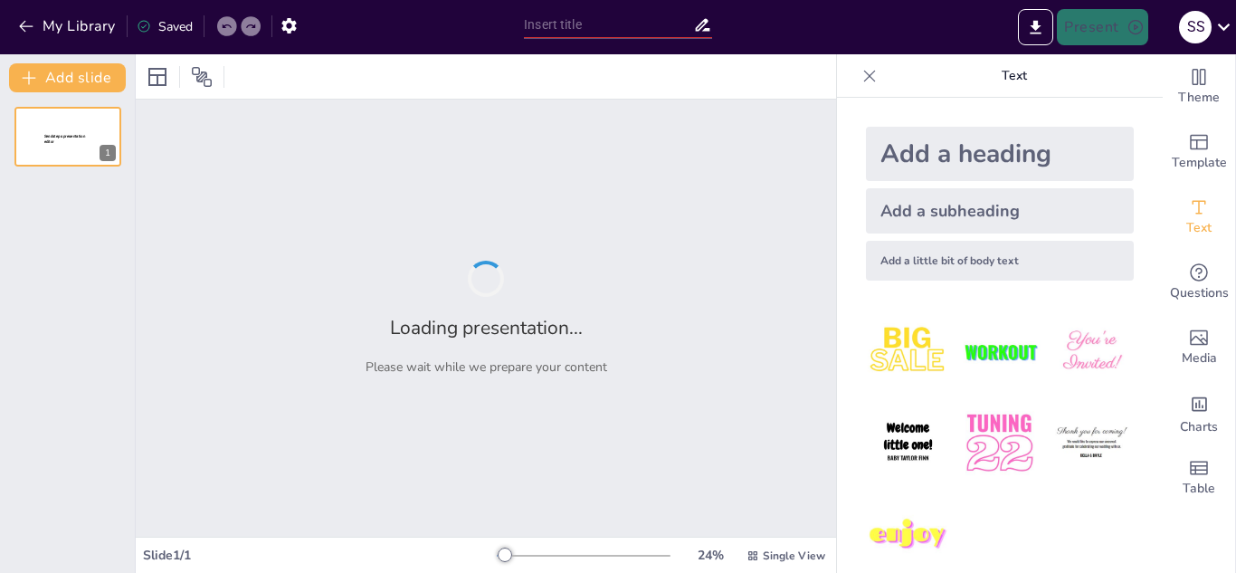
type input "Explanation about baseball and how to carry out this activity"
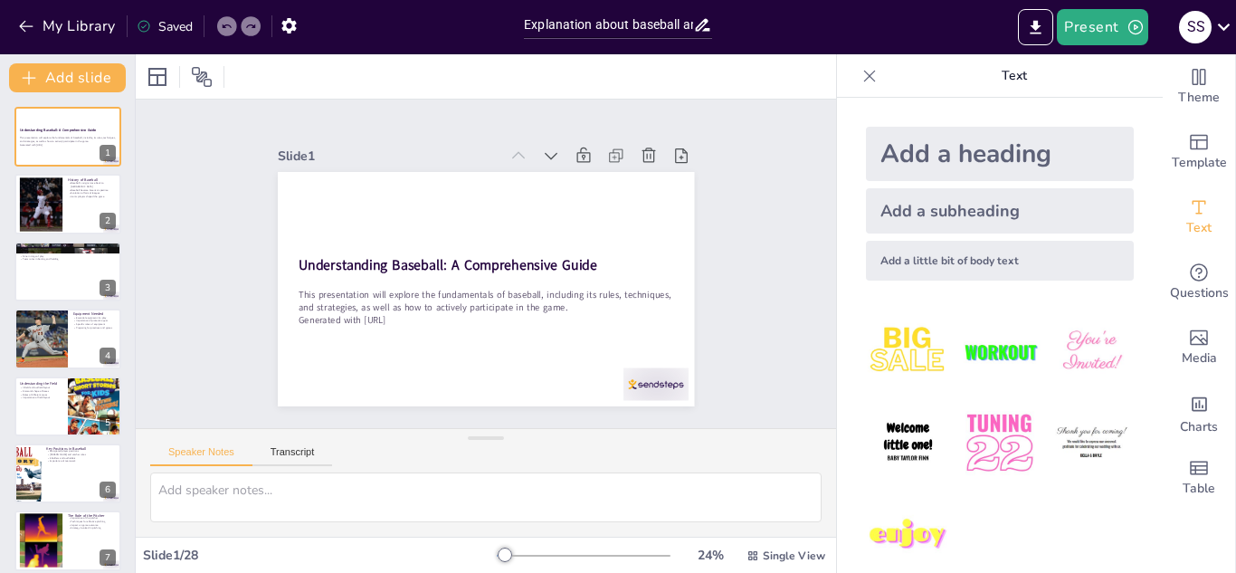
checkbox input "true"
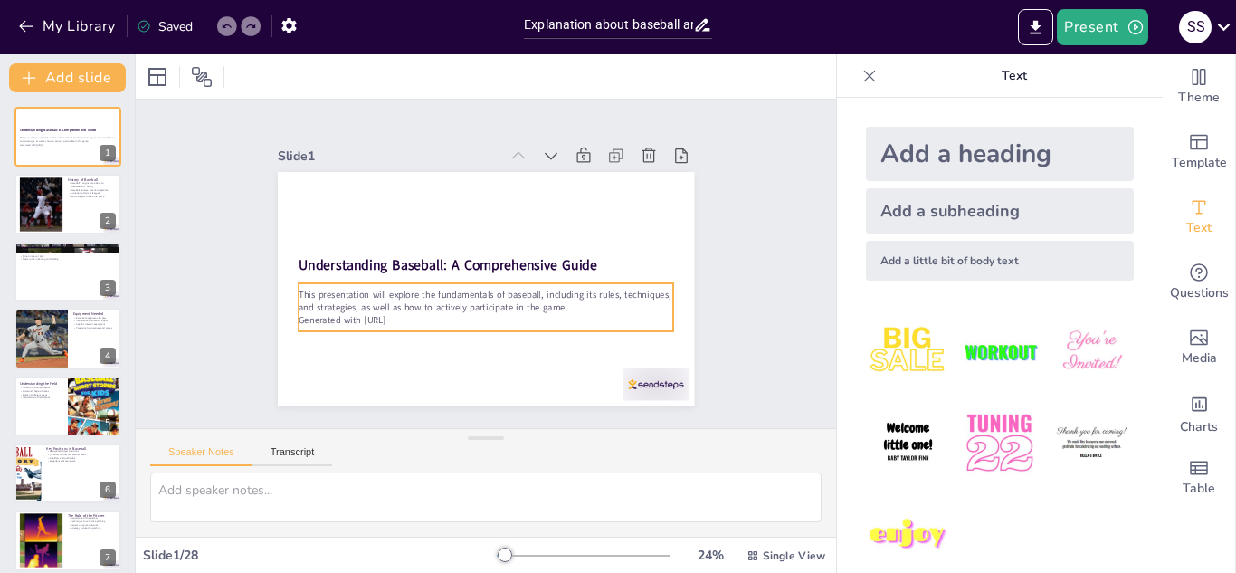
checkbox input "true"
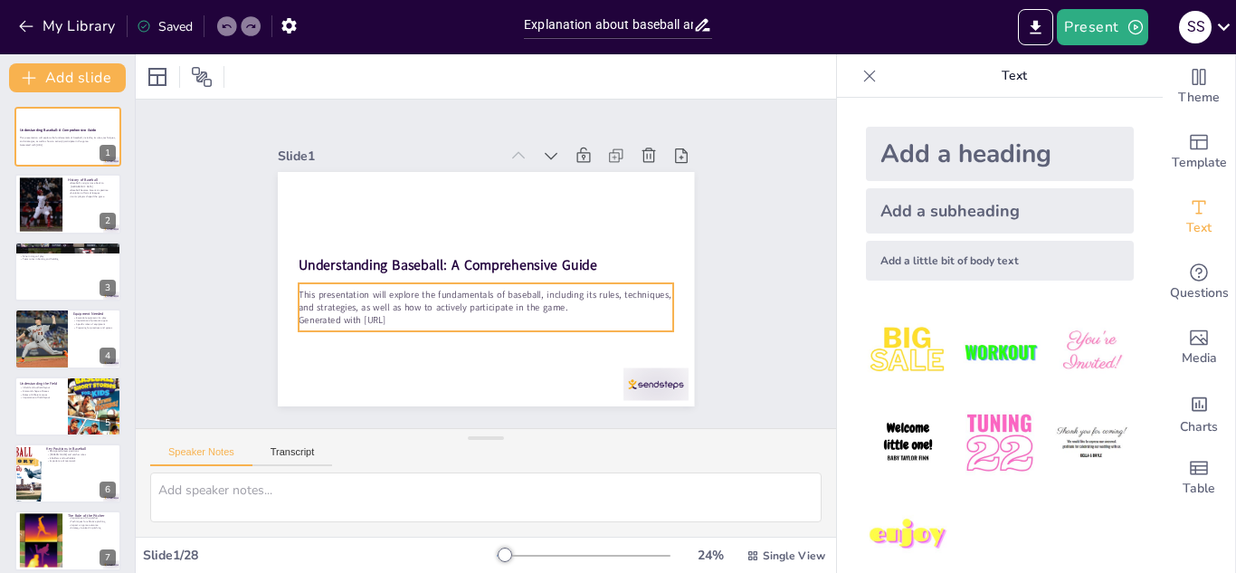
checkbox input "true"
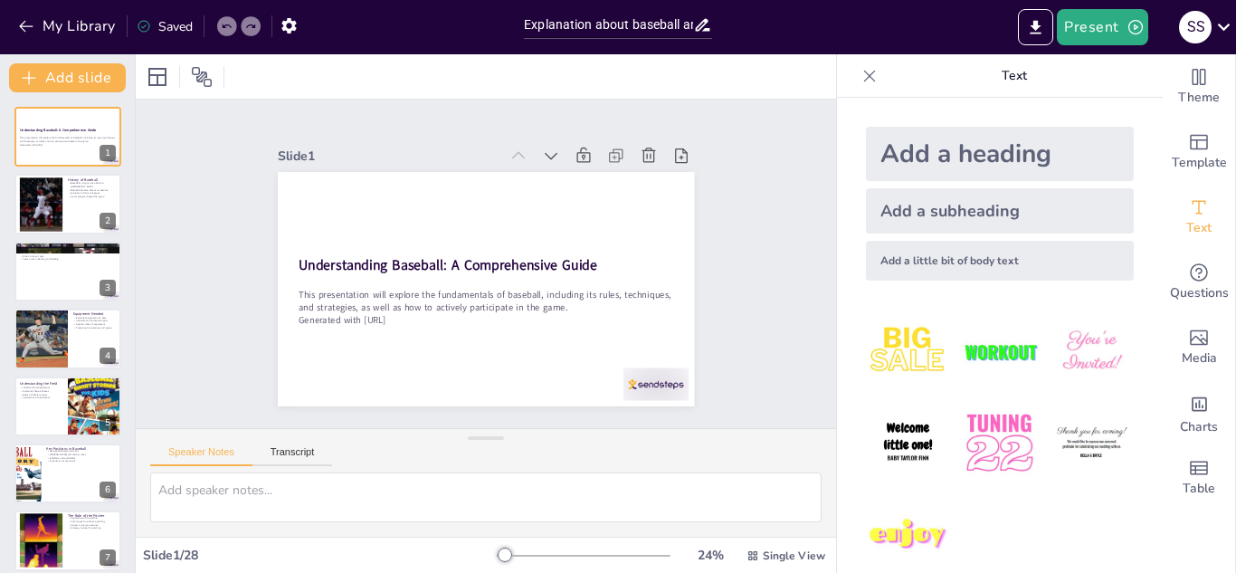
checkbox input "true"
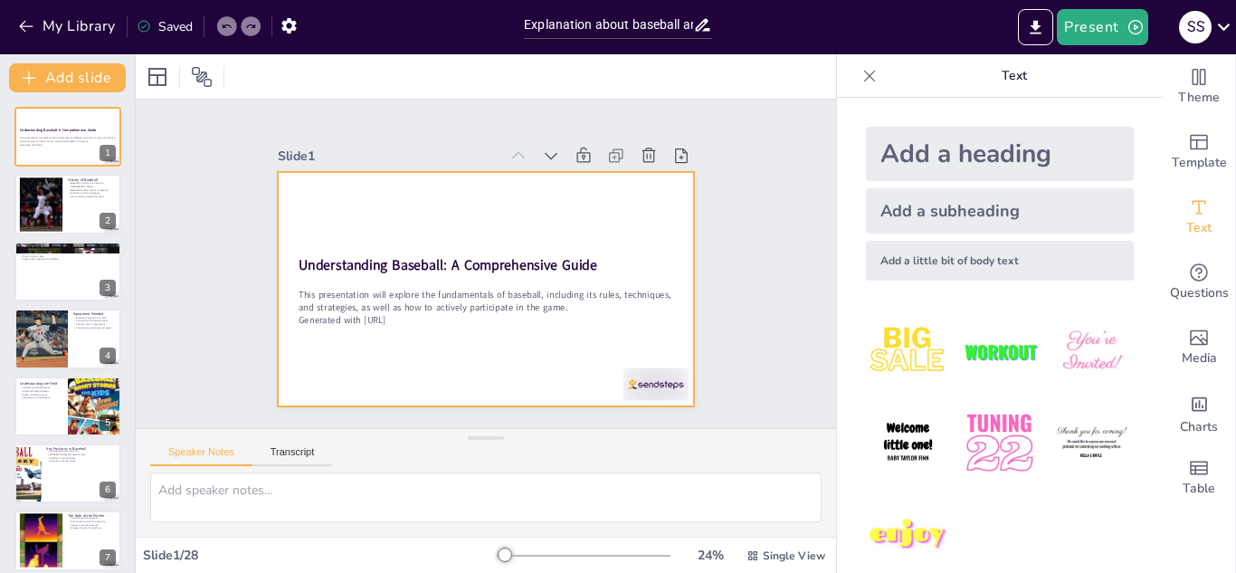
checkbox input "true"
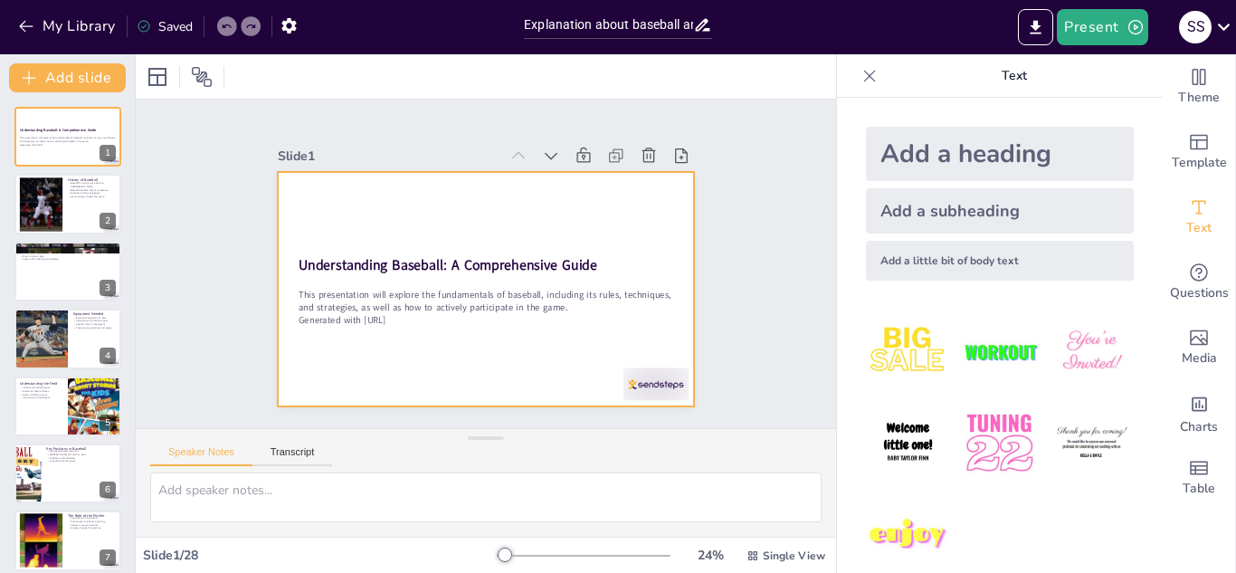
checkbox input "true"
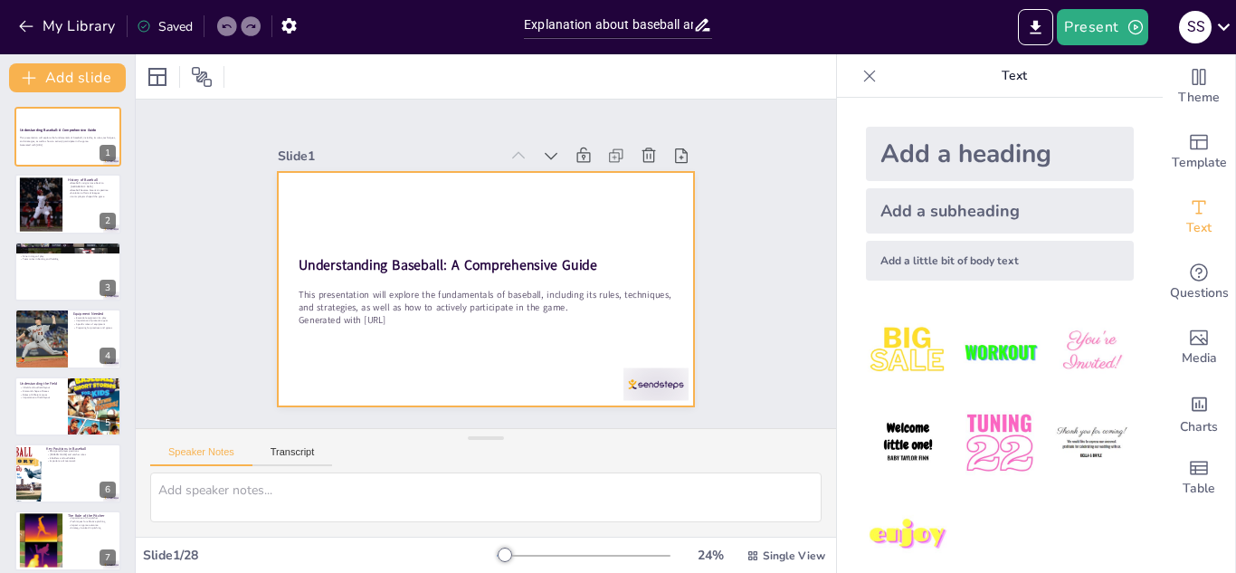
checkbox input "true"
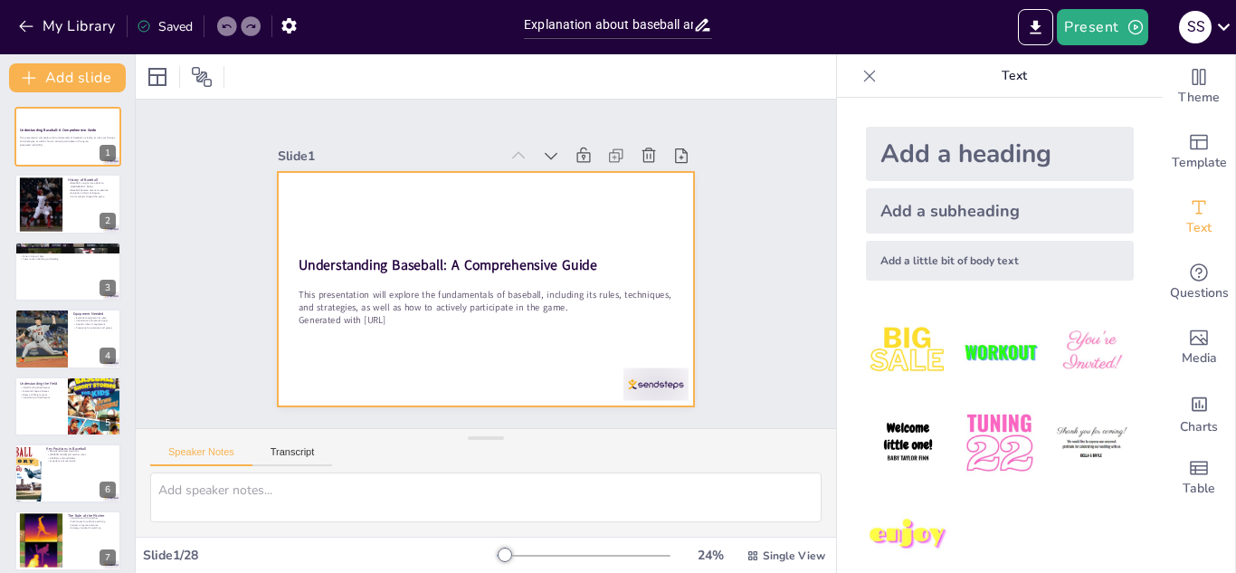
checkbox input "true"
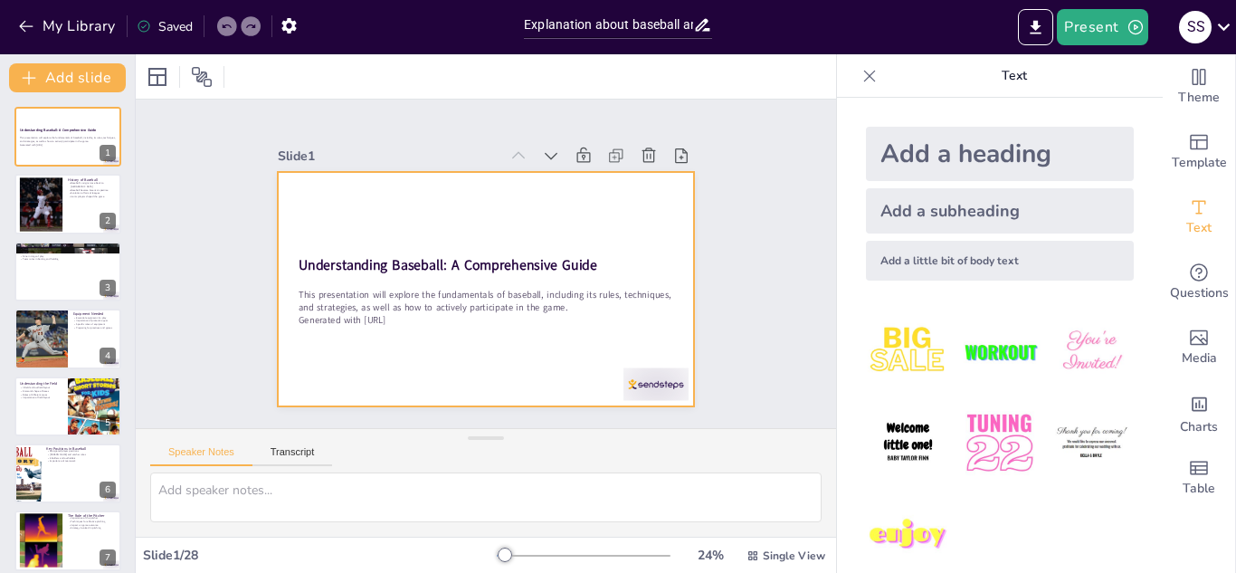
checkbox input "true"
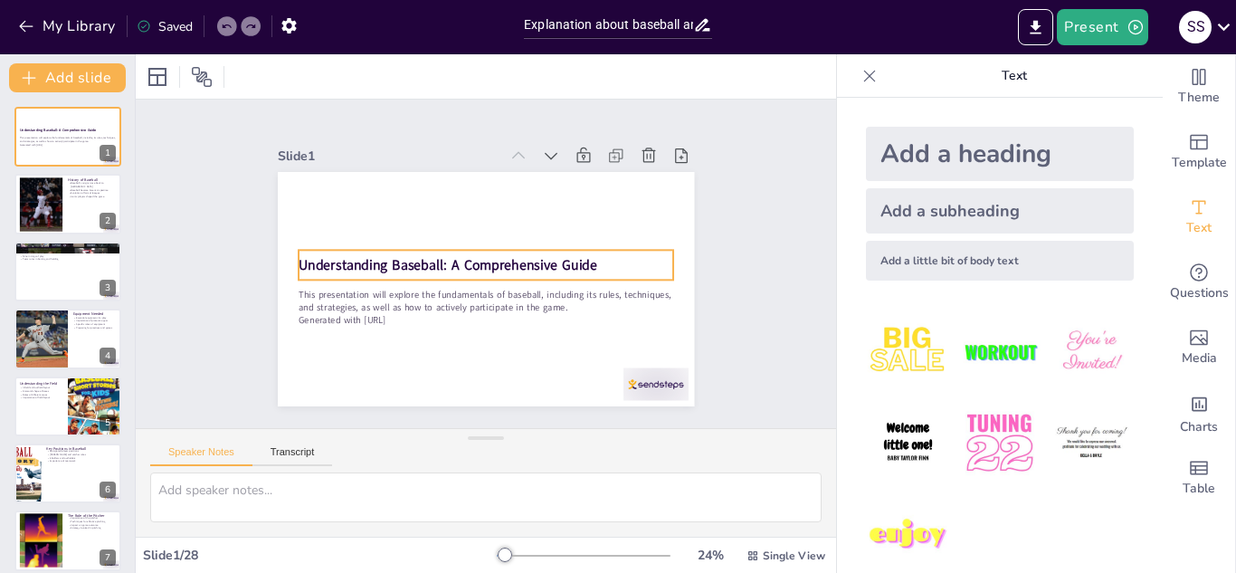
click at [434, 261] on strong "Understanding Baseball: A Comprehensive Guide" at bounding box center [448, 261] width 299 height 50
checkbox input "true"
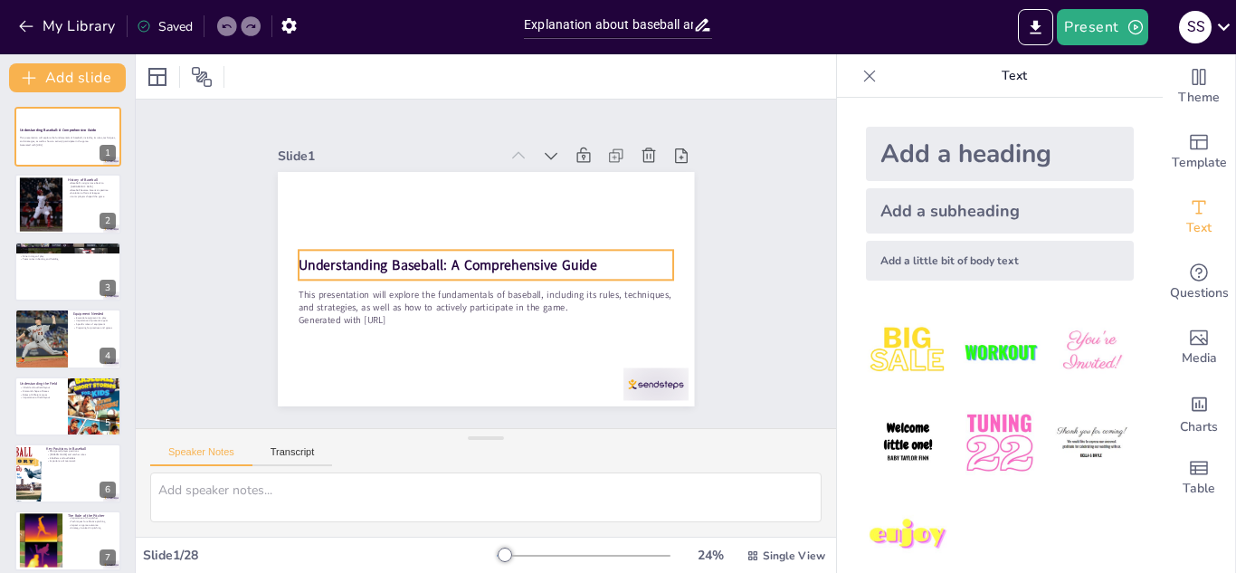
checkbox input "true"
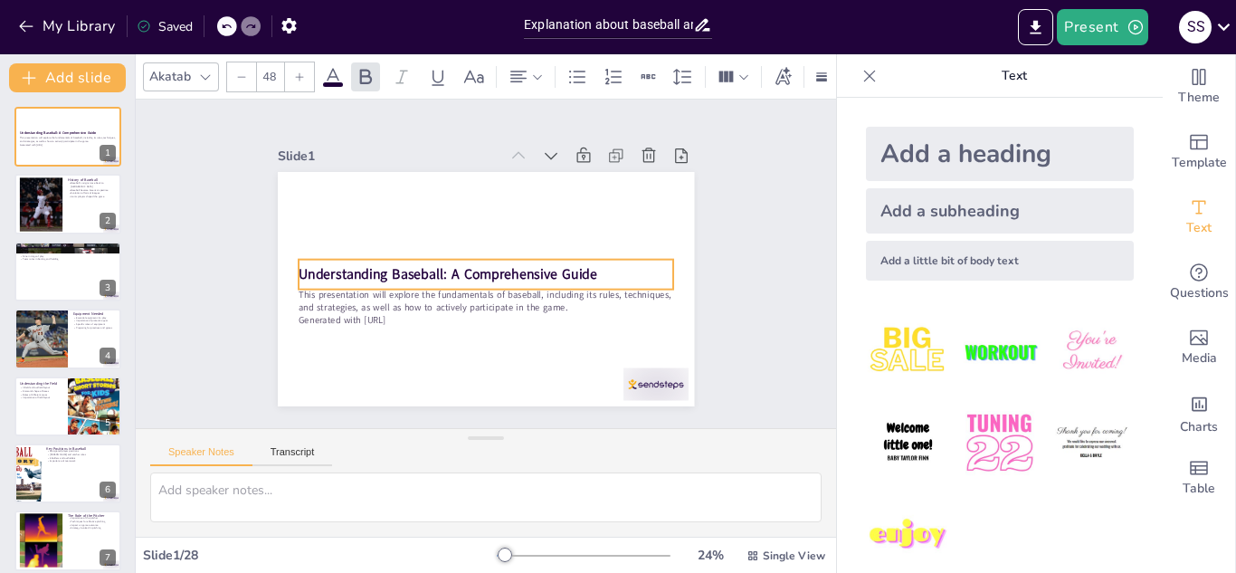
checkbox input "true"
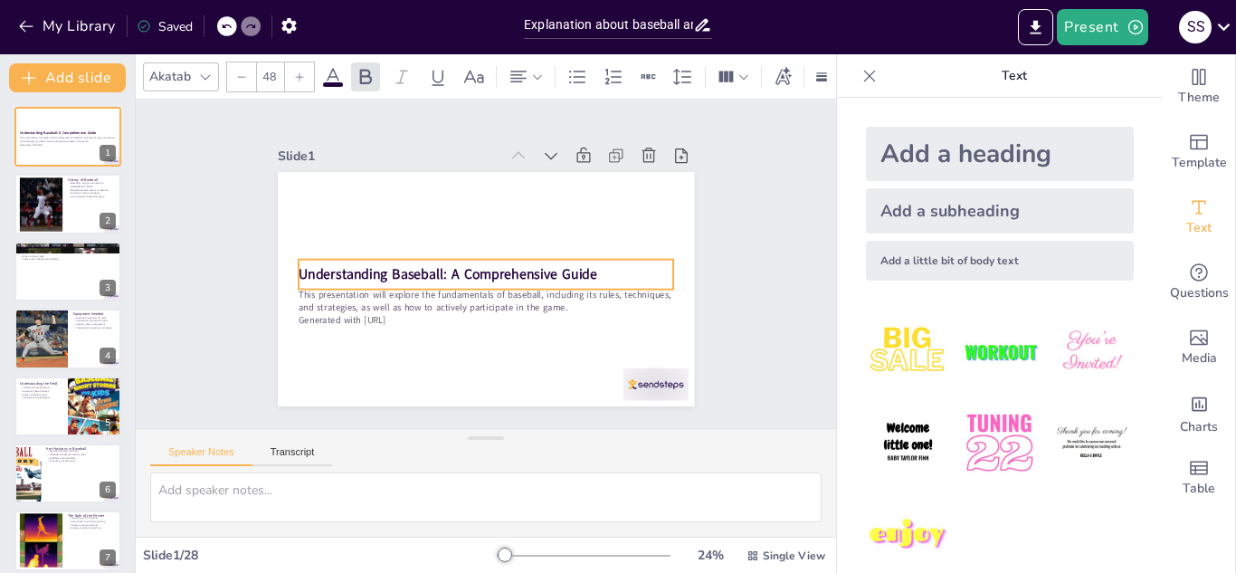
click at [434, 261] on strong "Understanding Baseball: A Comprehensive Guide" at bounding box center [447, 265] width 296 height 81
checkbox input "true"
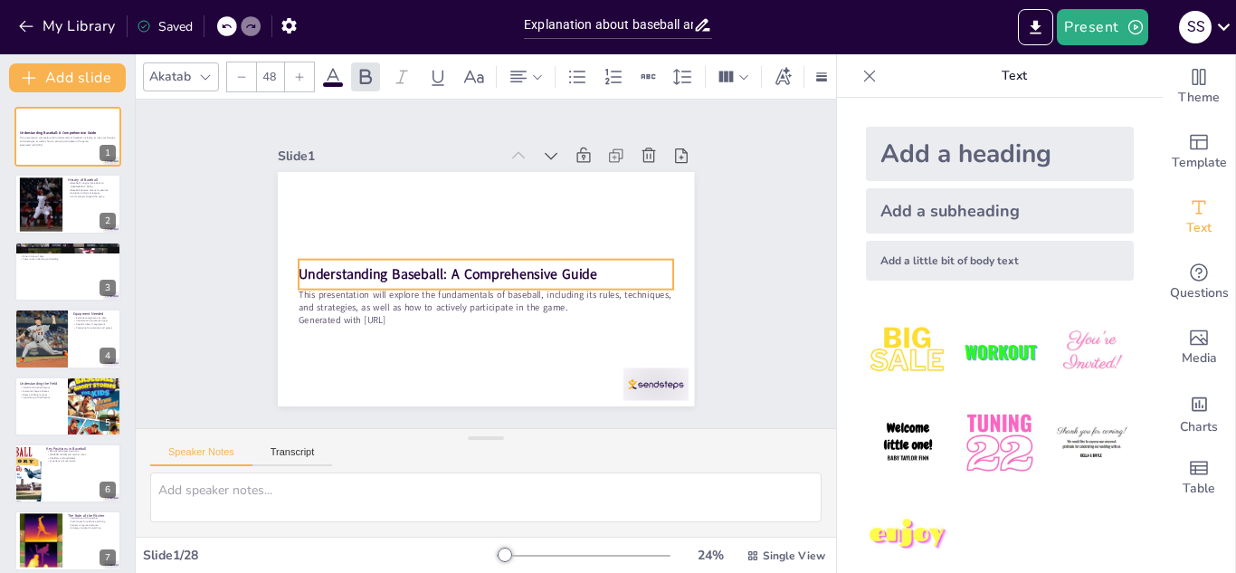
checkbox input "true"
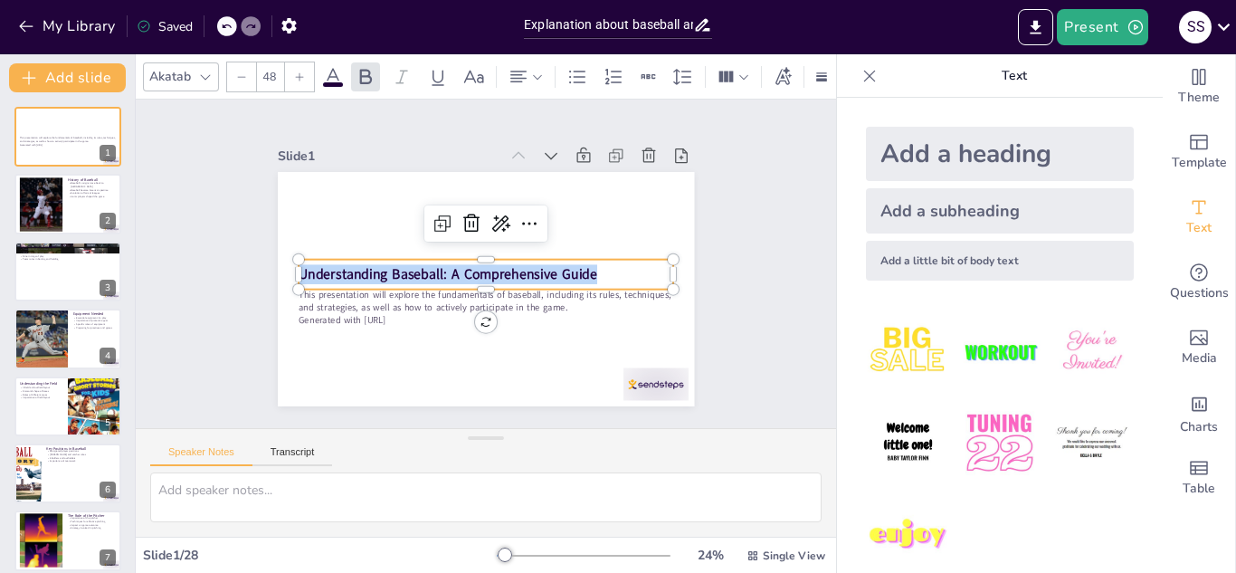
click at [434, 261] on strong "Understanding Baseball: A Comprehensive Guide" at bounding box center [447, 270] width 299 height 50
checkbox input "true"
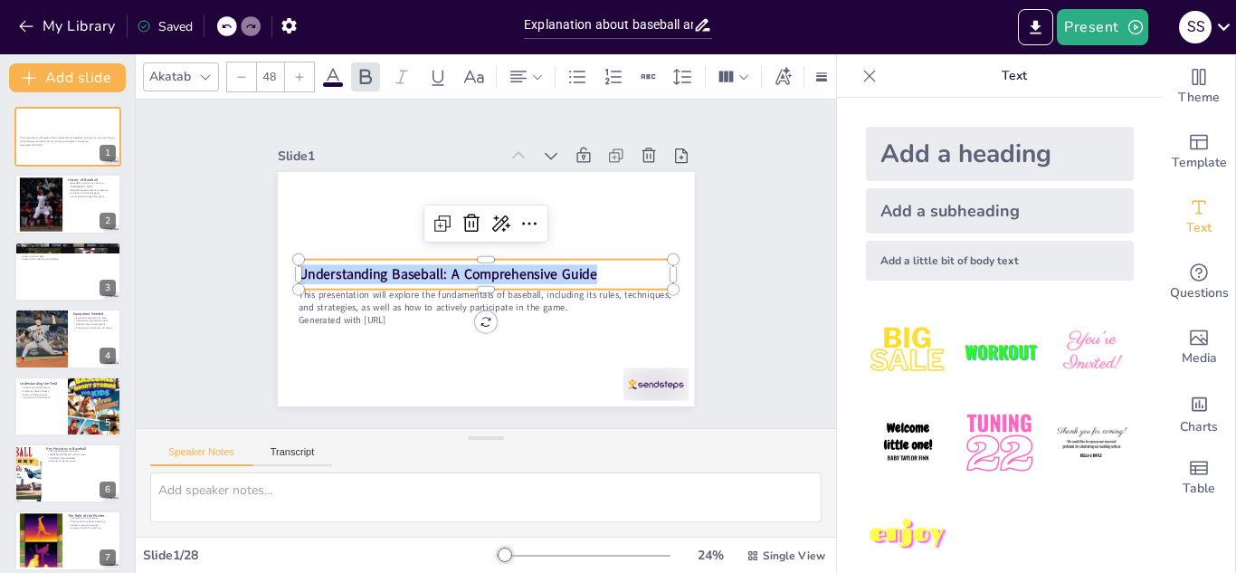
checkbox input "true"
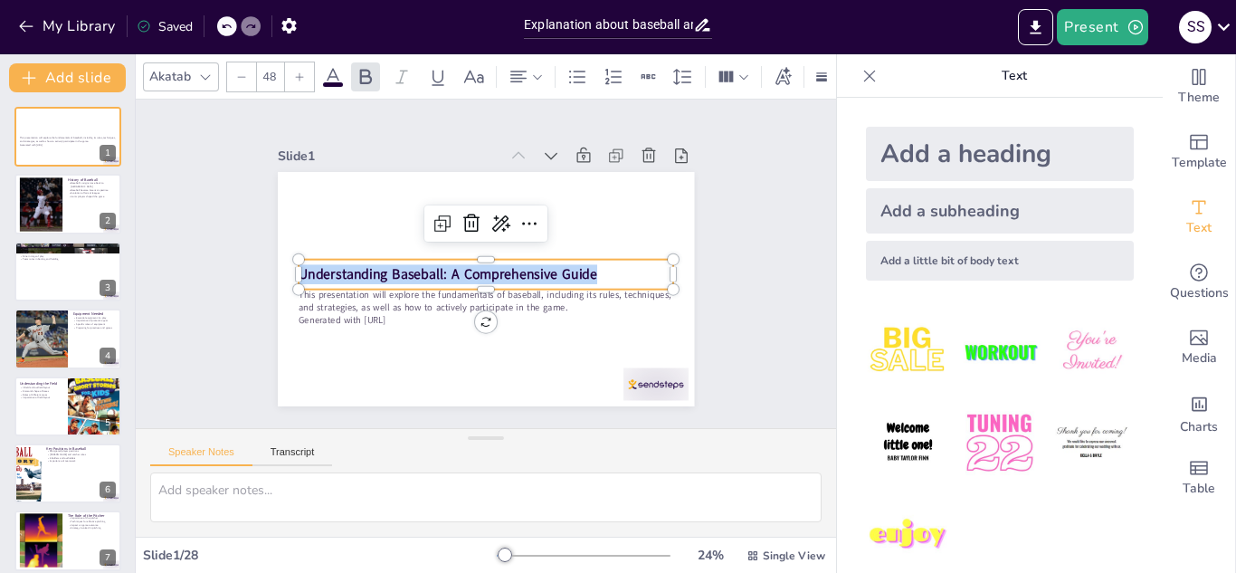
checkbox input "true"
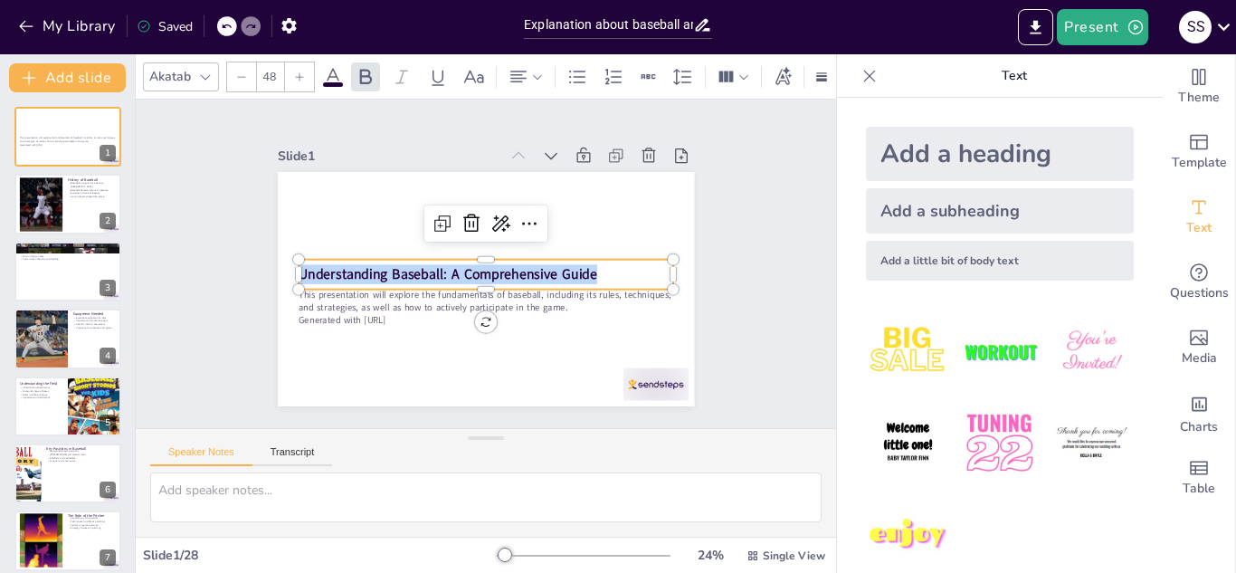
checkbox input "true"
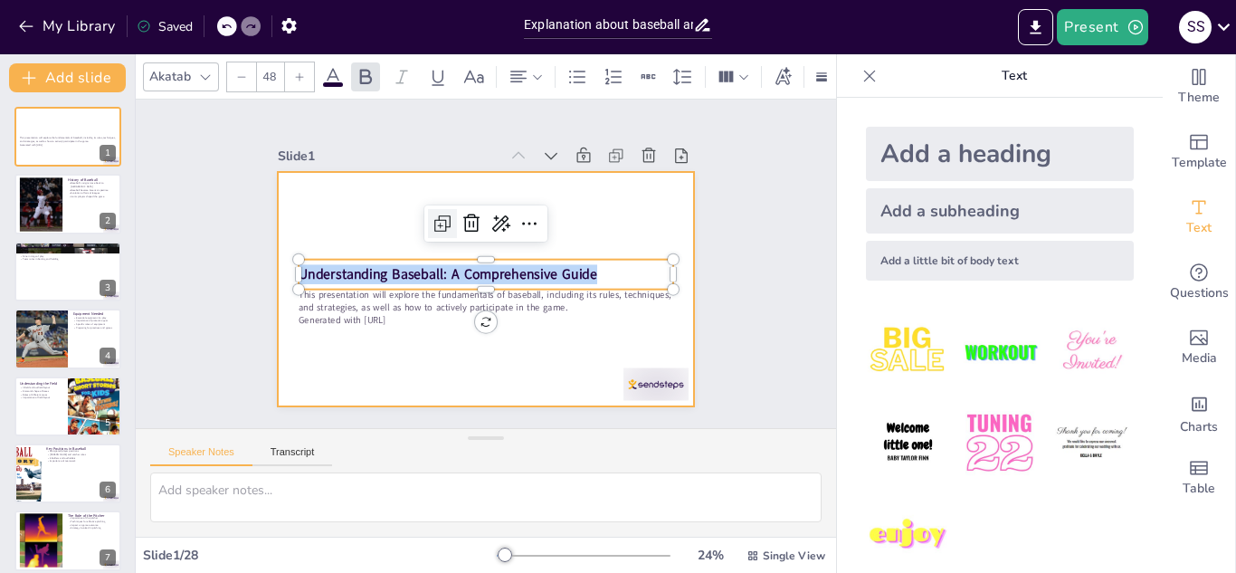
checkbox input "true"
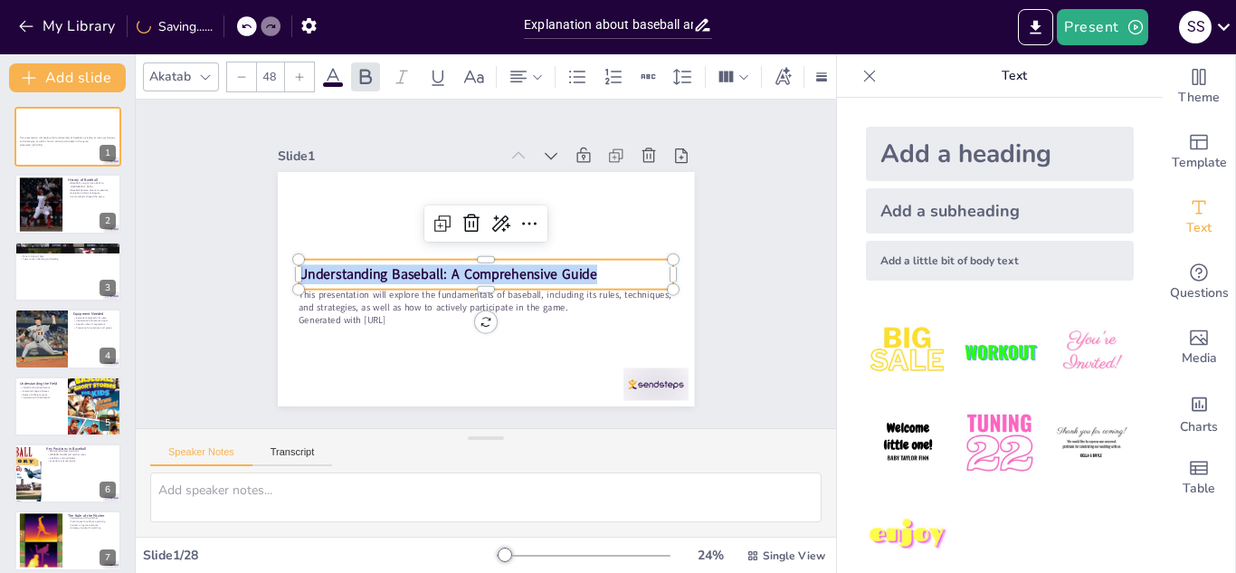
checkbox input "true"
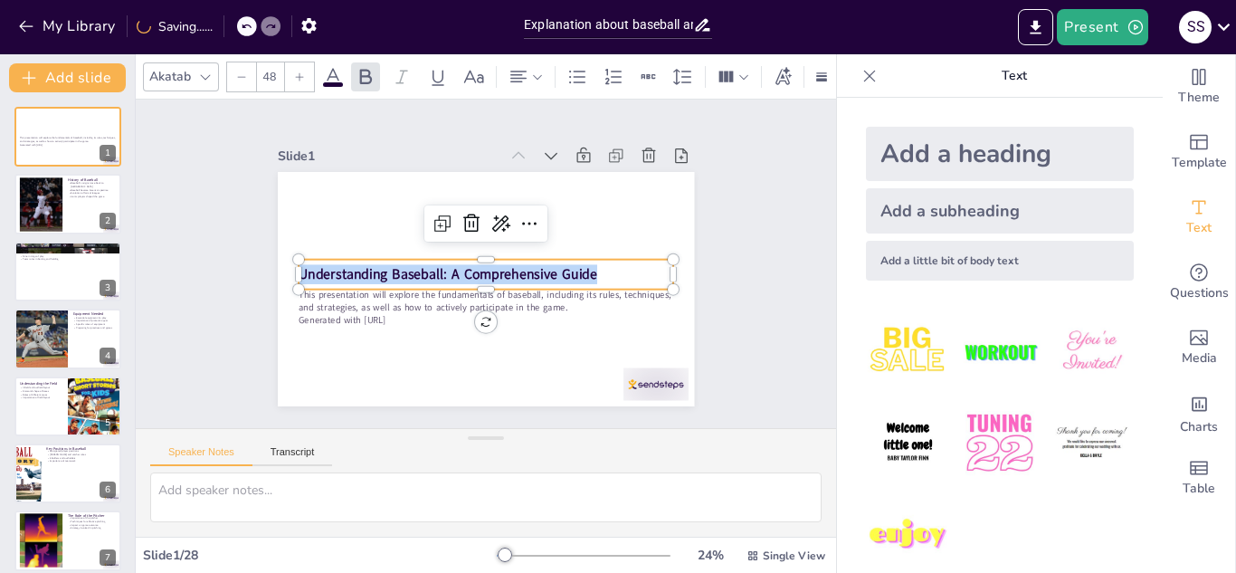
checkbox input "true"
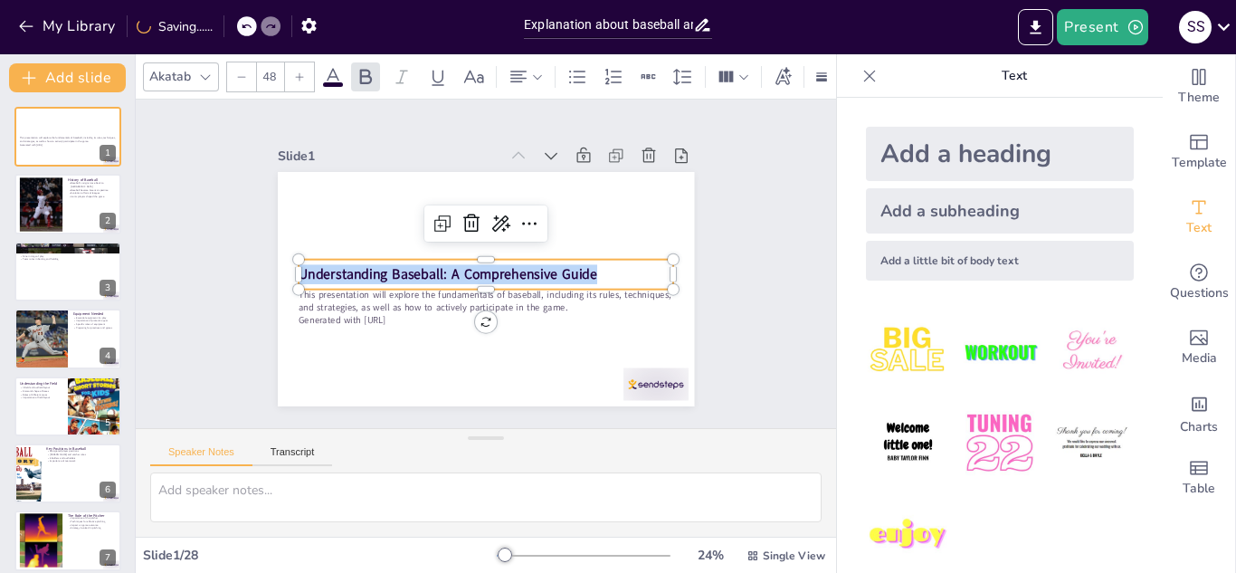
checkbox input "true"
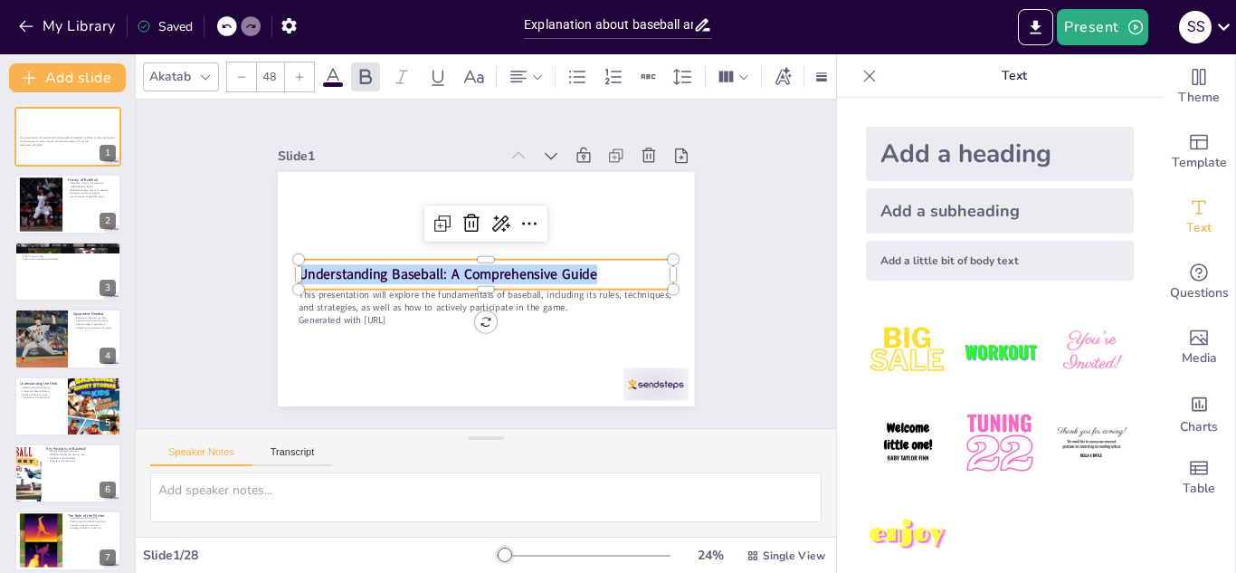
checkbox input "true"
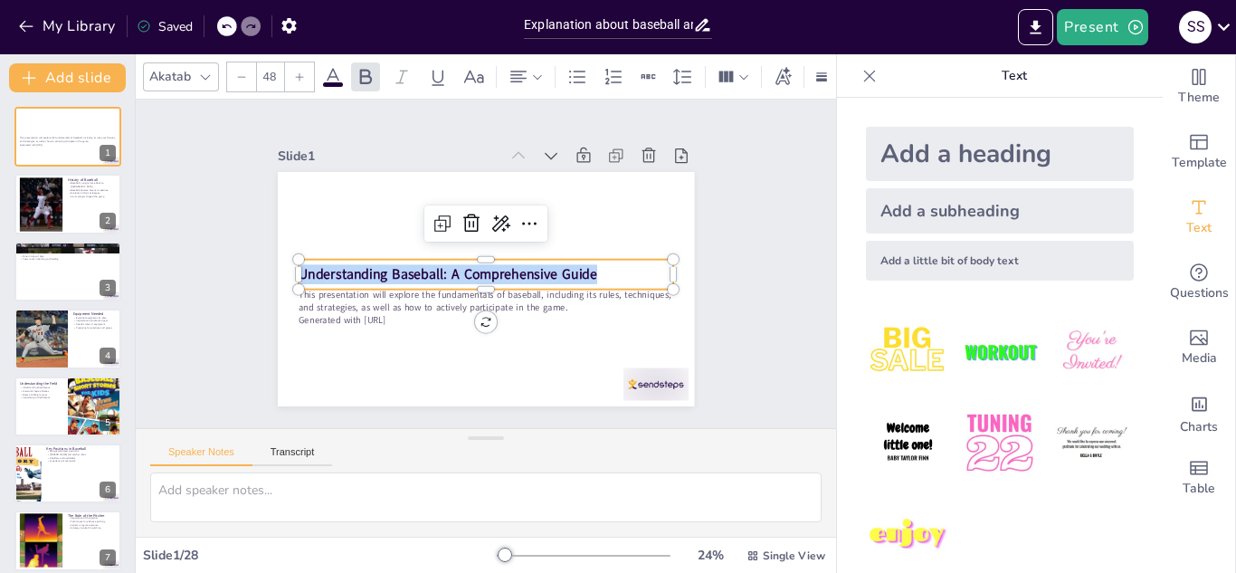
checkbox input "true"
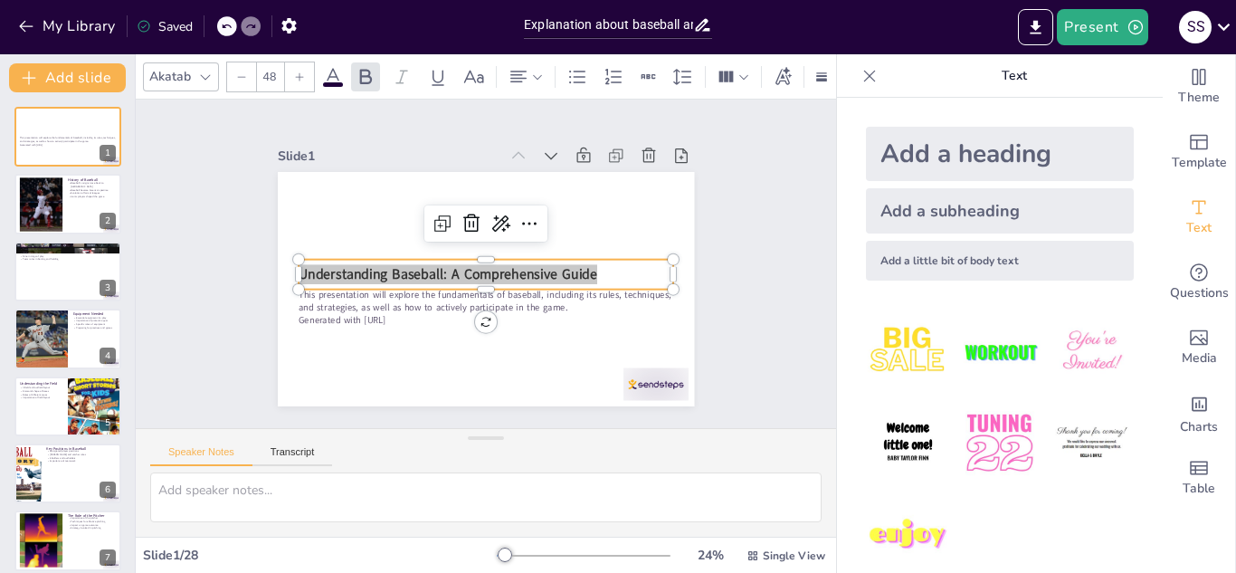
checkbox input "true"
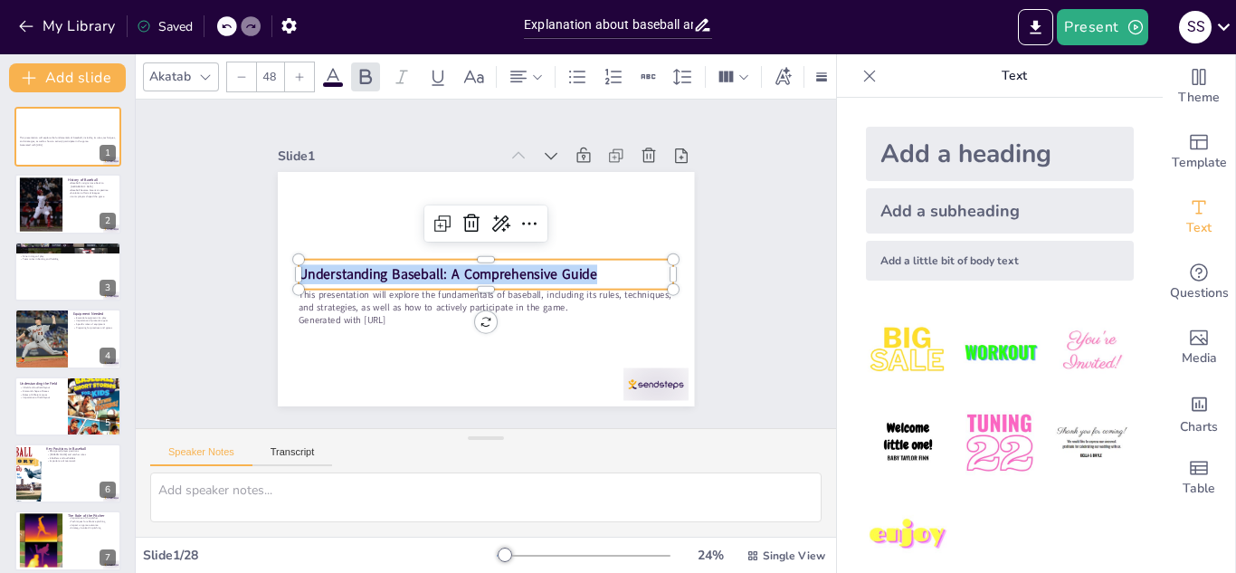
checkbox input "true"
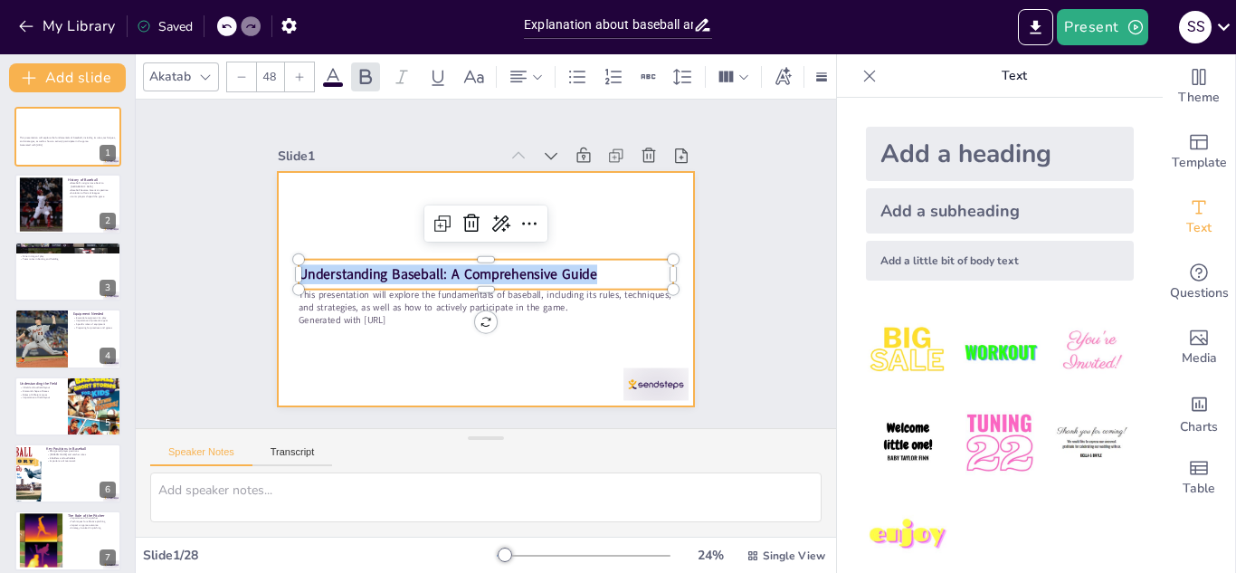
checkbox input "true"
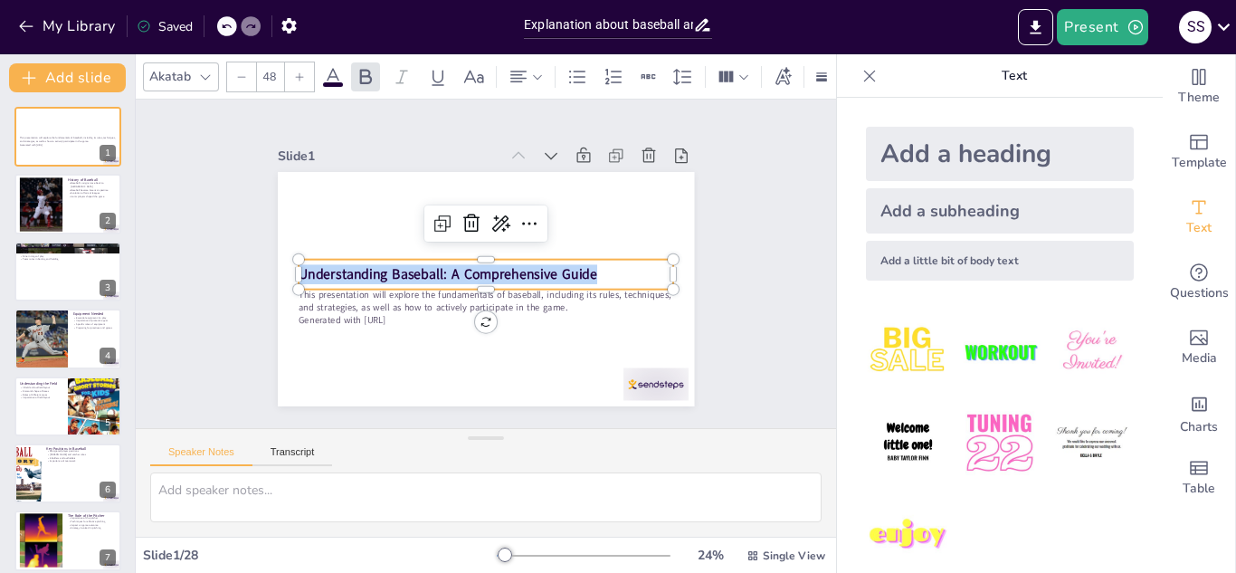
click at [593, 272] on p "Understanding Baseball: A Comprehensive Guide" at bounding box center [485, 274] width 375 height 59
checkbox input "true"
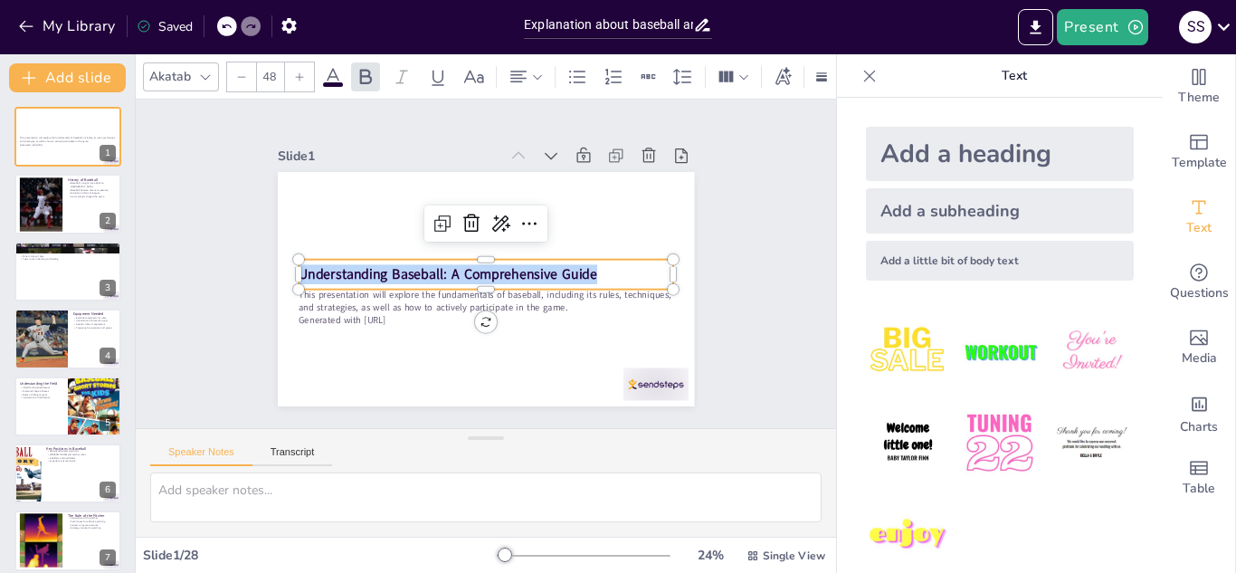
checkbox input "true"
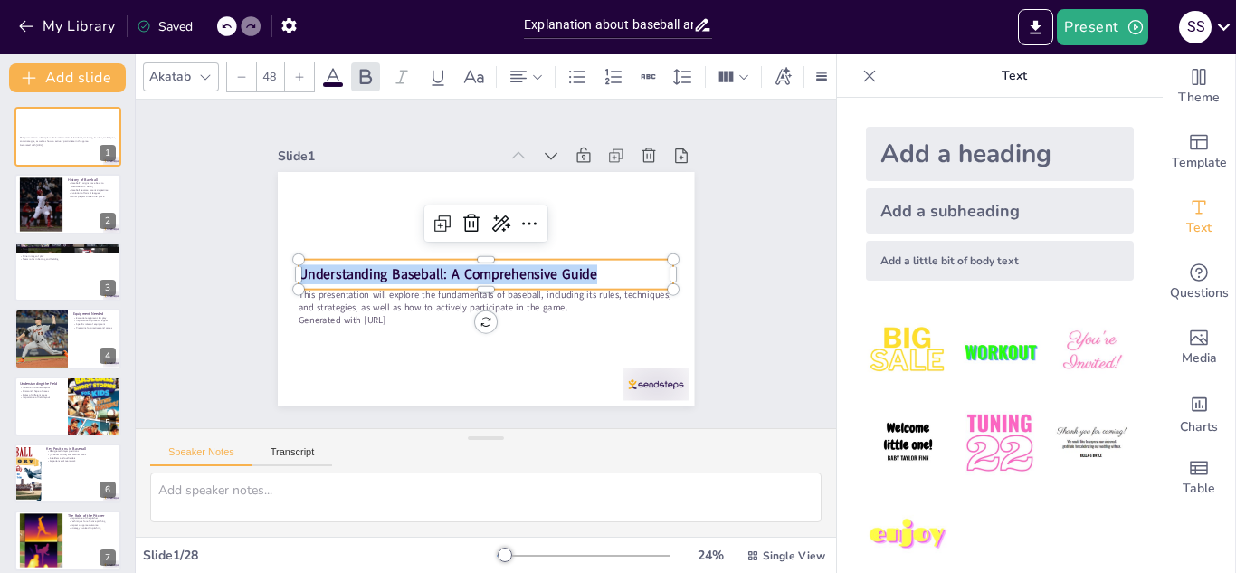
checkbox input "true"
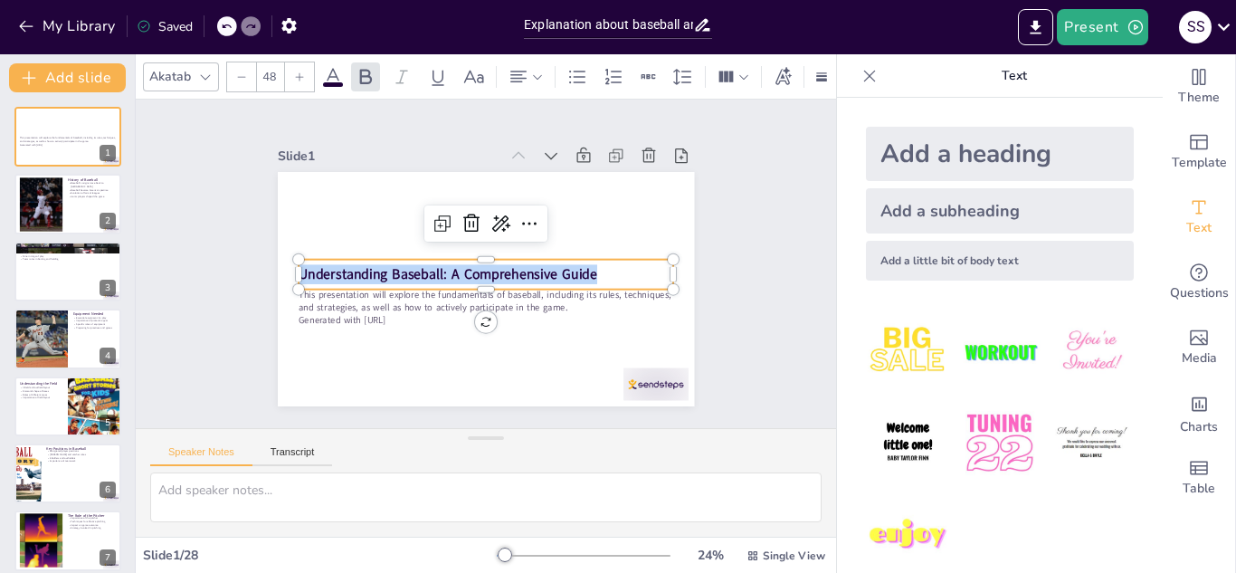
checkbox input "true"
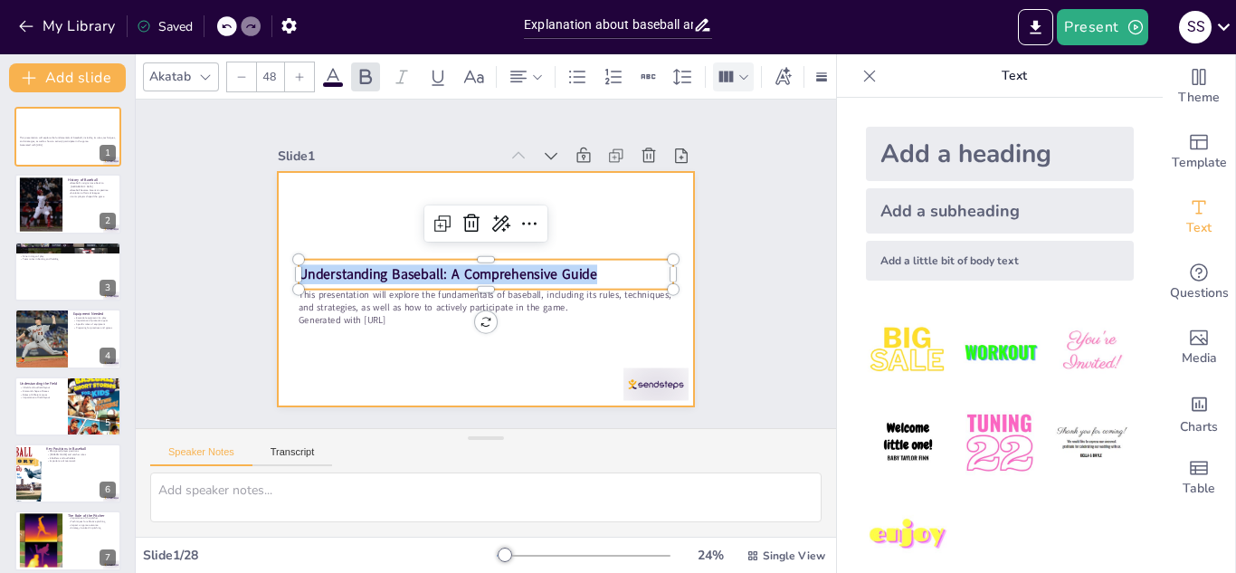
checkbox input "true"
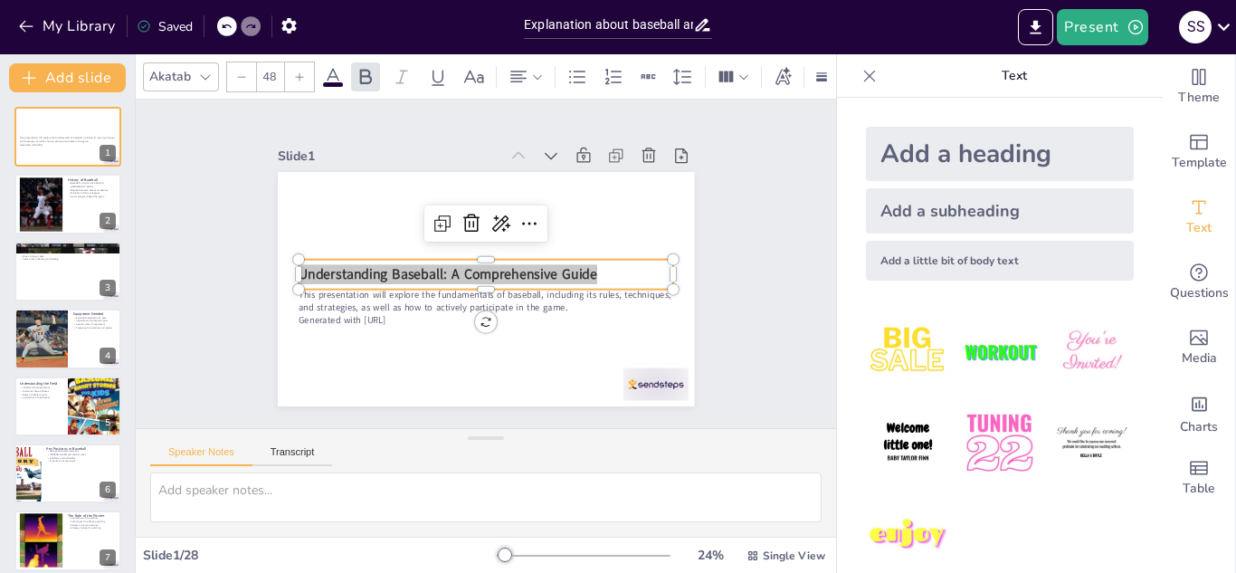
checkbox input "true"
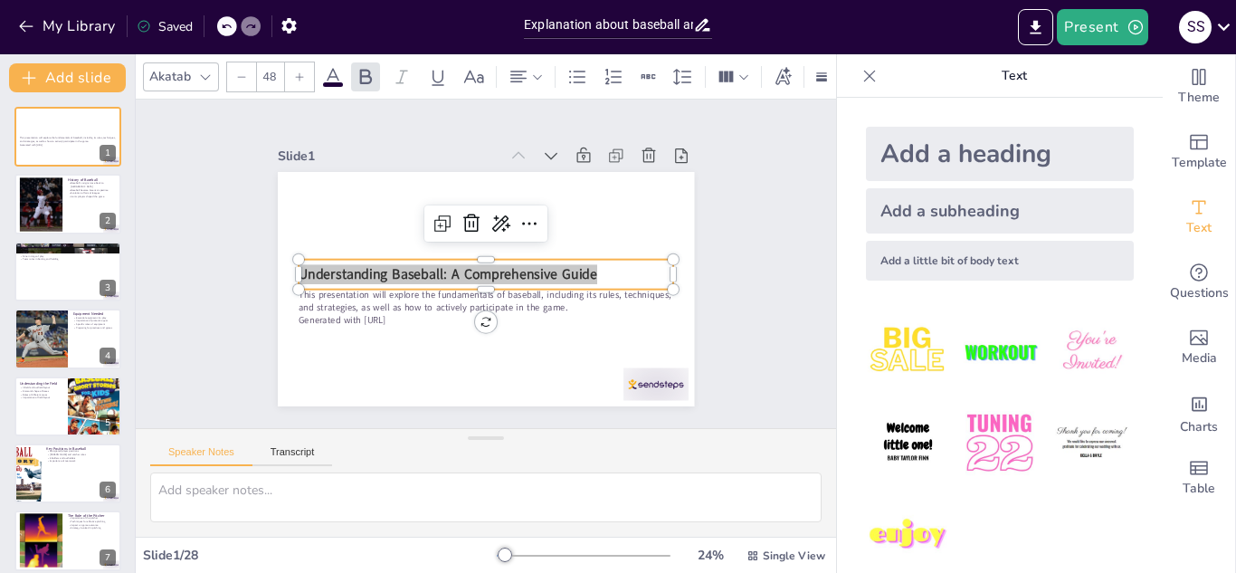
checkbox input "true"
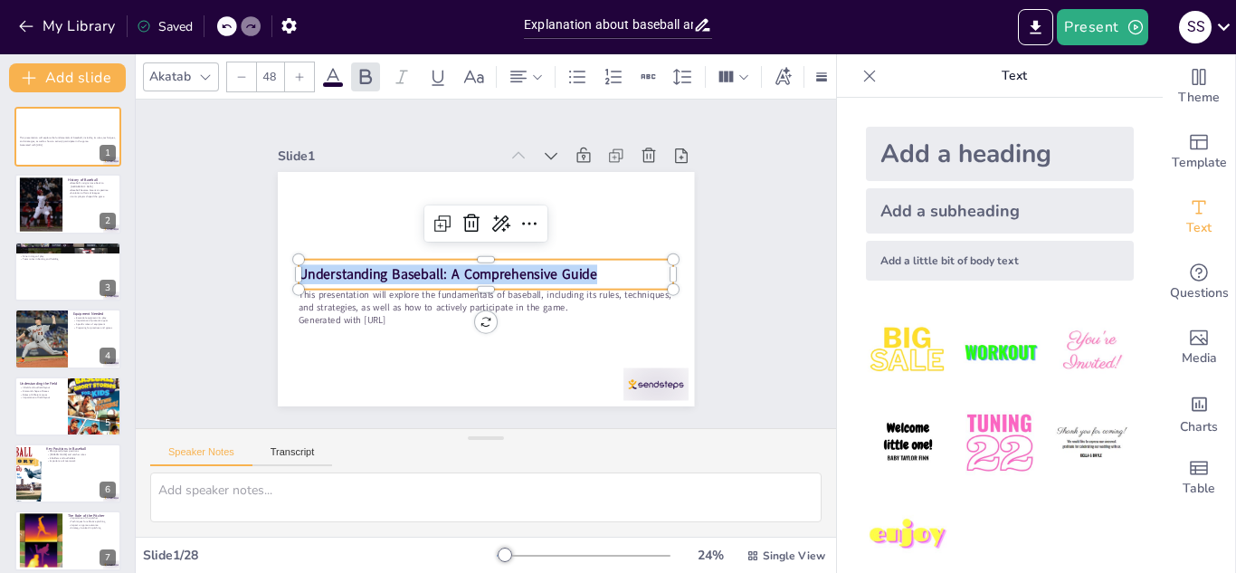
checkbox input "true"
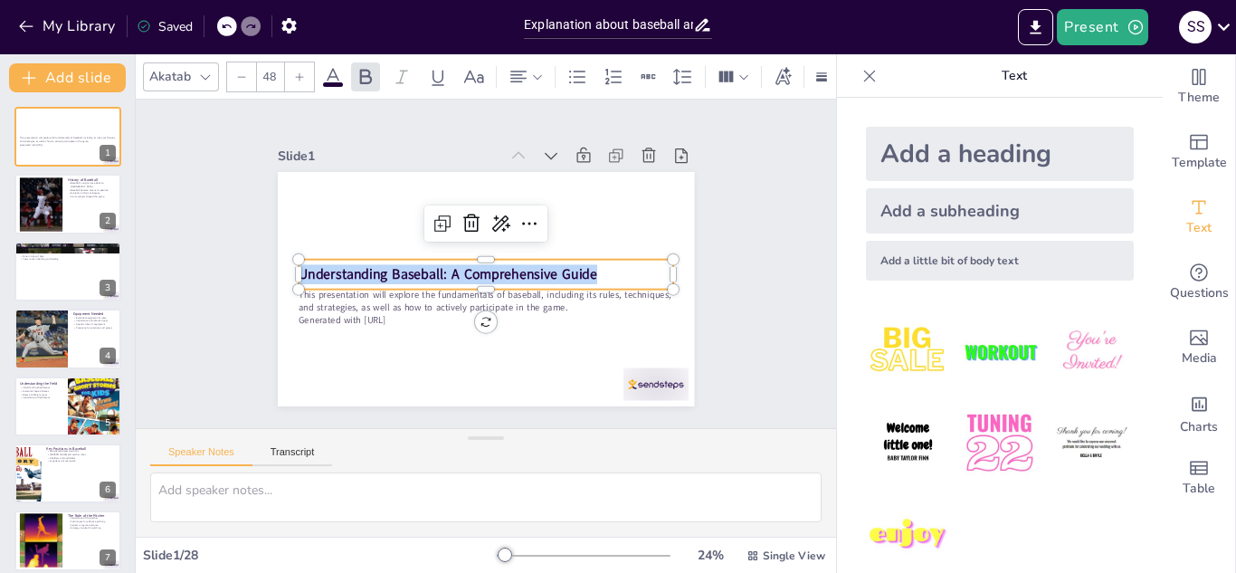
checkbox input "true"
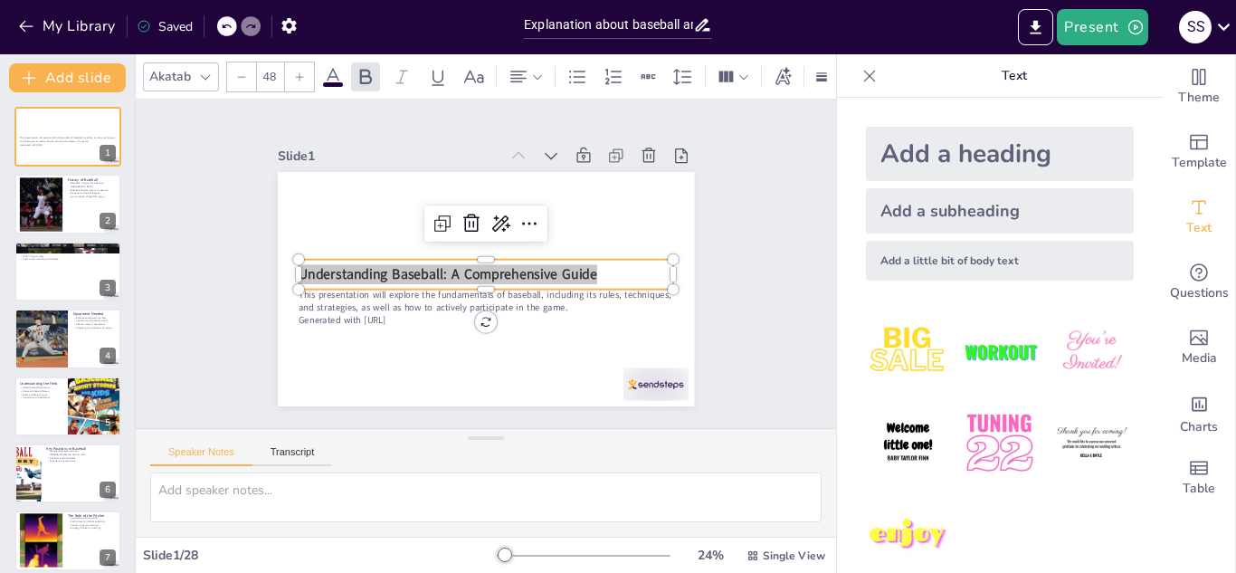
checkbox input "true"
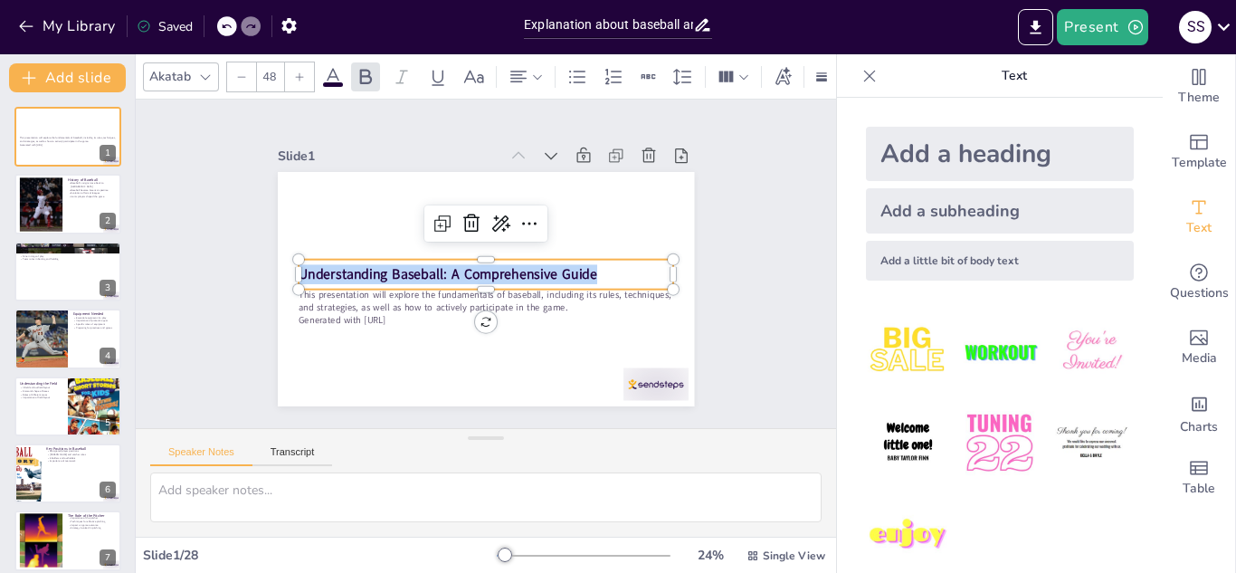
checkbox input "true"
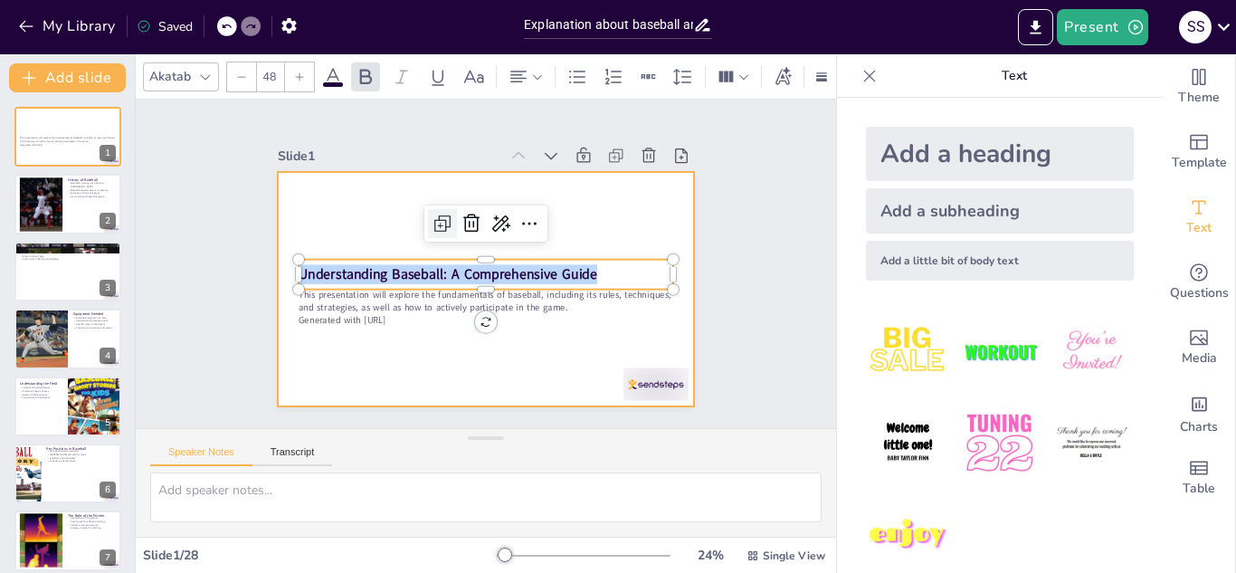
checkbox input "true"
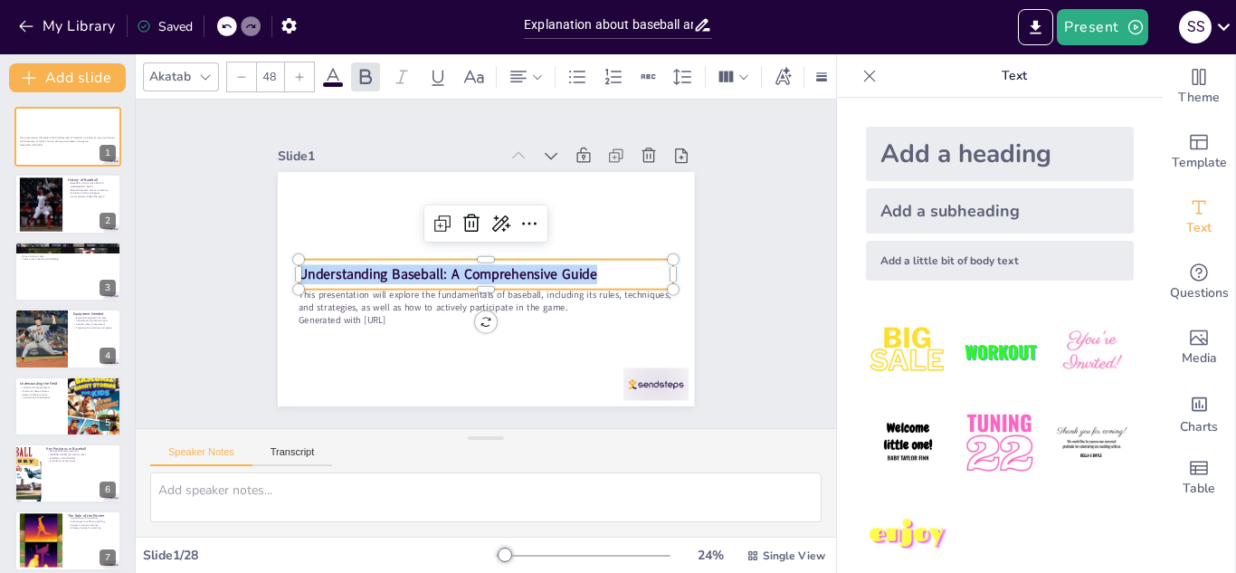
click at [424, 219] on div at bounding box center [485, 223] width 123 height 36
click at [439, 215] on icon at bounding box center [445, 220] width 12 height 12
checkbox input "true"
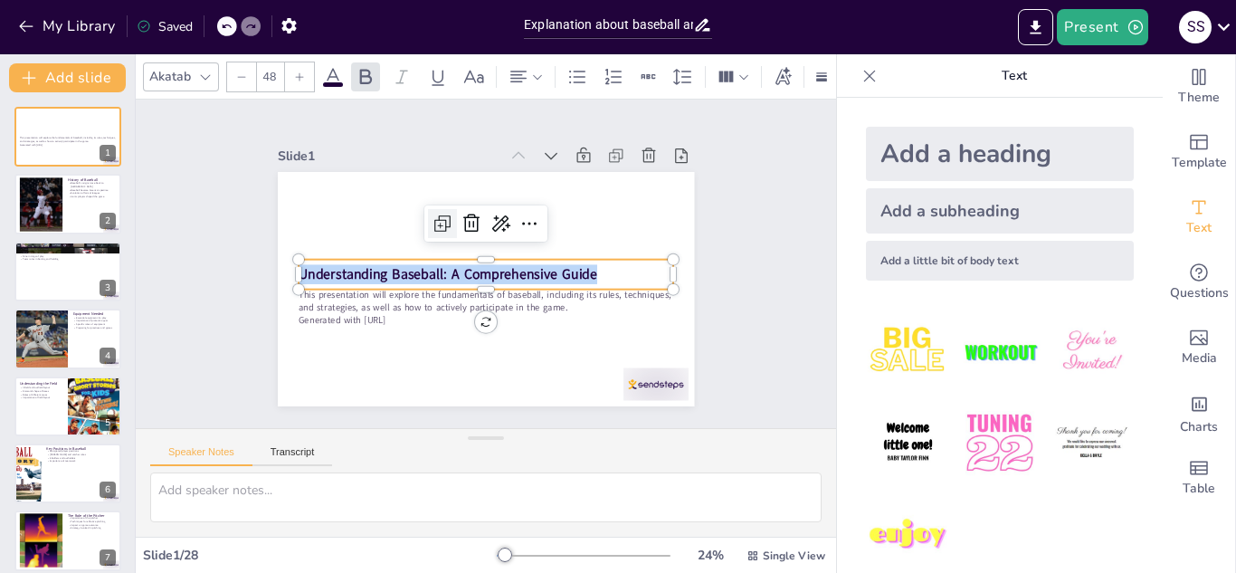
checkbox input "true"
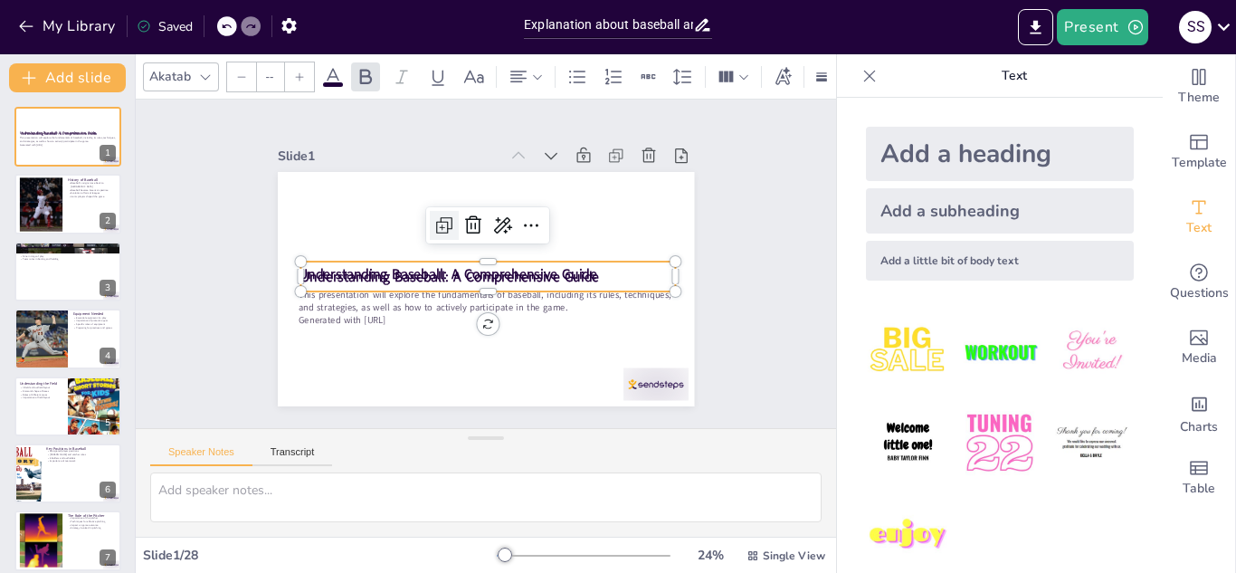
type input "48"
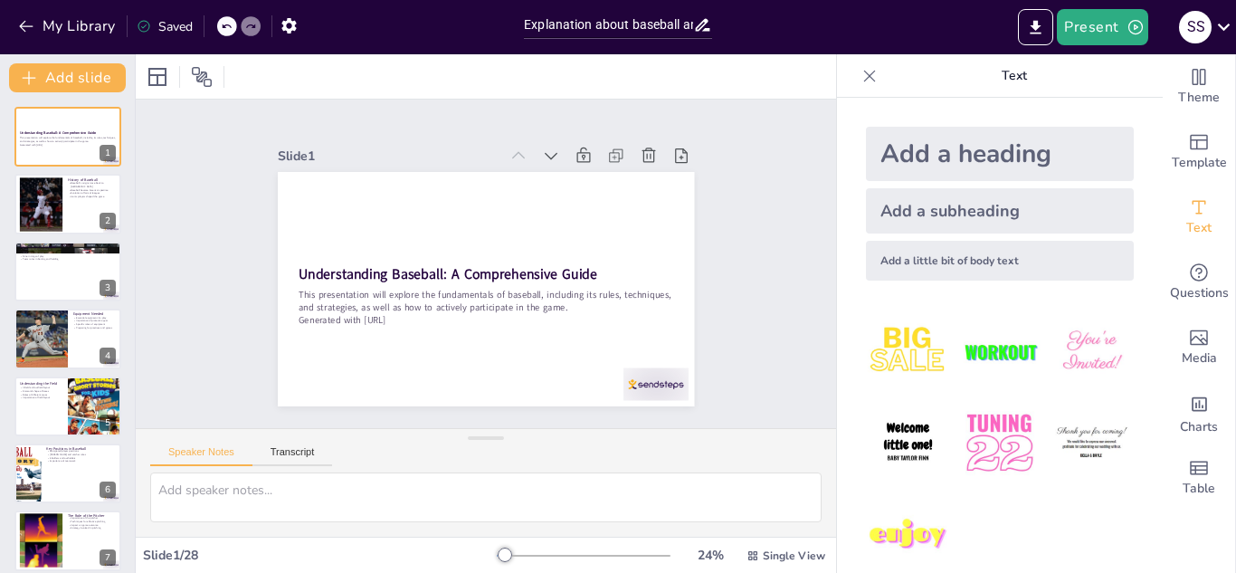
checkbox input "true"
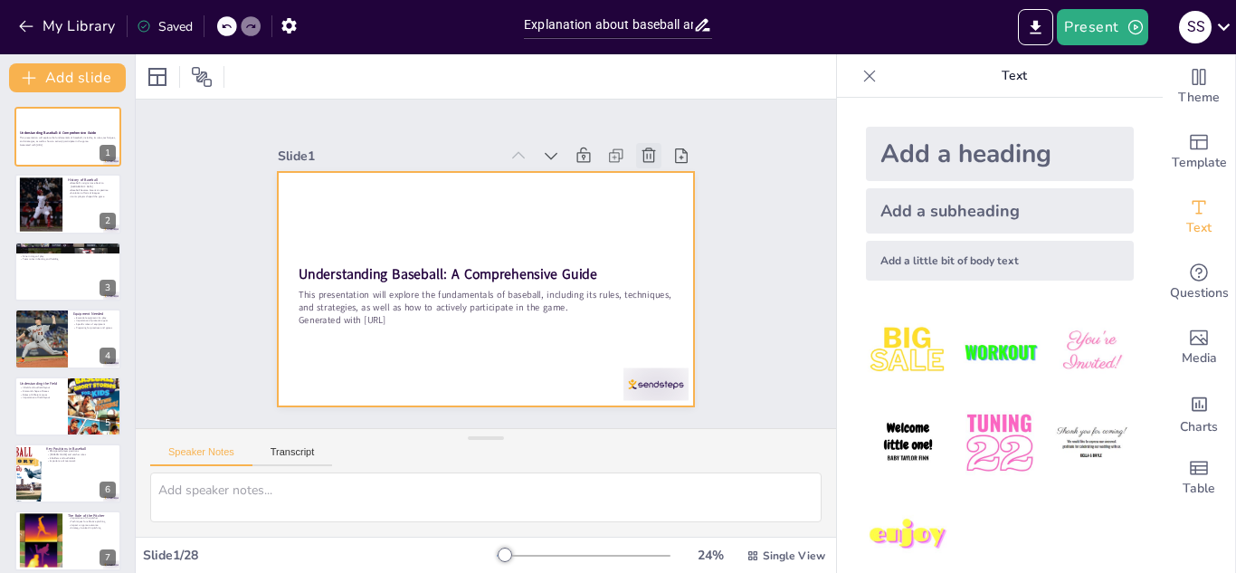
checkbox input "true"
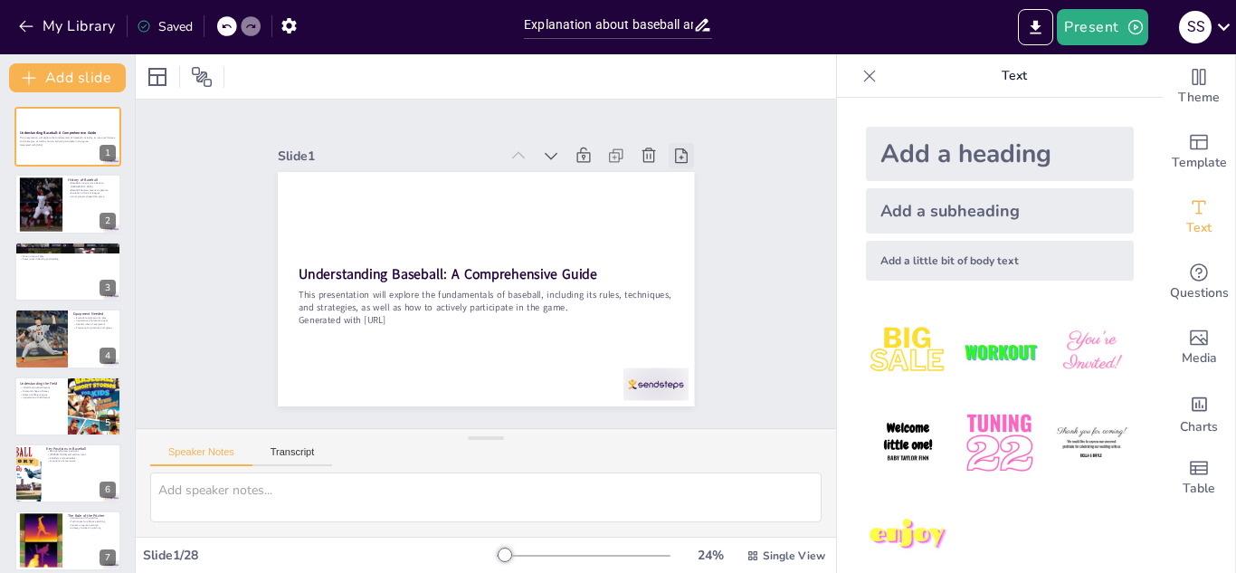
click at [689, 188] on icon at bounding box center [700, 199] width 22 height 22
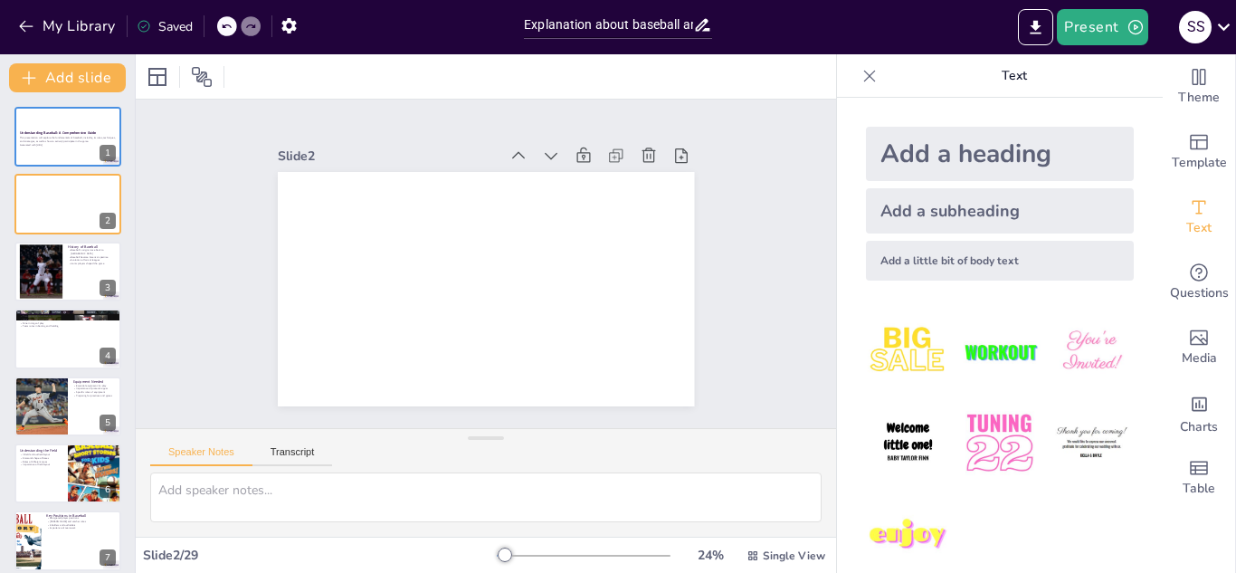
click at [689, 188] on icon at bounding box center [700, 199] width 22 height 22
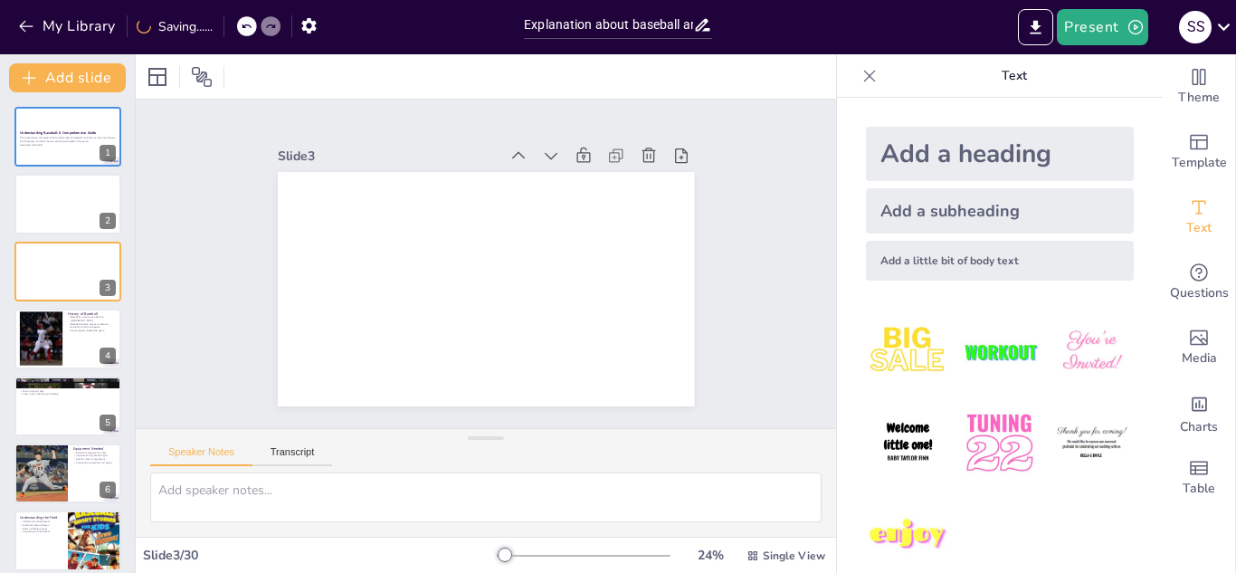
checkbox input "true"
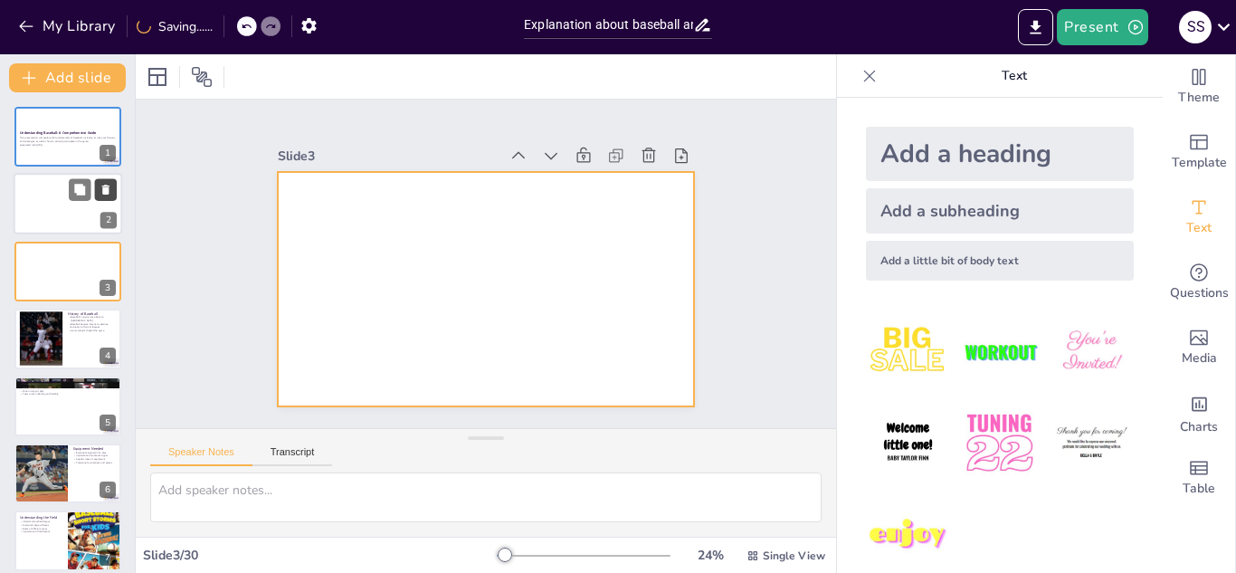
checkbox input "true"
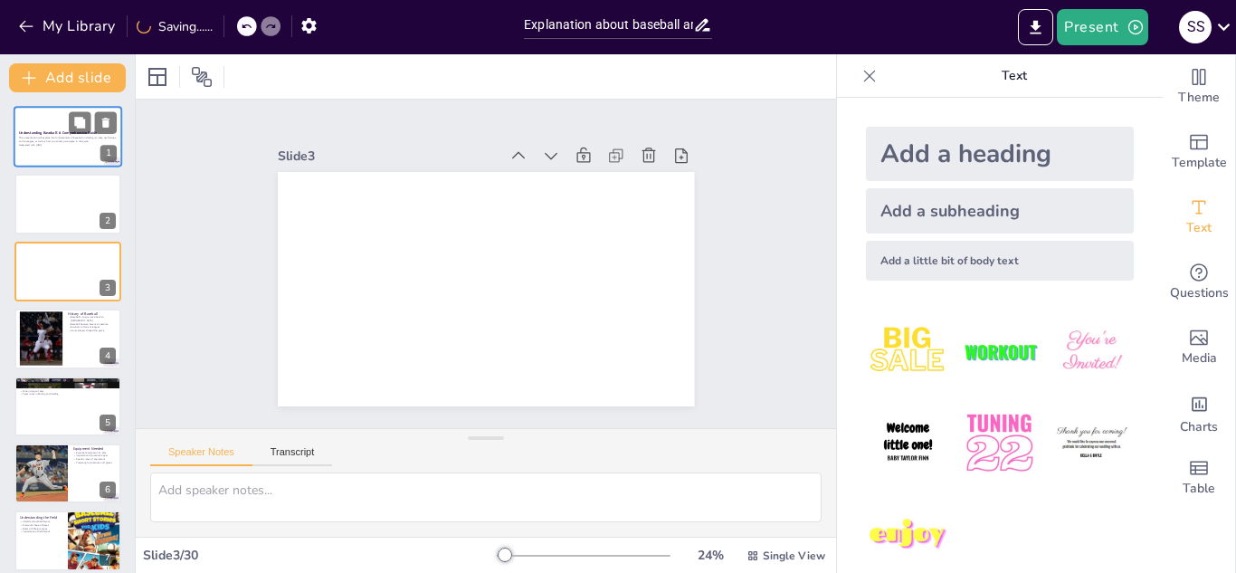
click at [65, 147] on div "This presentation will explore the fundamentals of baseball, including its rule…" at bounding box center [68, 141] width 98 height 13
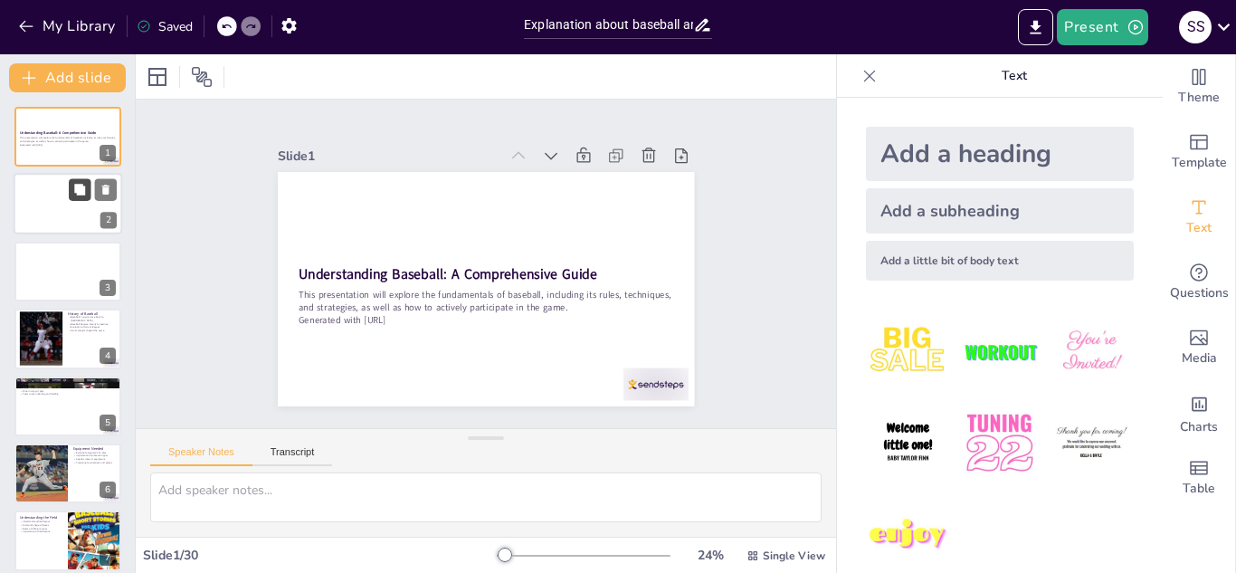
click at [72, 196] on button at bounding box center [80, 190] width 22 height 22
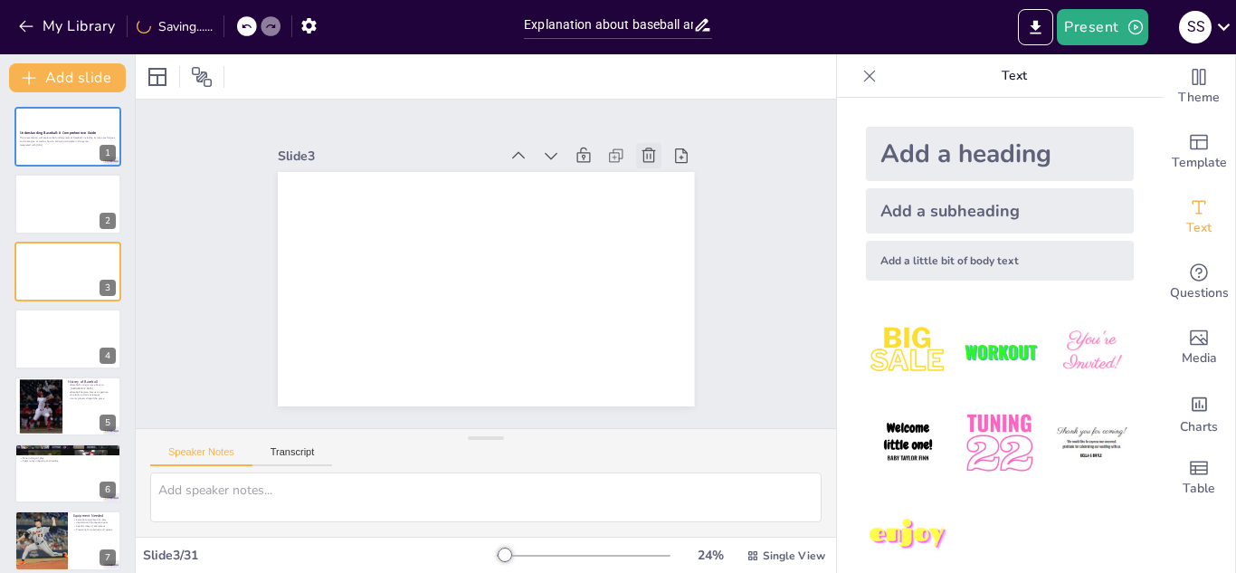
click at [650, 163] on icon at bounding box center [660, 173] width 20 height 20
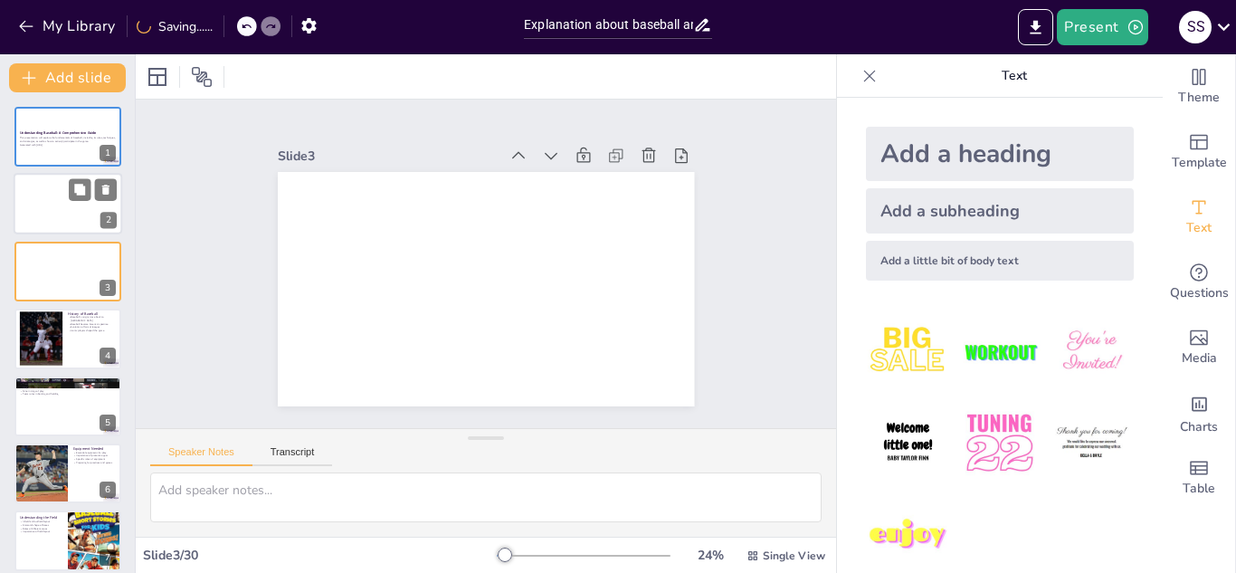
click at [41, 197] on div at bounding box center [68, 205] width 109 height 62
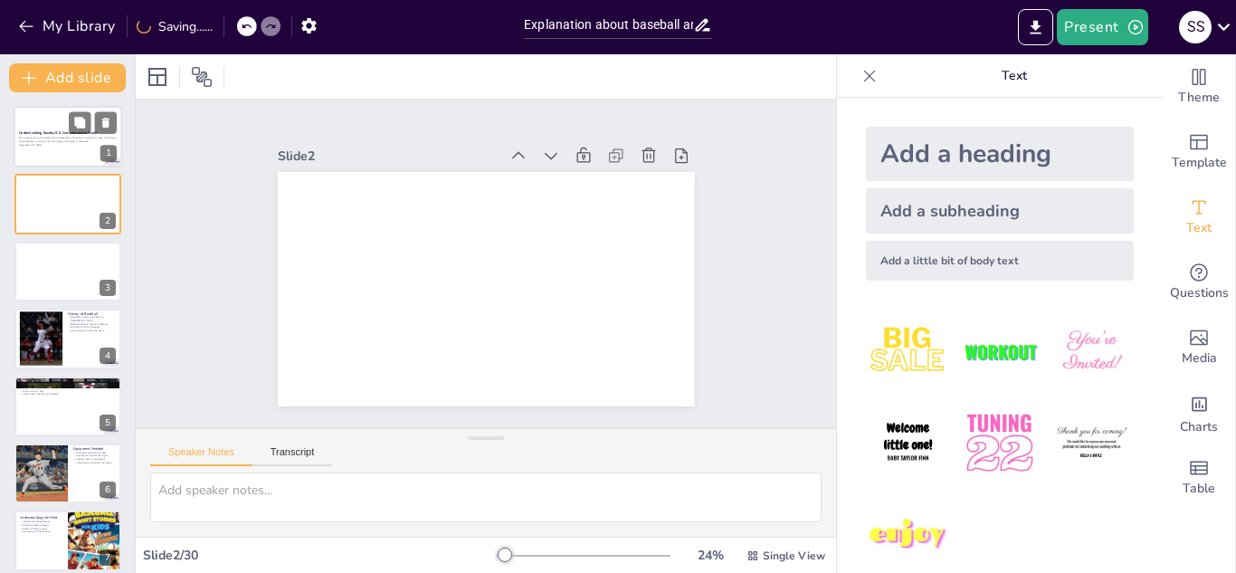
click at [49, 135] on div "This presentation will explore the fundamentals of baseball, including its rule…" at bounding box center [68, 141] width 98 height 13
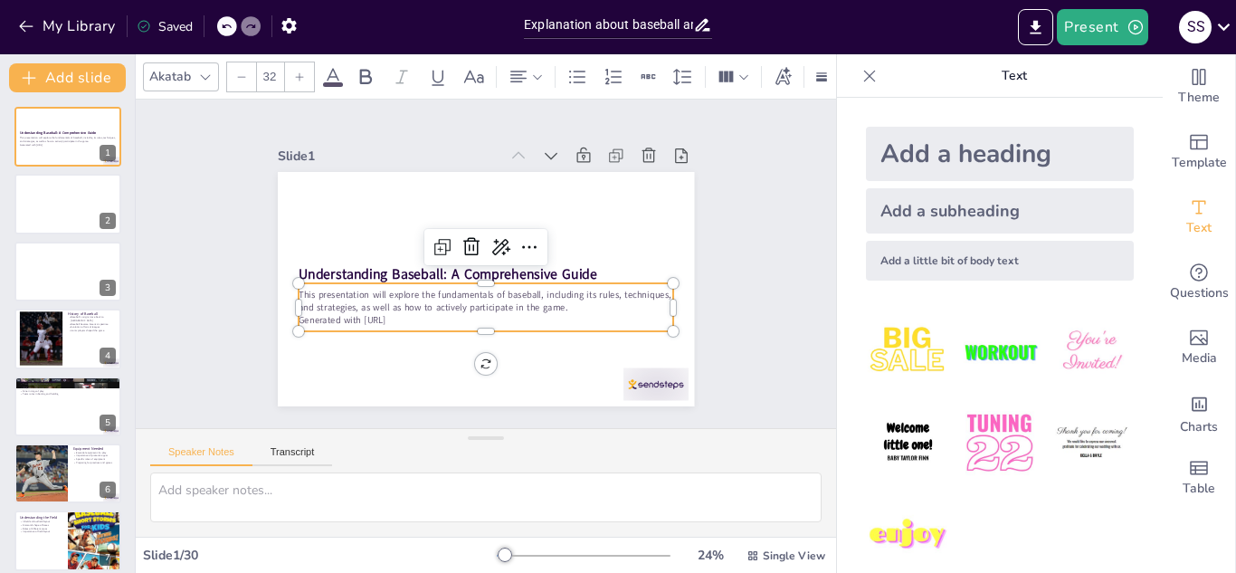
click at [385, 310] on p "Generated with [URL]" at bounding box center [480, 320] width 375 height 52
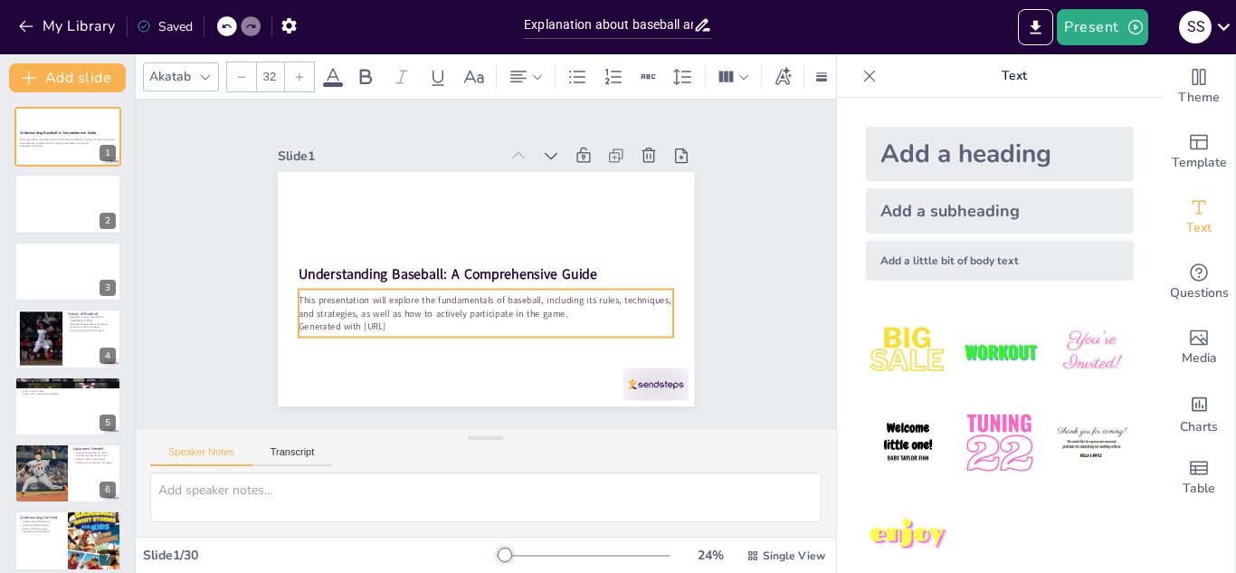
click at [385, 310] on div "This presentation will explore the fundamentals of baseball, including its rule…" at bounding box center [480, 313] width 377 height 78
click at [385, 310] on p "This presentation will explore the fundamentals of baseball, including its rule…" at bounding box center [481, 306] width 376 height 65
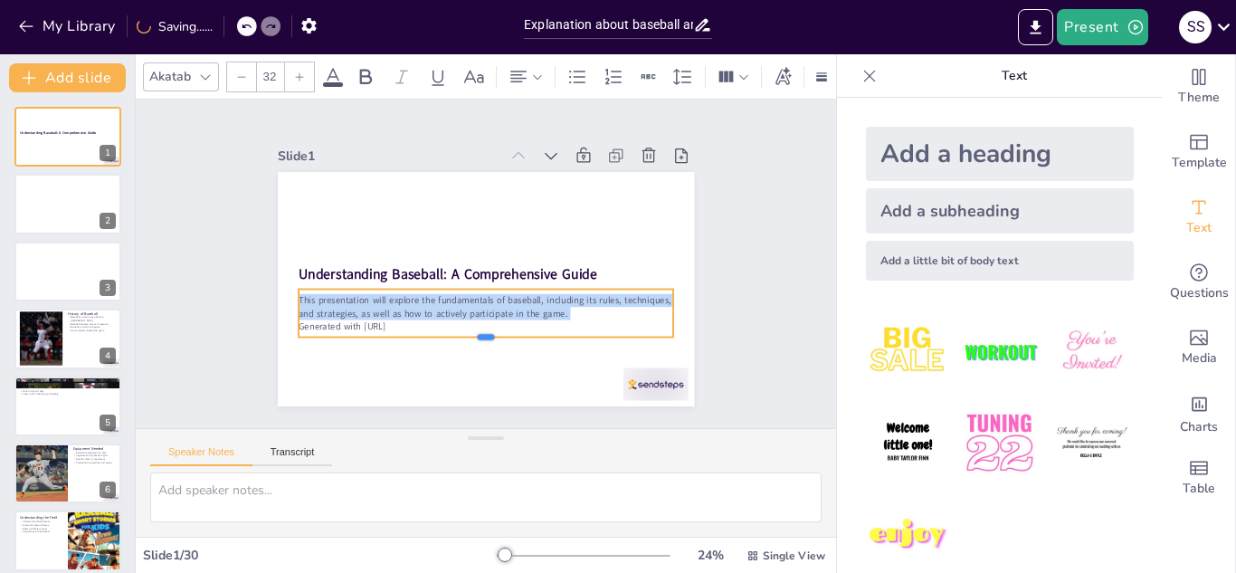
click at [399, 332] on div at bounding box center [477, 344] width 375 height 53
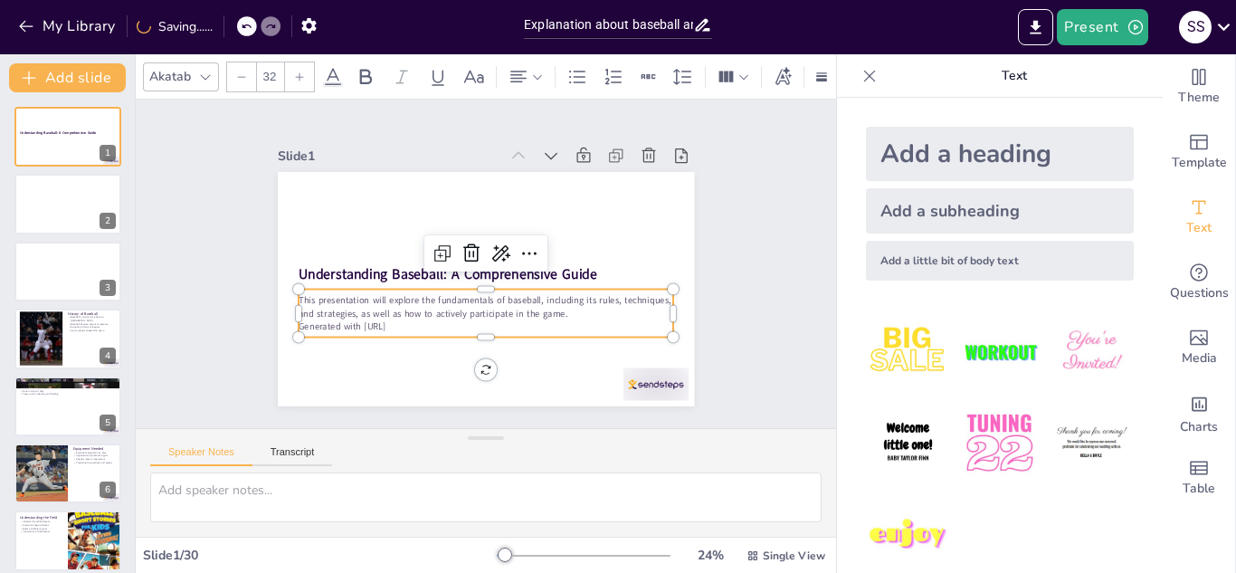
click at [413, 322] on p "Generated with [URL]" at bounding box center [479, 326] width 375 height 52
click at [301, 510] on textarea at bounding box center [485, 497] width 671 height 50
drag, startPoint x: 3, startPoint y: 344, endPoint x: 60, endPoint y: 328, distance: 59.0
click at [60, 328] on div at bounding box center [41, 338] width 74 height 55
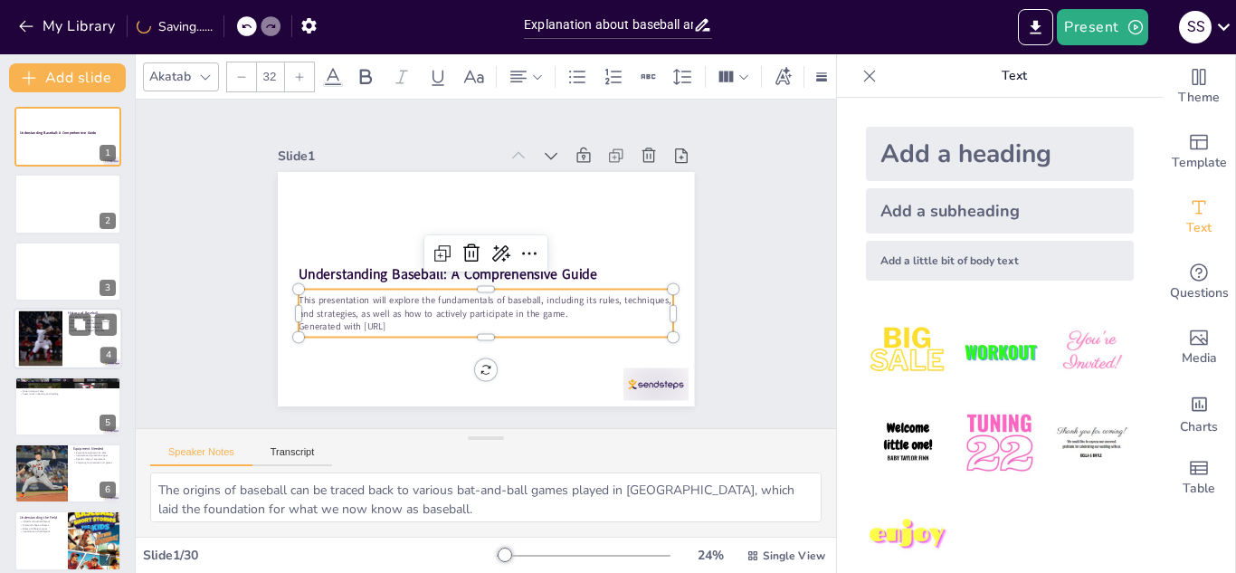
scroll to position [6, 0]
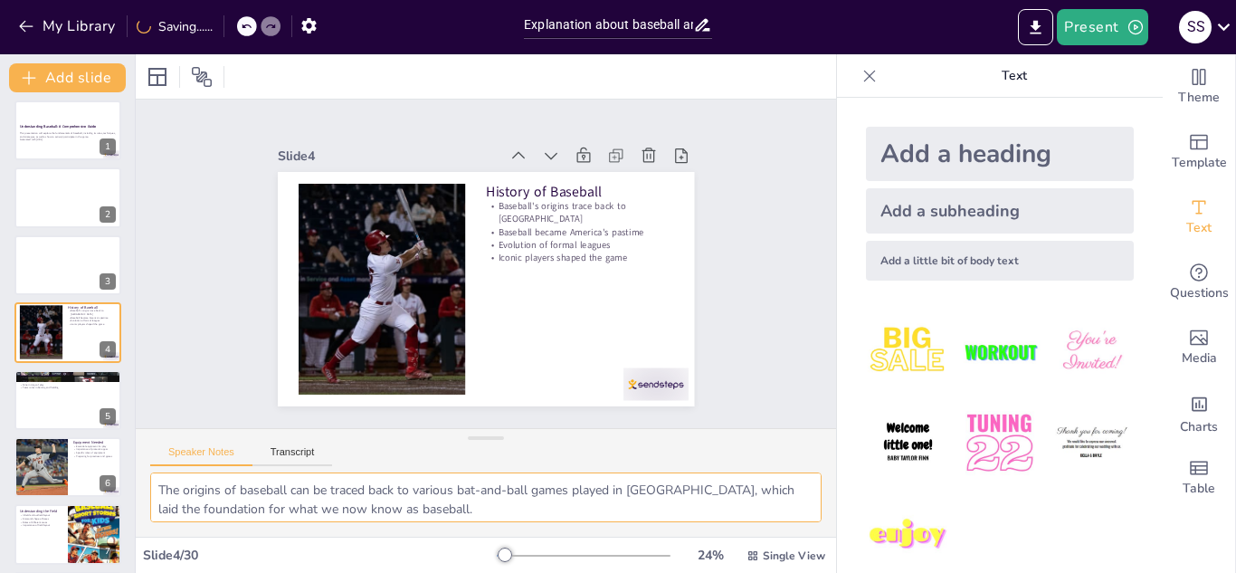
click at [411, 509] on textarea "The origins of baseball can be traced back to various bat-and-ball games played…" at bounding box center [485, 497] width 671 height 50
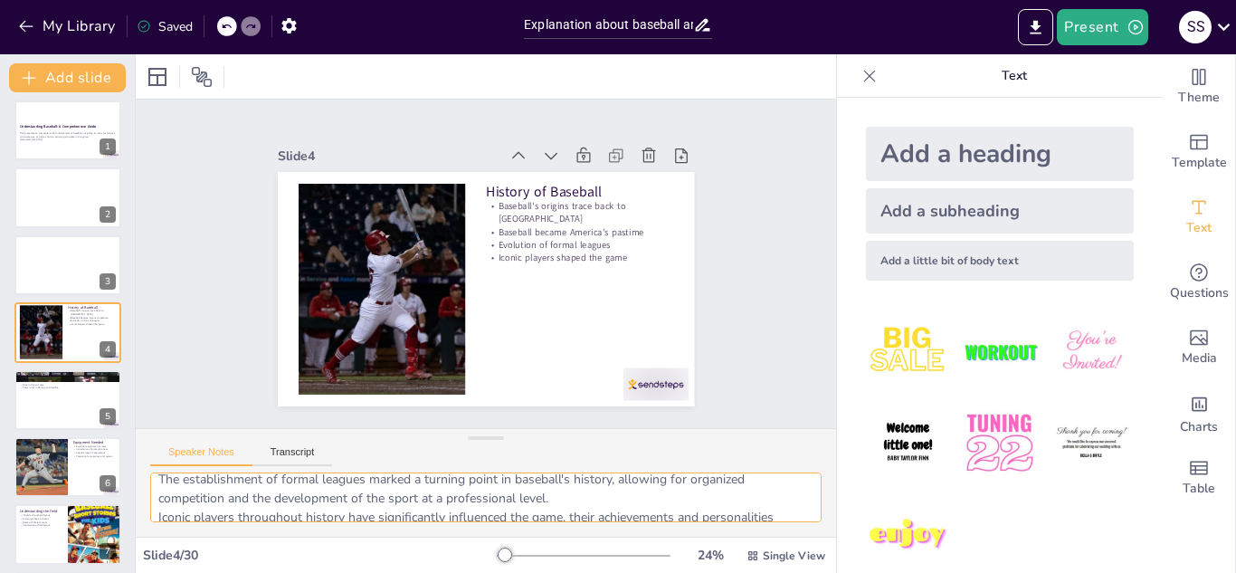
click at [411, 509] on textarea "The origins of baseball can be traced back to various bat-and-ball games played…" at bounding box center [485, 497] width 671 height 50
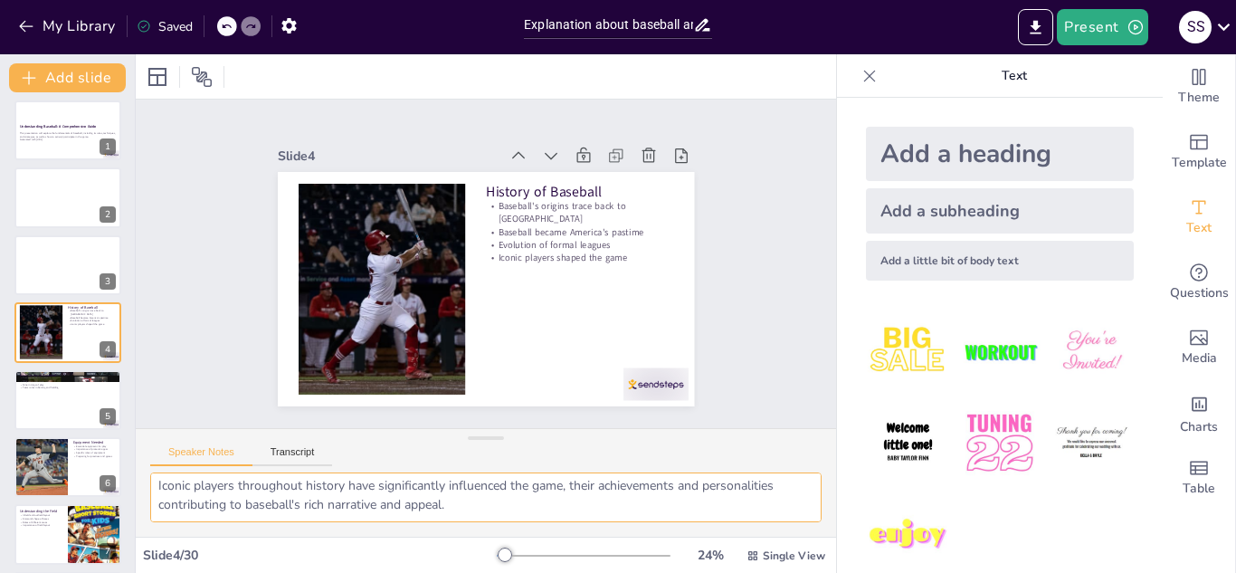
click at [411, 509] on textarea "The origins of baseball can be traced back to various bat-and-ball games played…" at bounding box center [485, 497] width 671 height 50
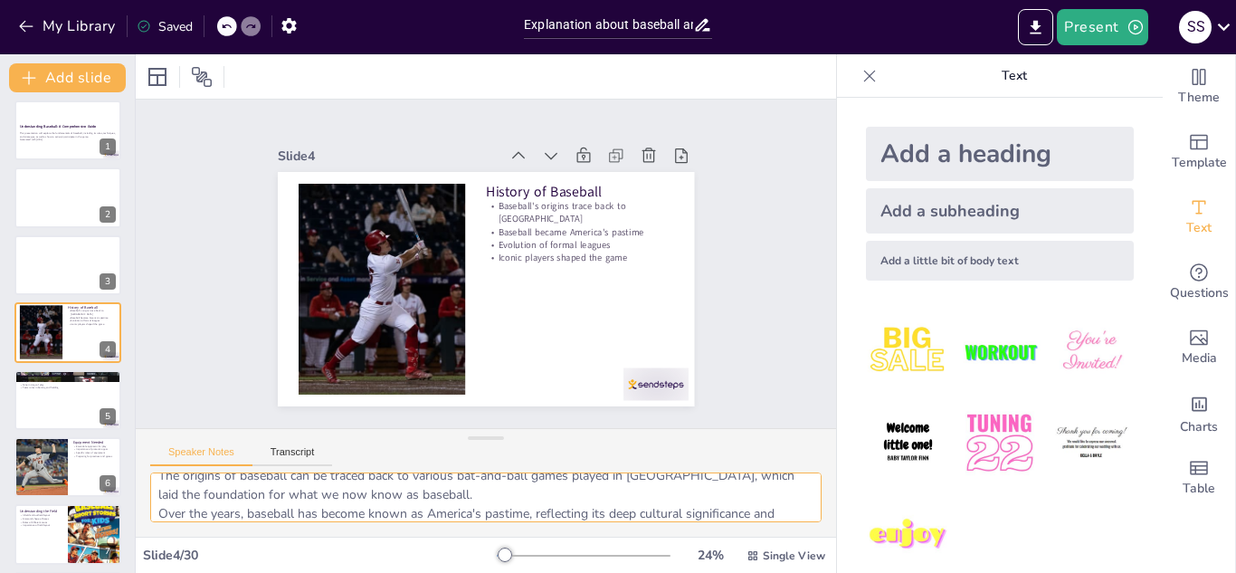
scroll to position [0, 0]
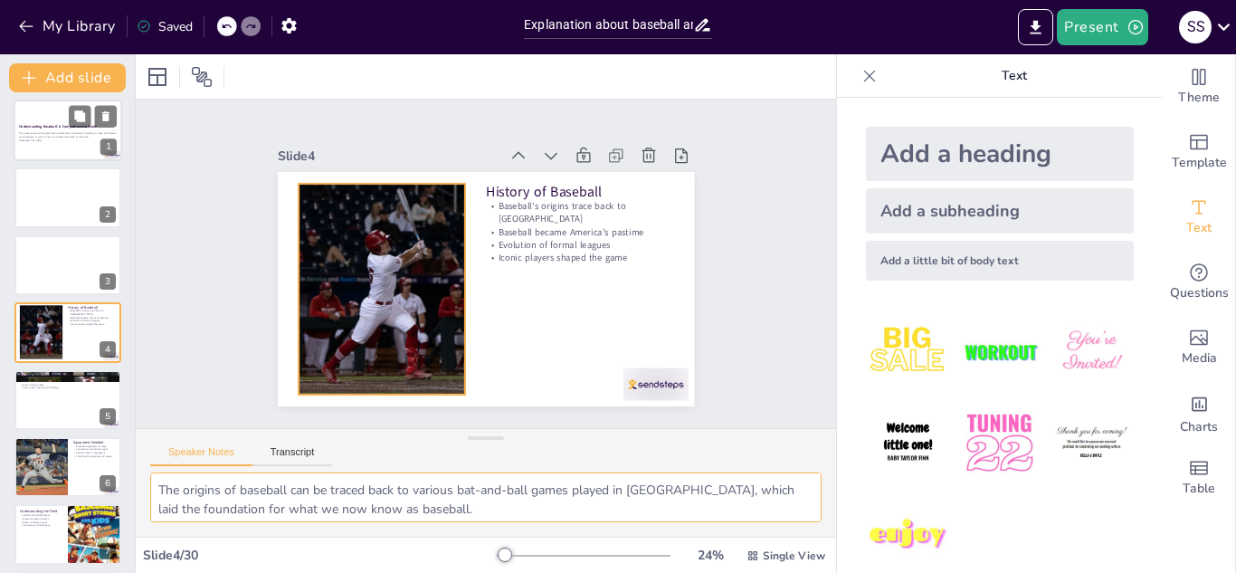
click at [56, 150] on div at bounding box center [68, 131] width 109 height 62
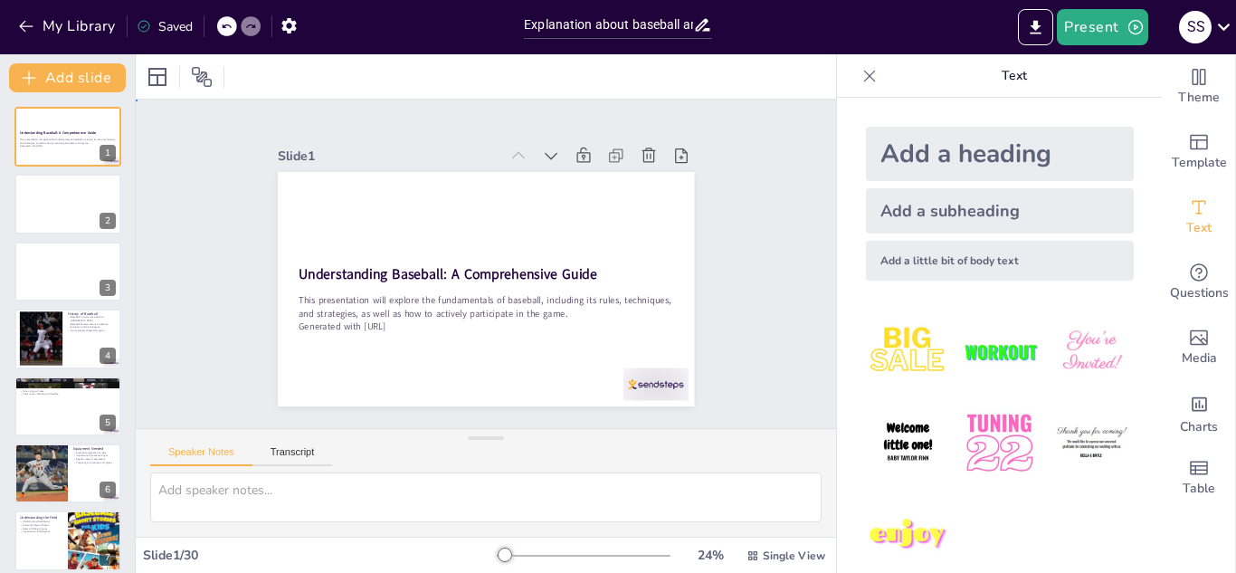
click at [253, 327] on div "Slide 1 Understanding Baseball: A Comprehensive Guide This presentation will ex…" at bounding box center [485, 263] width 558 height 575
drag, startPoint x: 253, startPoint y: 327, endPoint x: 333, endPoint y: 288, distance: 88.6
click at [333, 288] on div "Slide 1 Understanding Baseball: A Comprehensive Guide This presentation will ex…" at bounding box center [486, 263] width 518 height 285
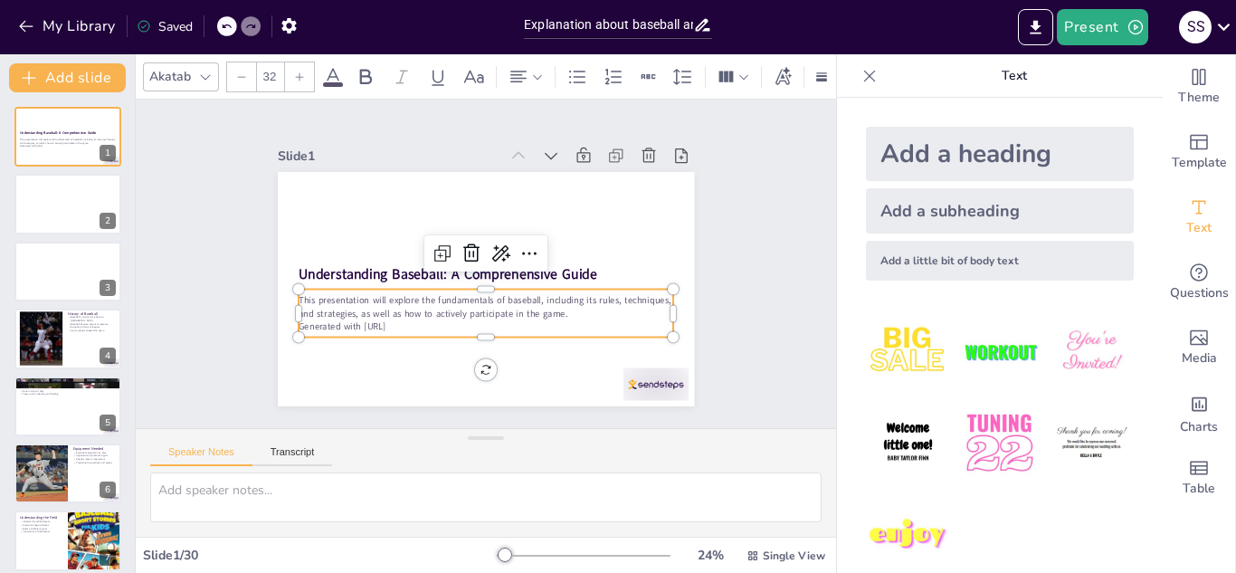
click at [333, 294] on p "This presentation will explore the fundamentals of baseball, including its rule…" at bounding box center [486, 307] width 375 height 26
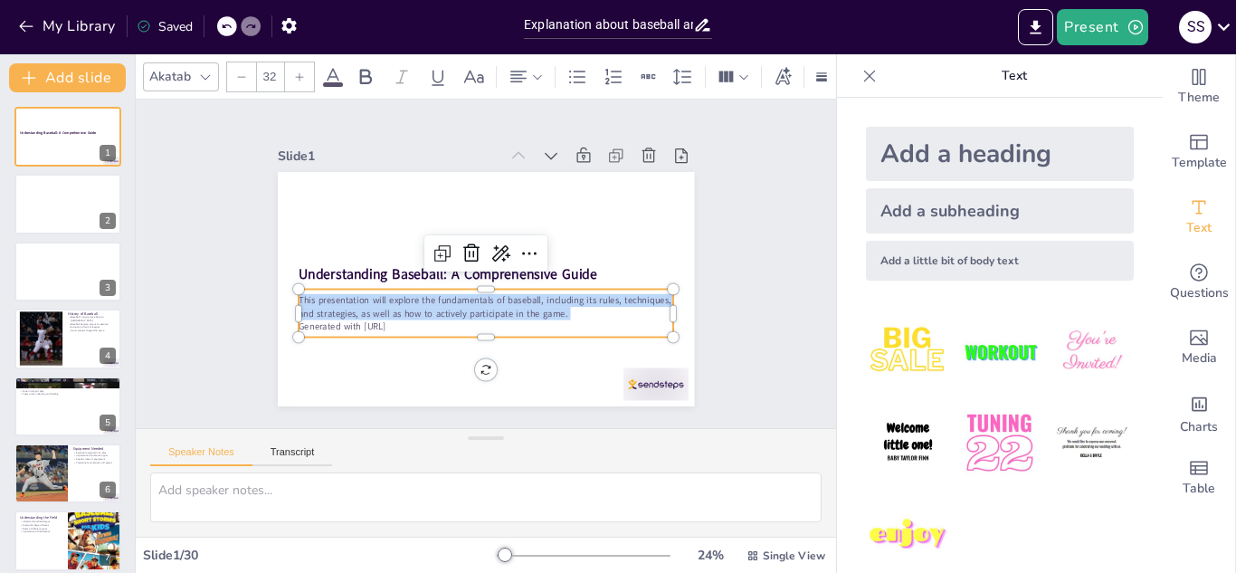
click at [333, 288] on p "This presentation will explore the fundamentals of baseball, including its rule…" at bounding box center [481, 306] width 376 height 65
click at [333, 294] on p "This presentation will explore the fundamentals of baseball, including its rule…" at bounding box center [486, 307] width 375 height 26
click at [333, 288] on p "This presentation will explore the fundamentals of baseball, including its rule…" at bounding box center [481, 306] width 376 height 65
click at [333, 294] on p "This presentation will explore the fundamentals of baseball, including its rule…" at bounding box center [486, 307] width 375 height 26
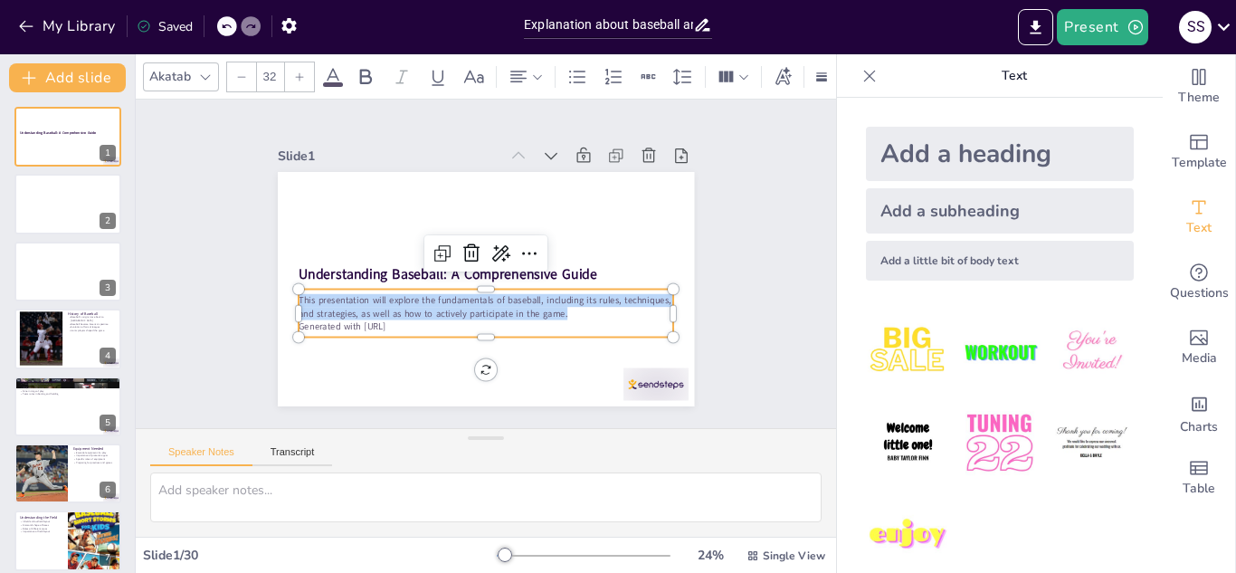
click at [333, 288] on p "This presentation will explore the fundamentals of baseball, including its rule…" at bounding box center [481, 306] width 376 height 65
drag, startPoint x: 333, startPoint y: 288, endPoint x: 482, endPoint y: 280, distance: 149.5
click at [482, 280] on div "Understanding Baseball: A Comprehensive Guide This presentation will explore th…" at bounding box center [480, 288] width 456 height 316
click at [528, 245] on div at bounding box center [530, 262] width 34 height 34
click at [438, 309] on p "This presentation will explore the fundamentals of baseball, including its rule…" at bounding box center [445, 250] width 140 height 365
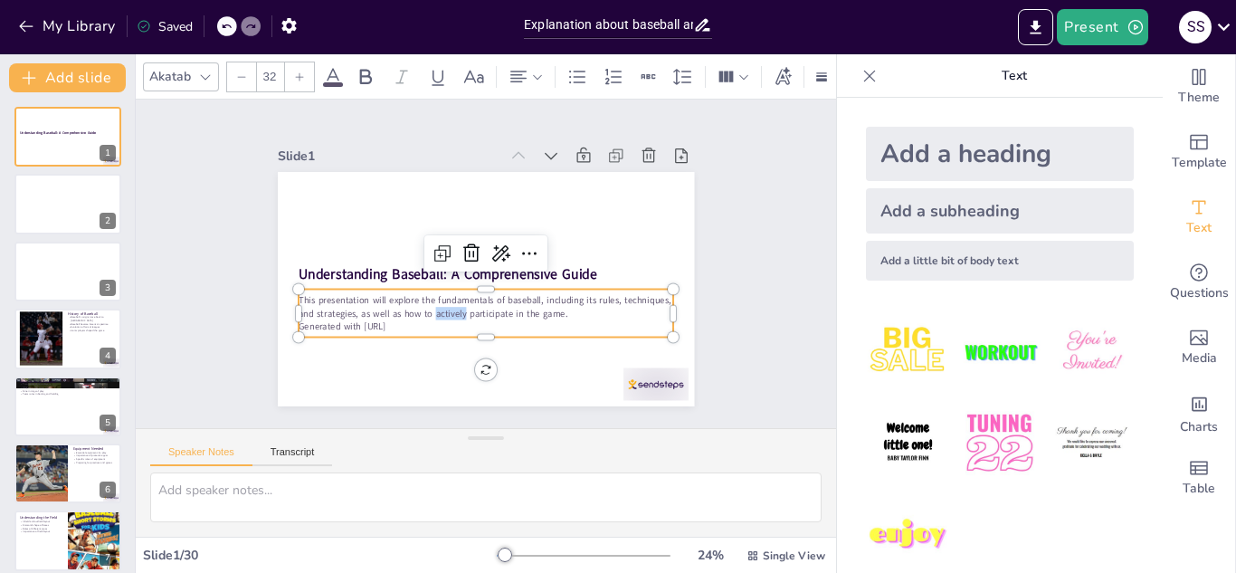
click at [438, 309] on p "This presentation will explore the fundamentals of baseball, including its rule…" at bounding box center [481, 306] width 376 height 65
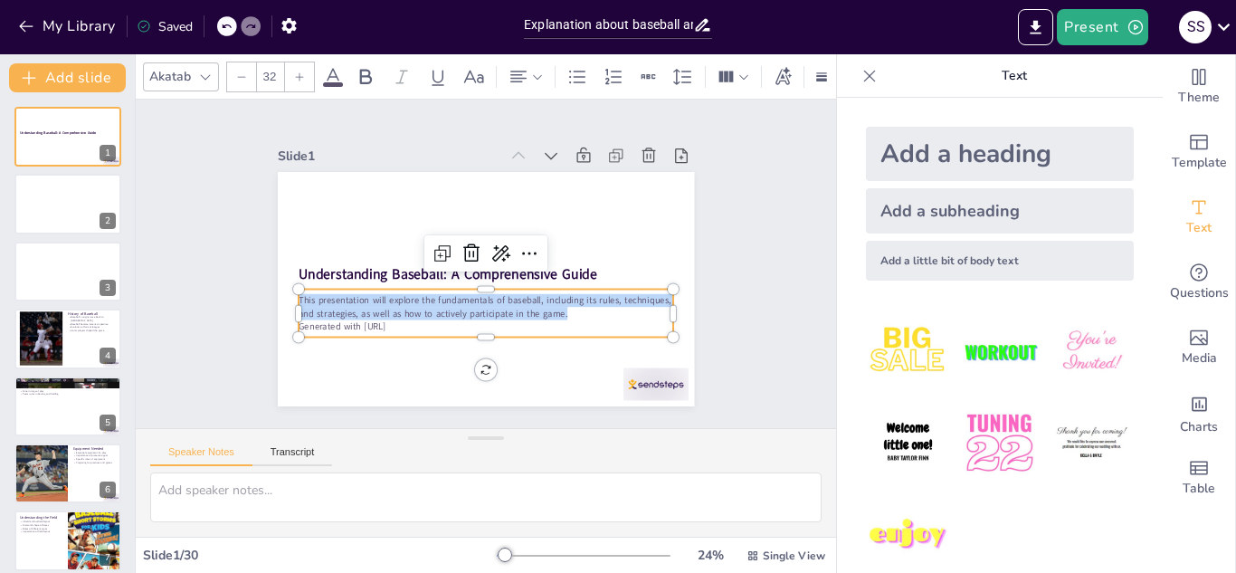
click at [438, 309] on p "This presentation will explore the fundamentals of baseball, including its rule…" at bounding box center [481, 306] width 376 height 65
click at [438, 309] on p "This presentation will explore the fundamentals of baseball, including its rule…" at bounding box center [472, 304] width 365 height 140
click at [438, 309] on p "This presentation will explore the fundamentals of baseball, including its rule…" at bounding box center [481, 306] width 376 height 65
click at [518, 245] on icon at bounding box center [530, 257] width 24 height 24
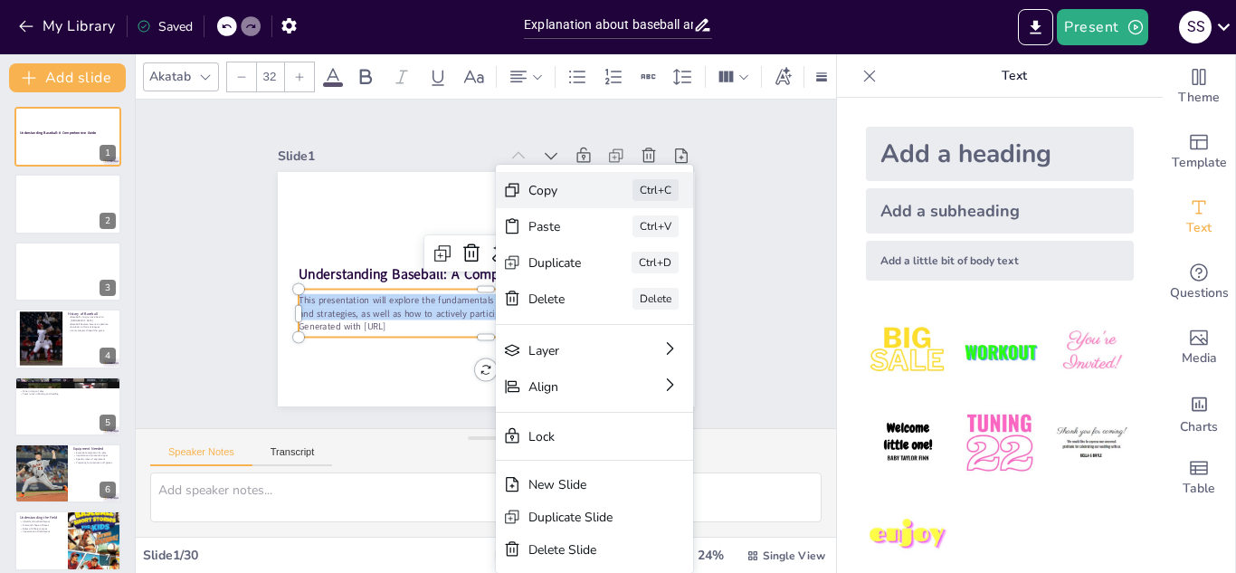
click at [625, 301] on div "Copy Ctrl+C" at bounding box center [719, 339] width 201 height 76
